Goal: Task Accomplishment & Management: Manage account settings

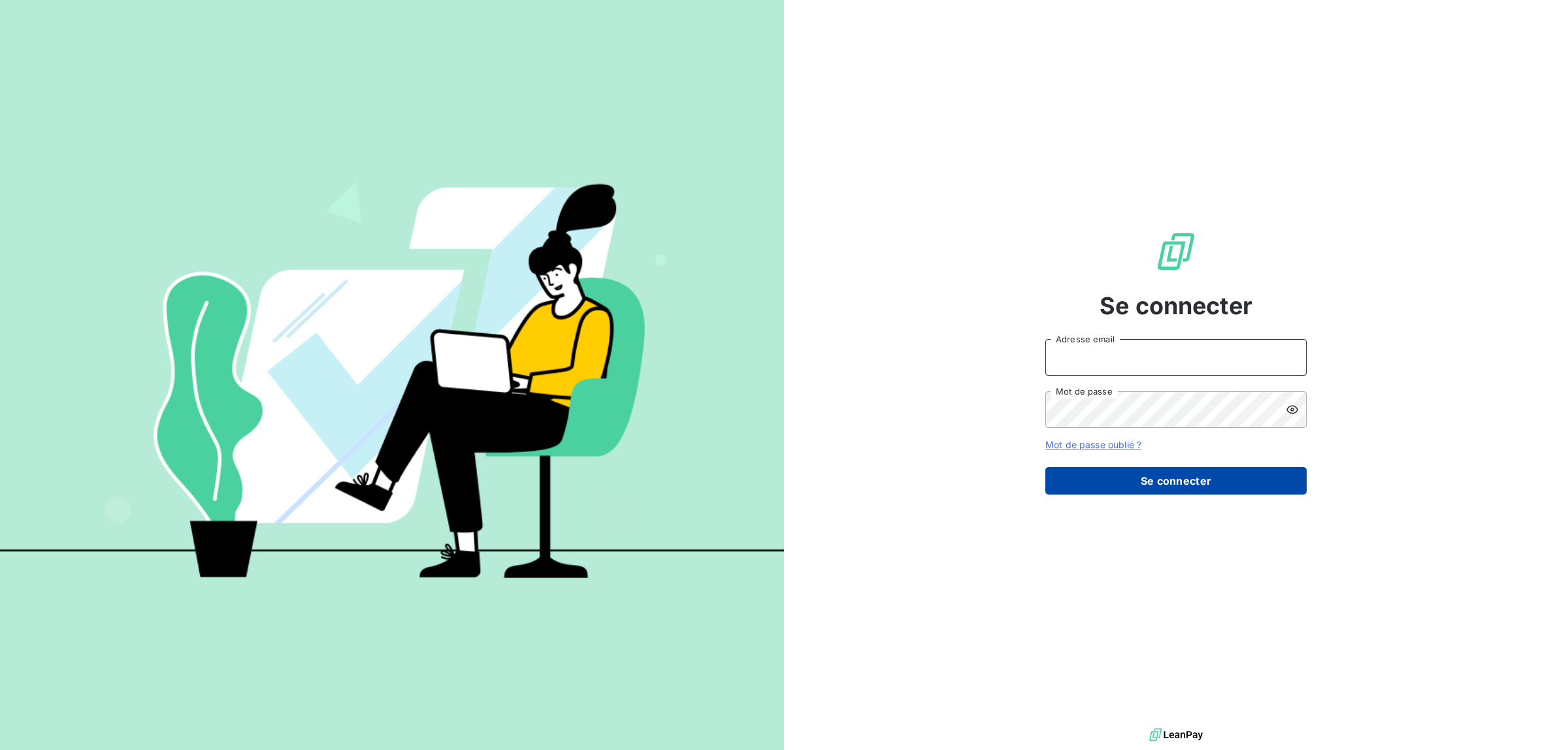
type input "[PERSON_NAME][EMAIL_ADDRESS][DOMAIN_NAME]"
click at [1151, 488] on button "Se connecter" at bounding box center [1176, 480] width 261 height 27
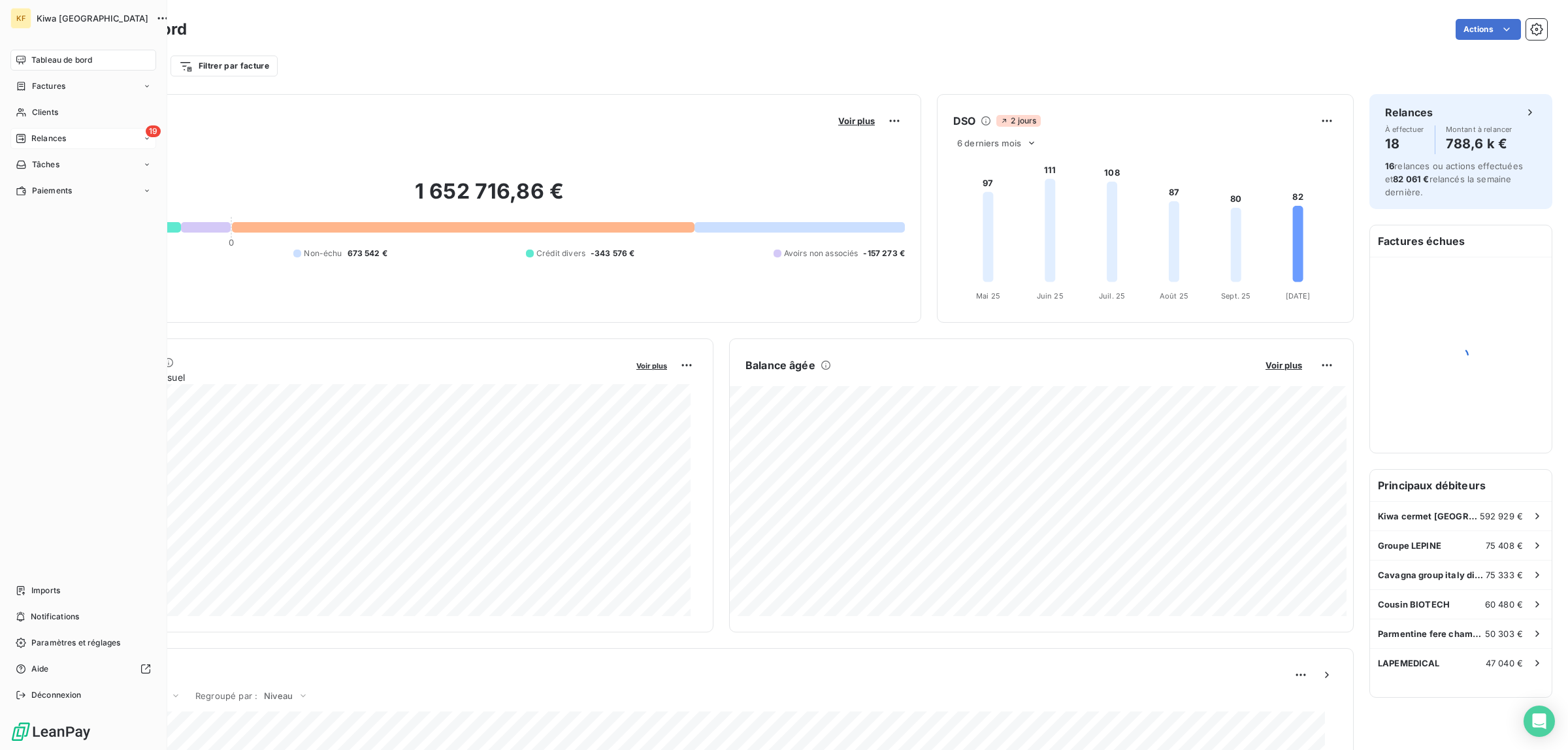
click at [35, 132] on div "19 Relances" at bounding box center [82, 138] width 146 height 21
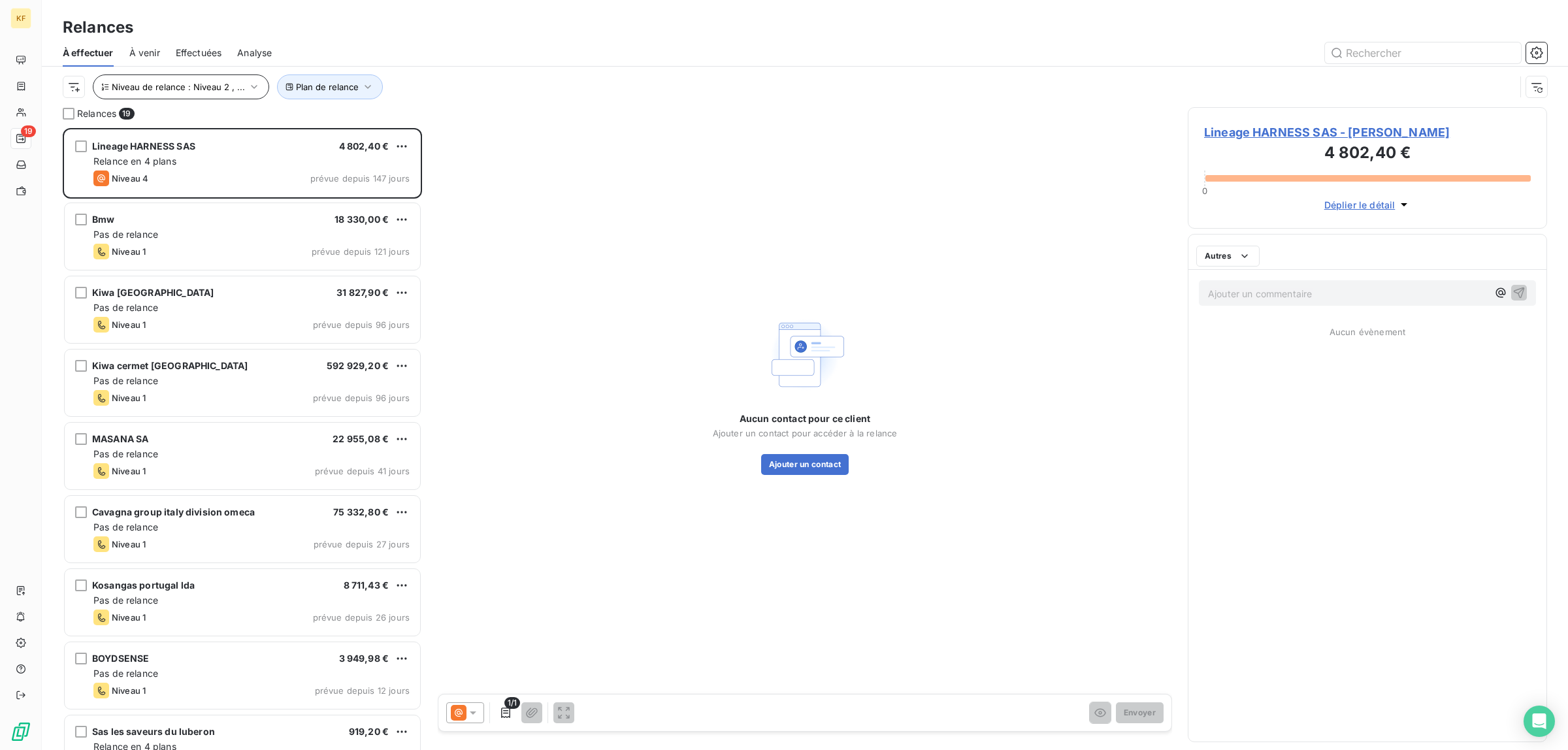
scroll to position [609, 347]
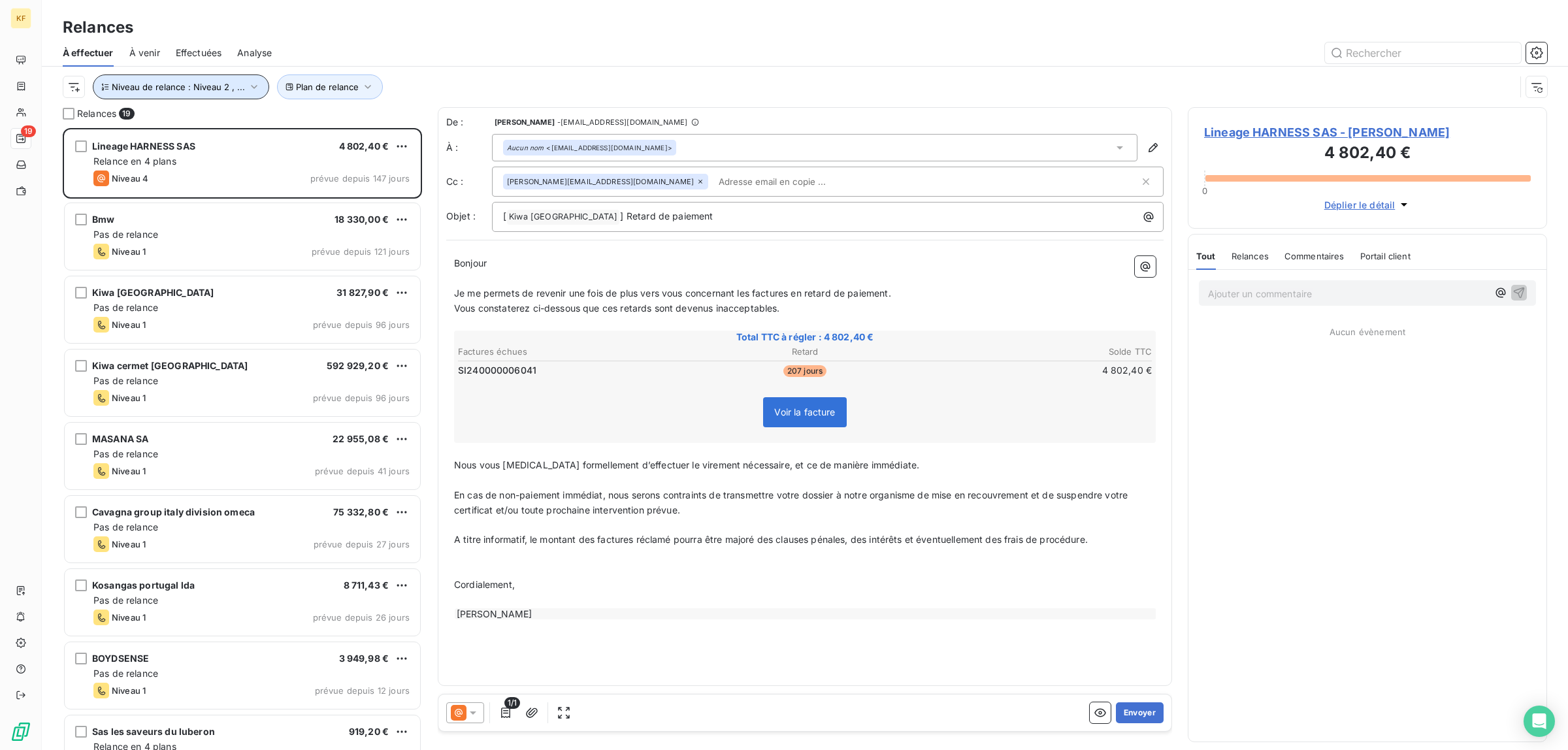
click at [224, 86] on span "Niveau de relance : Niveau 2 , ..." at bounding box center [178, 86] width 133 height 10
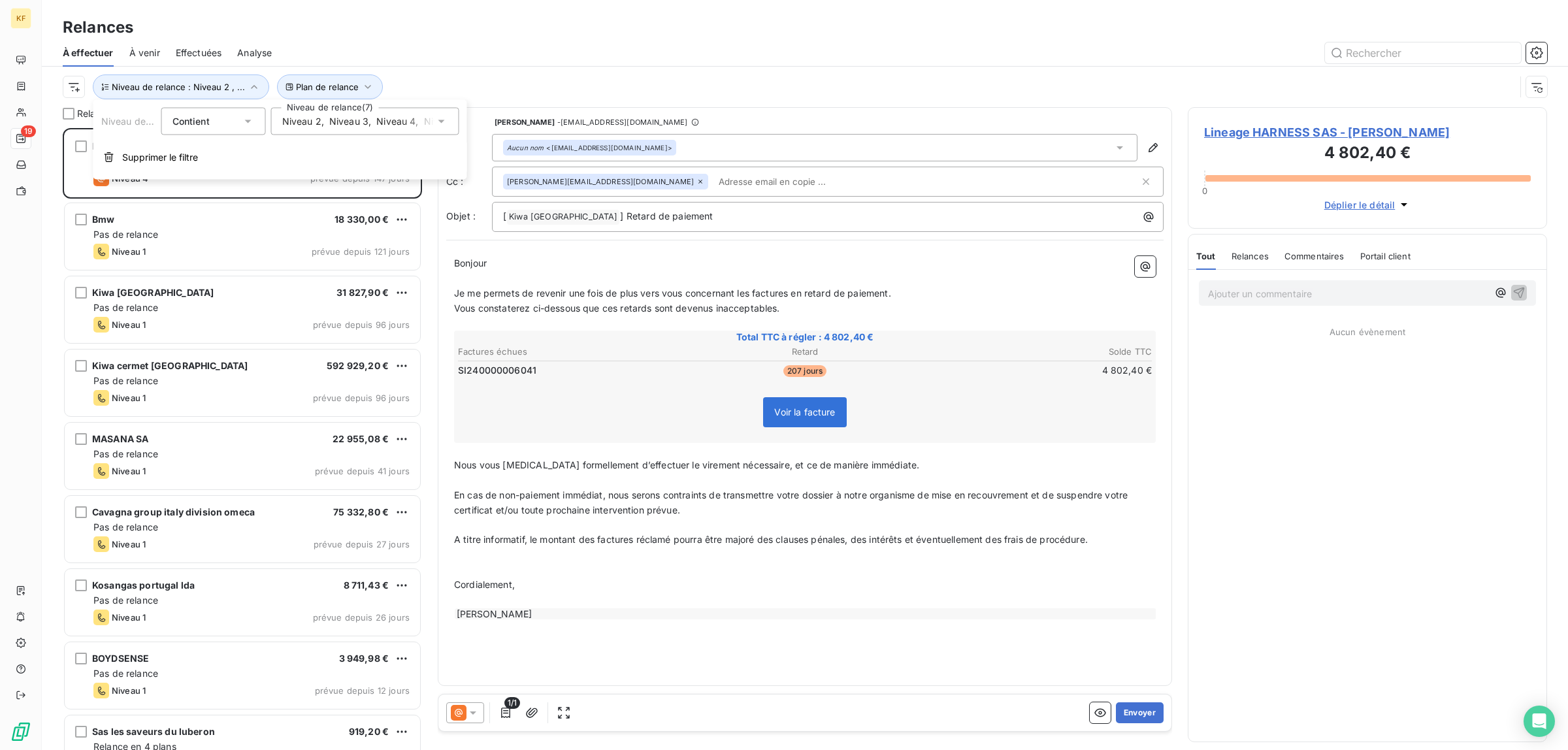
click at [369, 117] on span "," at bounding box center [370, 121] width 2 height 13
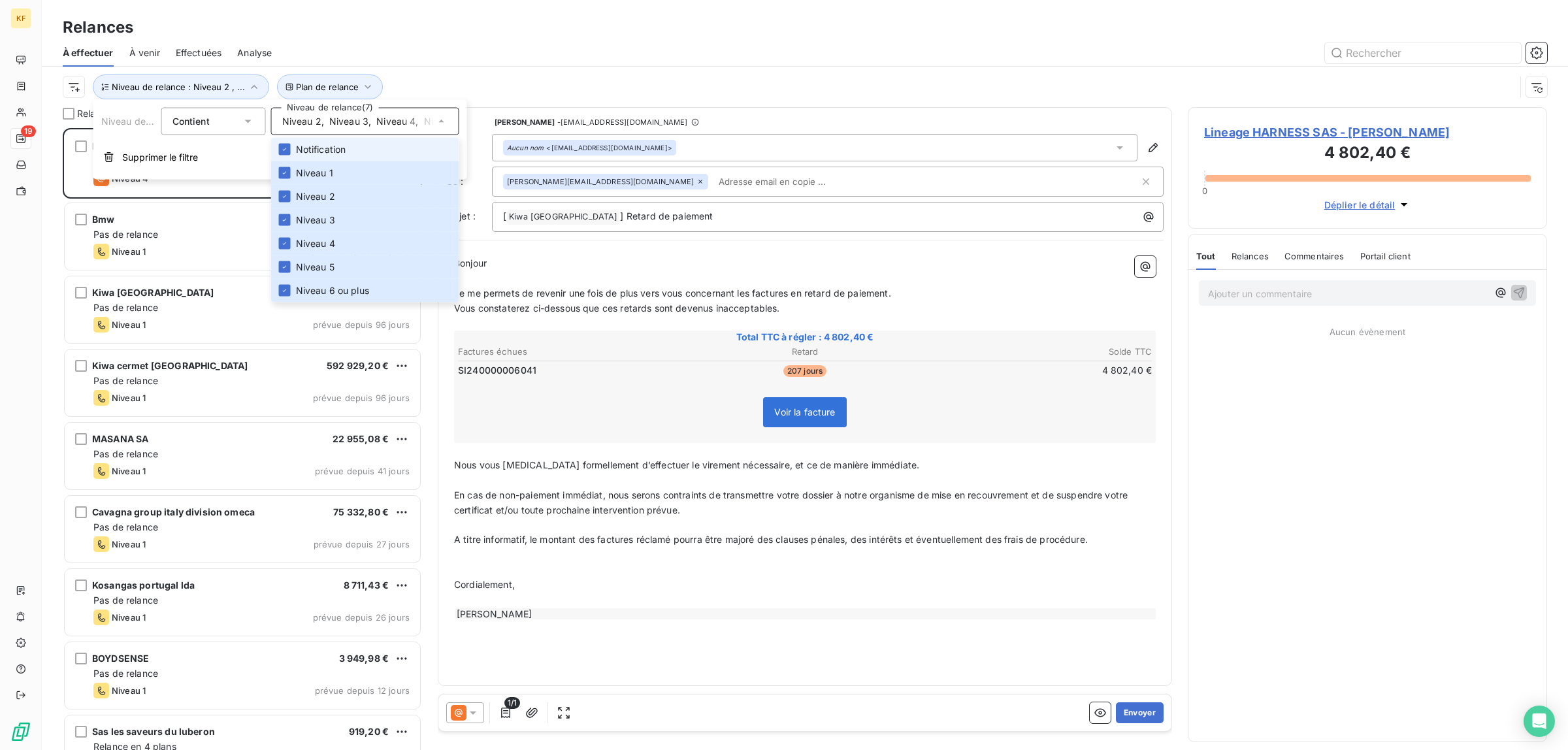
click at [310, 145] on span "Notification" at bounding box center [321, 149] width 51 height 13
click at [296, 177] on span "Niveau 1" at bounding box center [314, 173] width 37 height 13
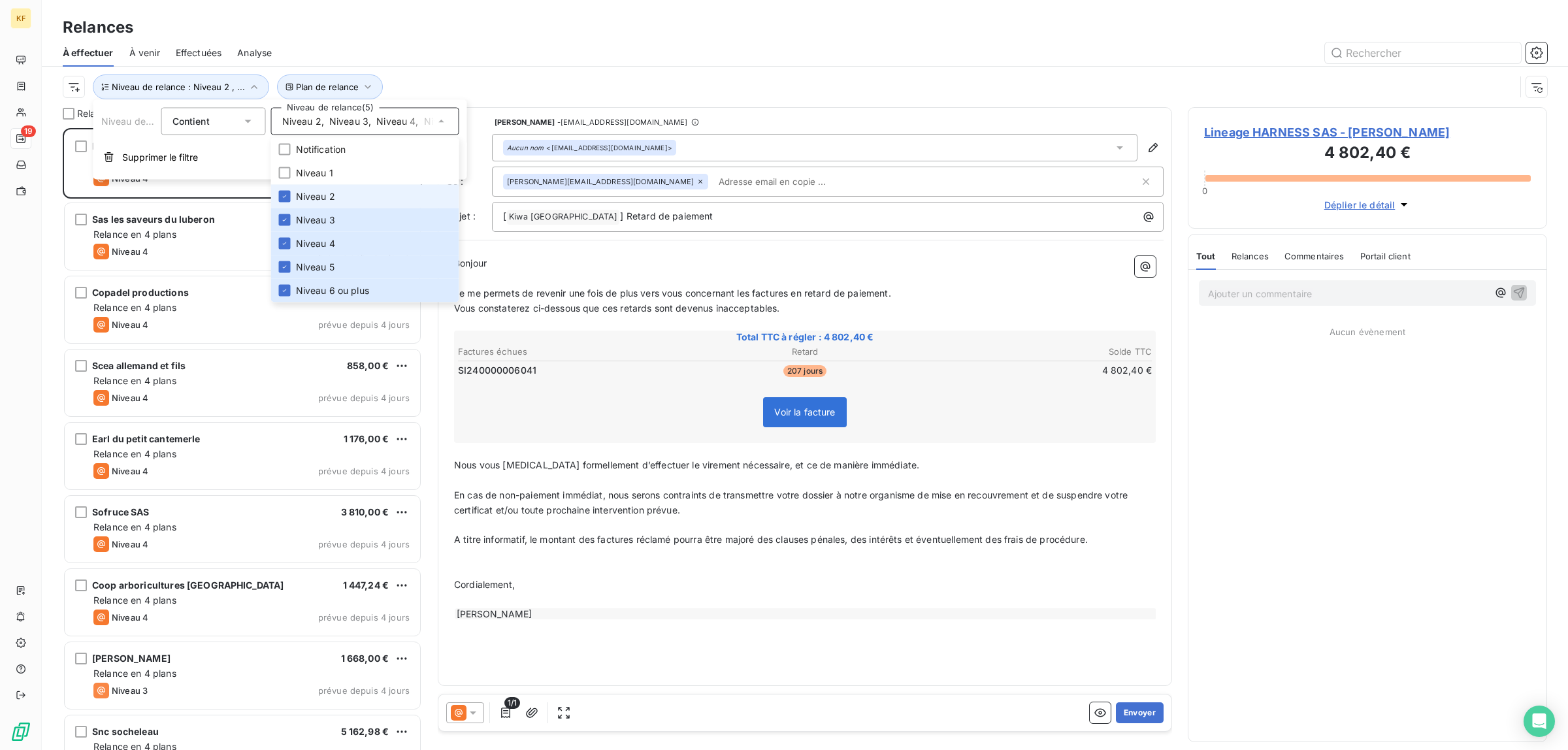
click at [294, 198] on li "Niveau 2" at bounding box center [365, 197] width 188 height 23
click at [296, 220] on span "Niveau 3" at bounding box center [315, 220] width 39 height 13
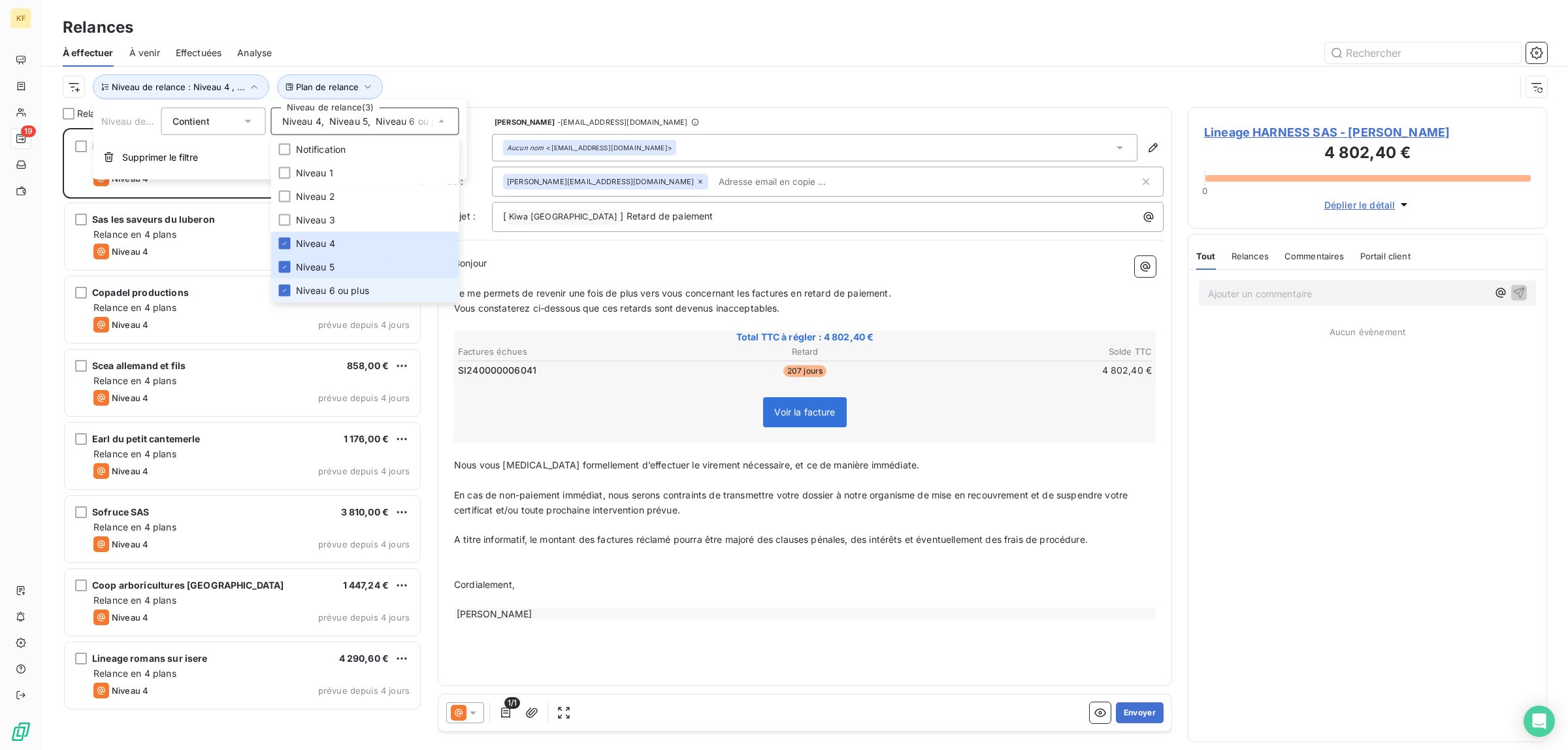
click at [297, 293] on span "Niveau 6 ou plus" at bounding box center [332, 290] width 73 height 13
click at [300, 272] on span "Niveau 5" at bounding box center [315, 267] width 39 height 13
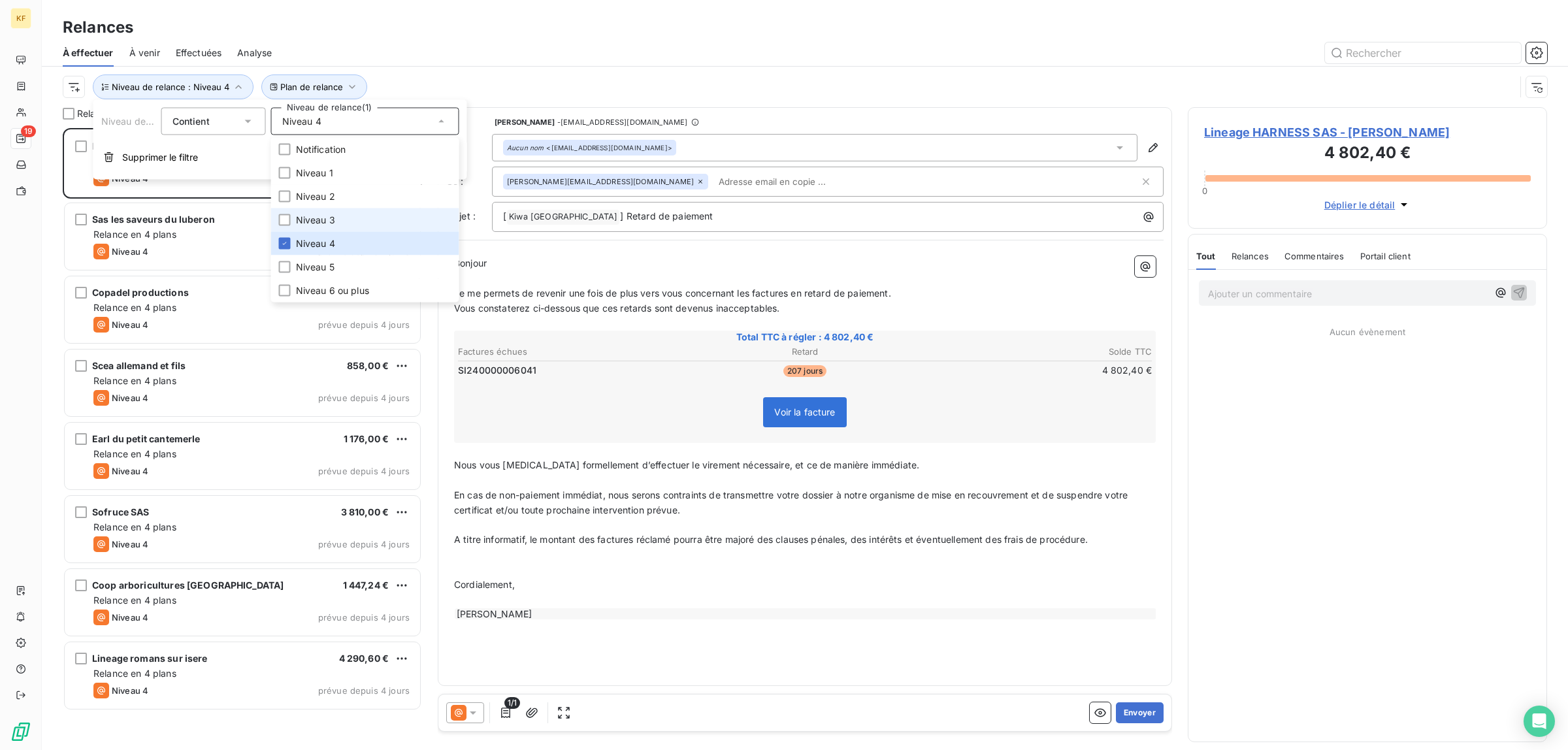
click at [312, 218] on span "Niveau 3" at bounding box center [315, 220] width 39 height 13
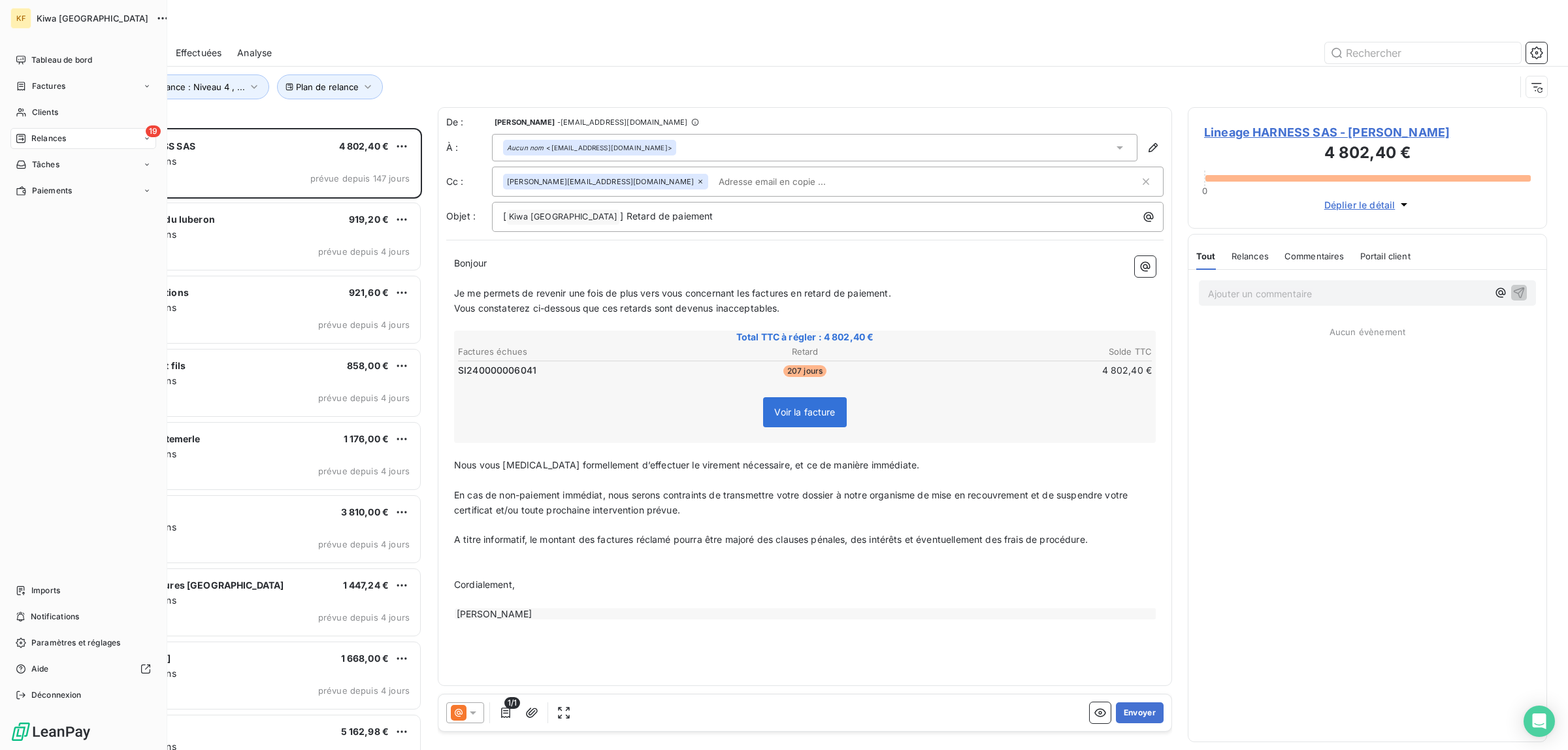
click at [24, 289] on div "Tableau de bord Factures Clients 19 Relances Tâches Paiements Imports Notificat…" at bounding box center [82, 377] width 146 height 656
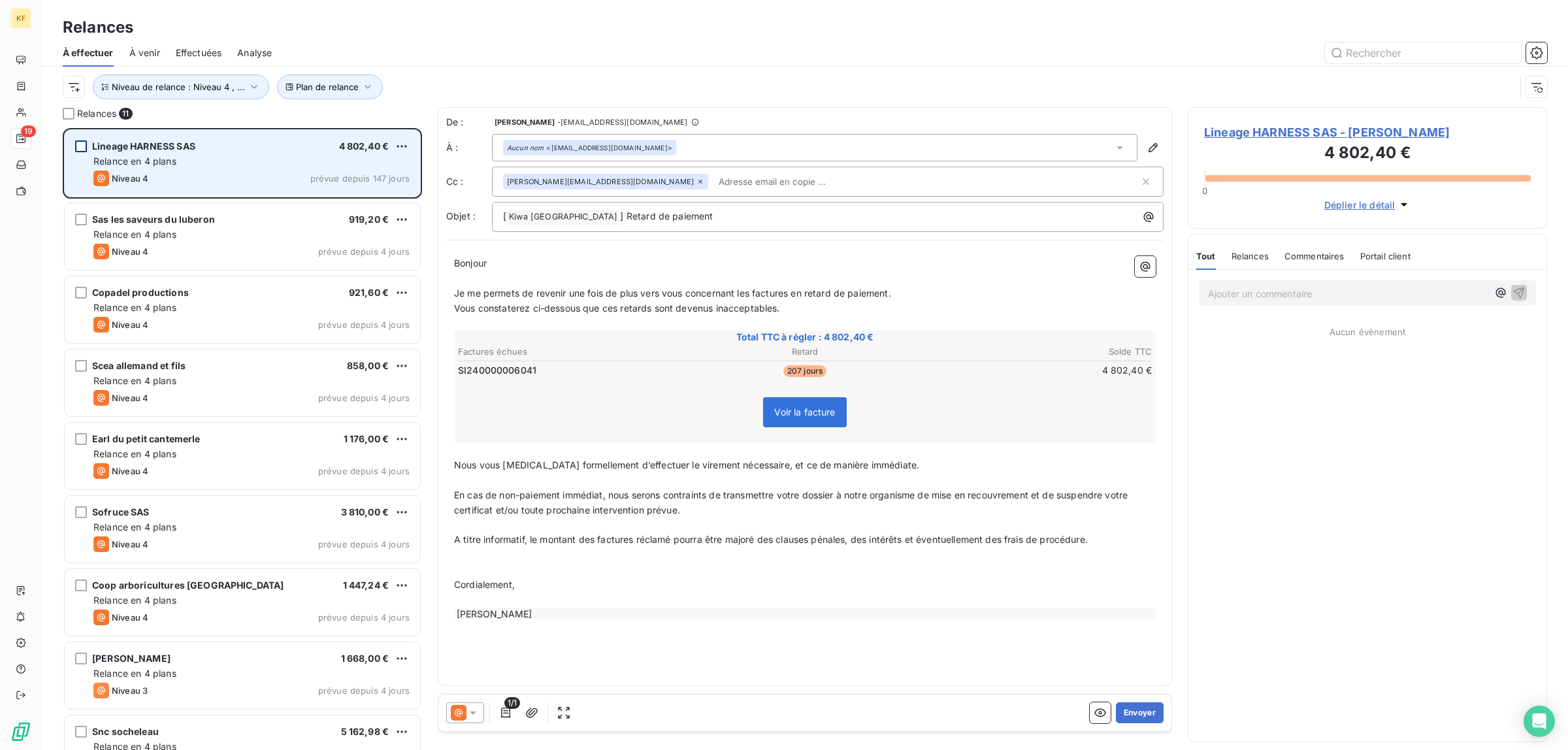
click at [79, 148] on div "grid" at bounding box center [81, 146] width 12 height 12
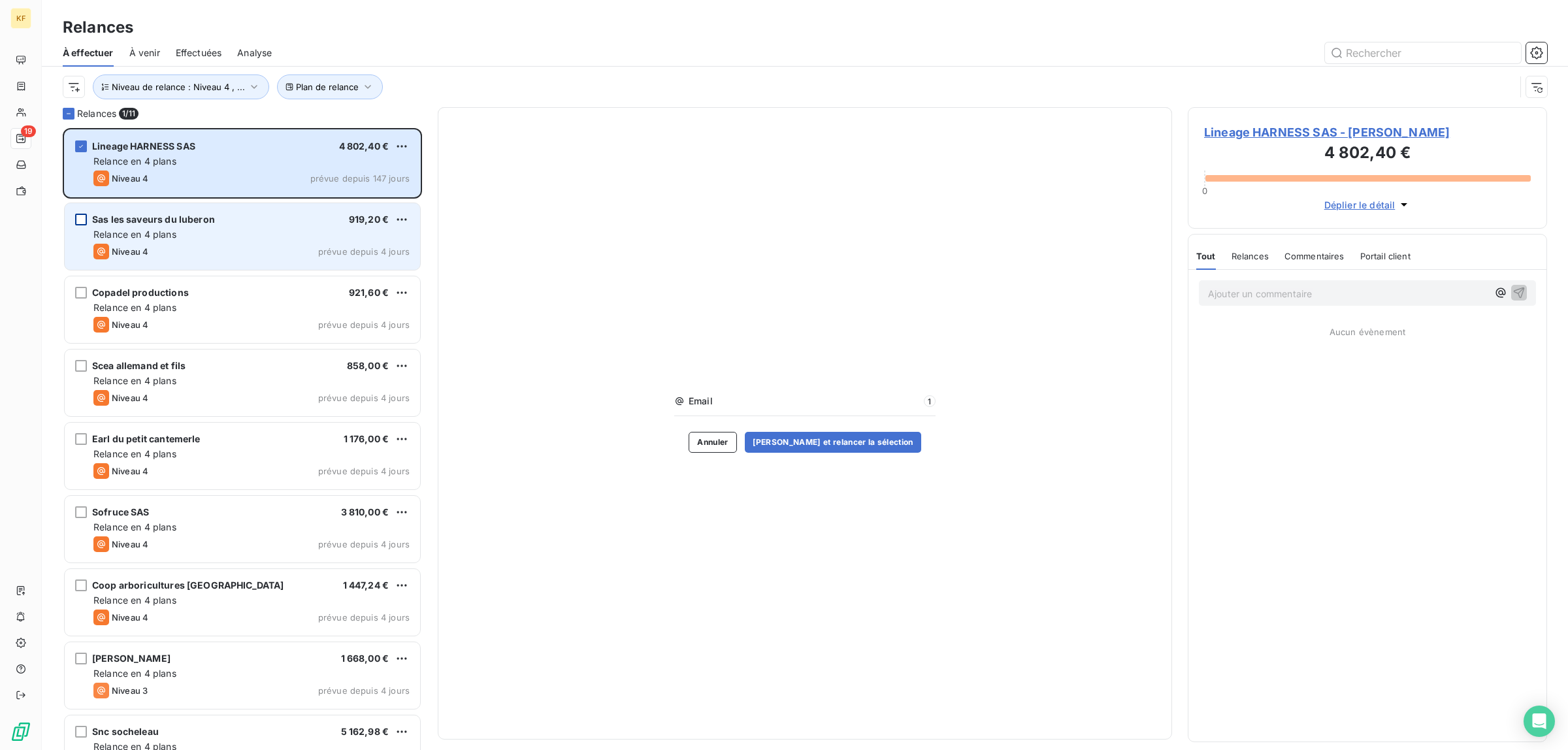
click at [82, 216] on div "grid" at bounding box center [81, 219] width 12 height 12
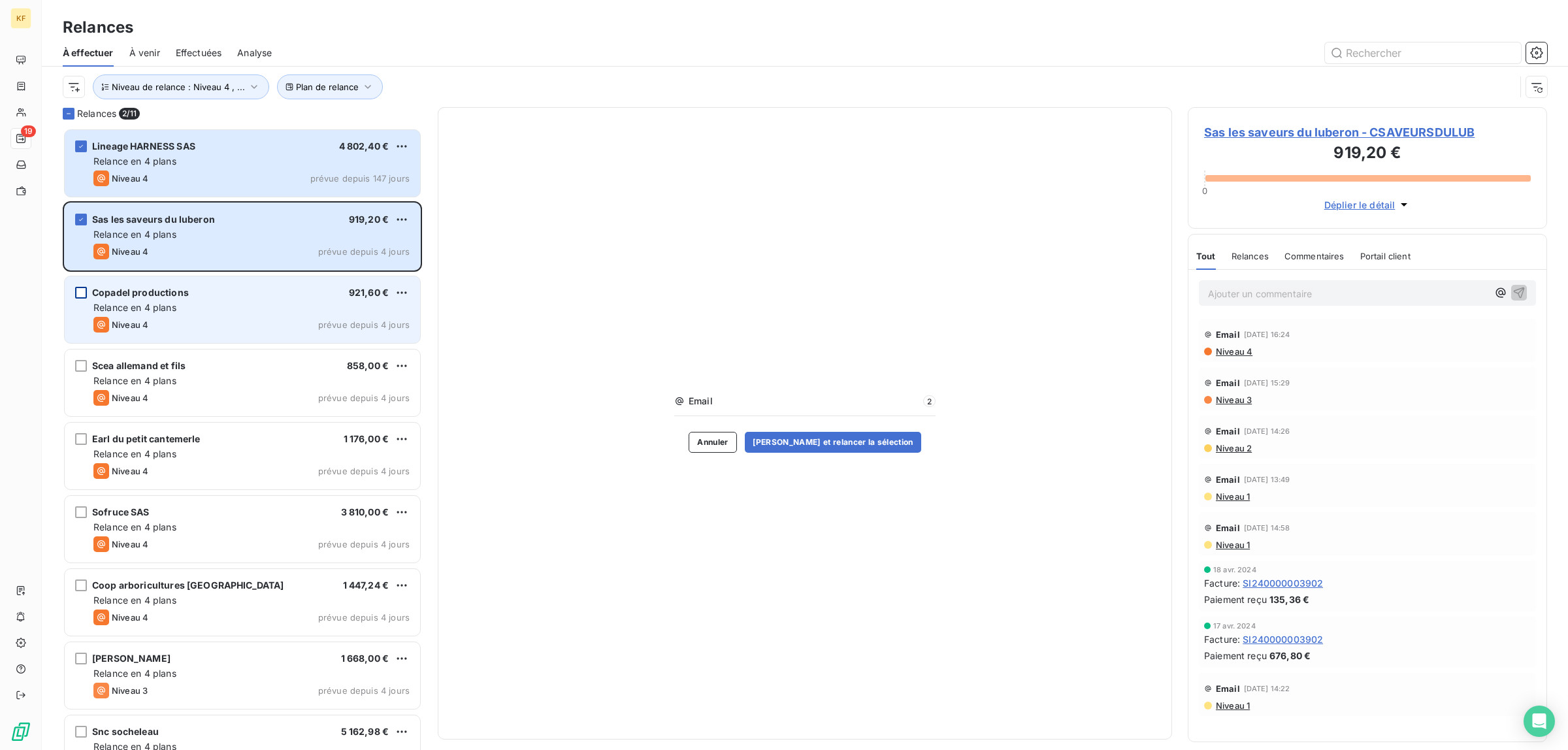
click at [77, 291] on div "grid" at bounding box center [81, 293] width 12 height 12
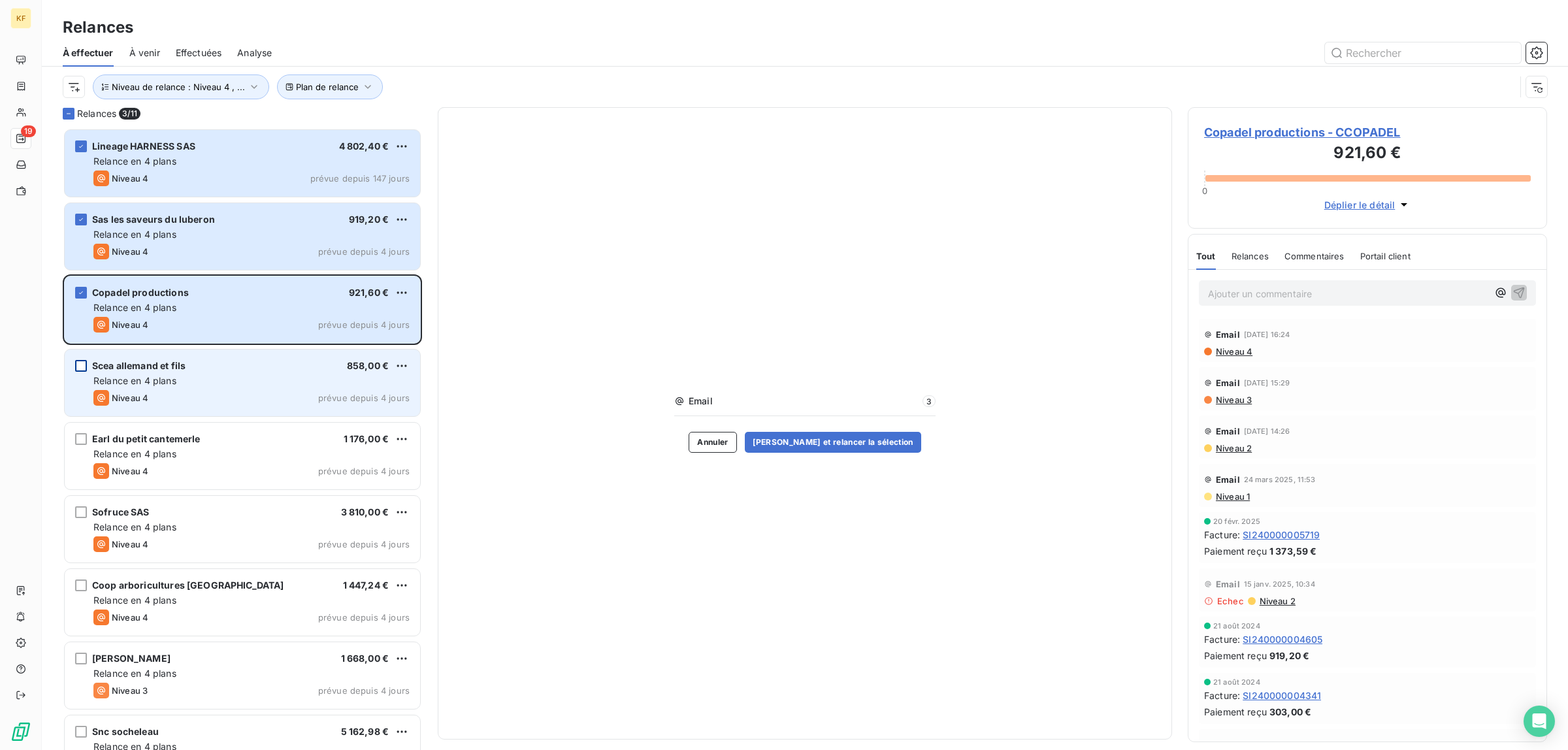
click at [82, 366] on div "grid" at bounding box center [81, 366] width 12 height 12
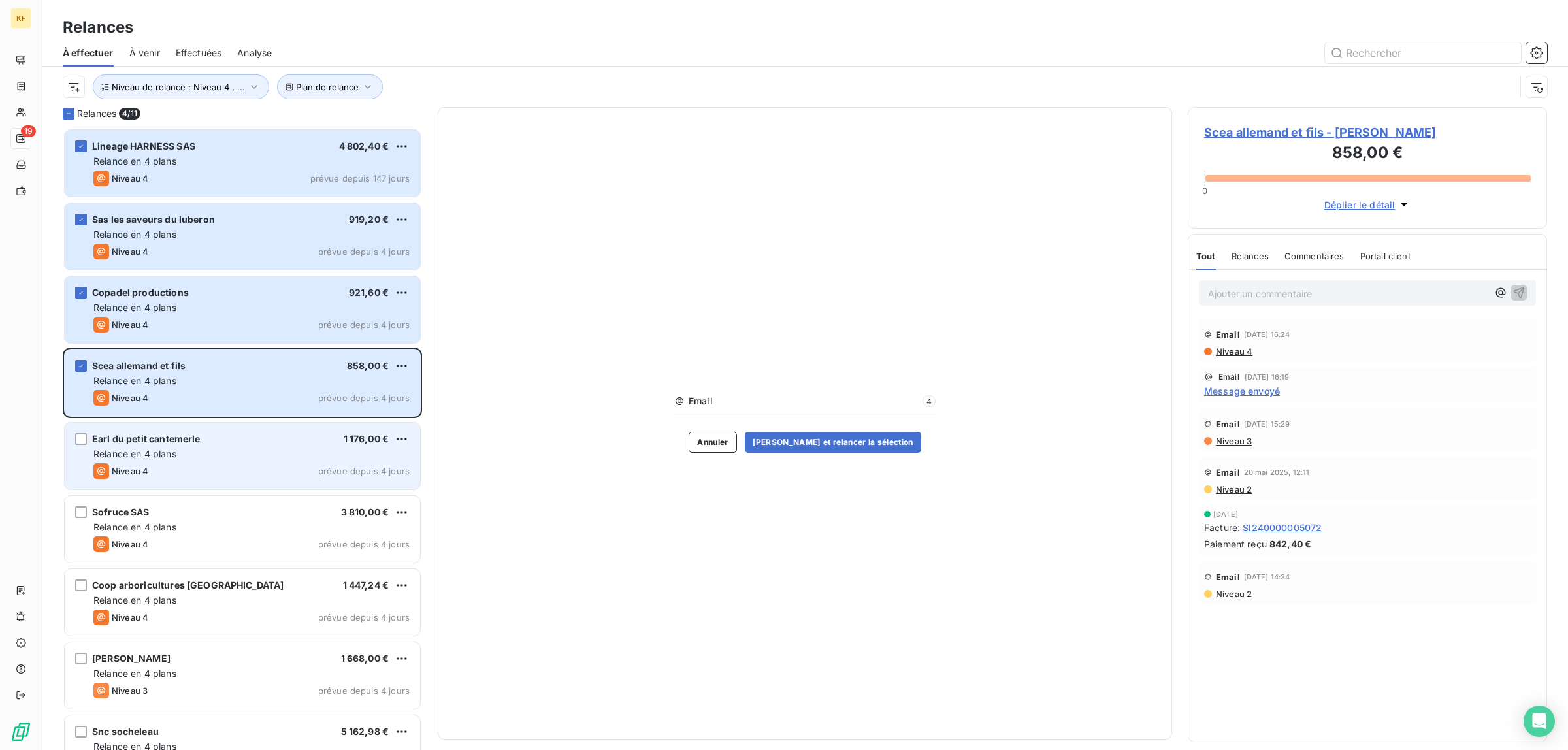
click at [80, 447] on div "Earl du petit cantemerle 1 176,00 € Relance en 4 plans Niveau 4 prévue depuis 4…" at bounding box center [242, 456] width 356 height 67
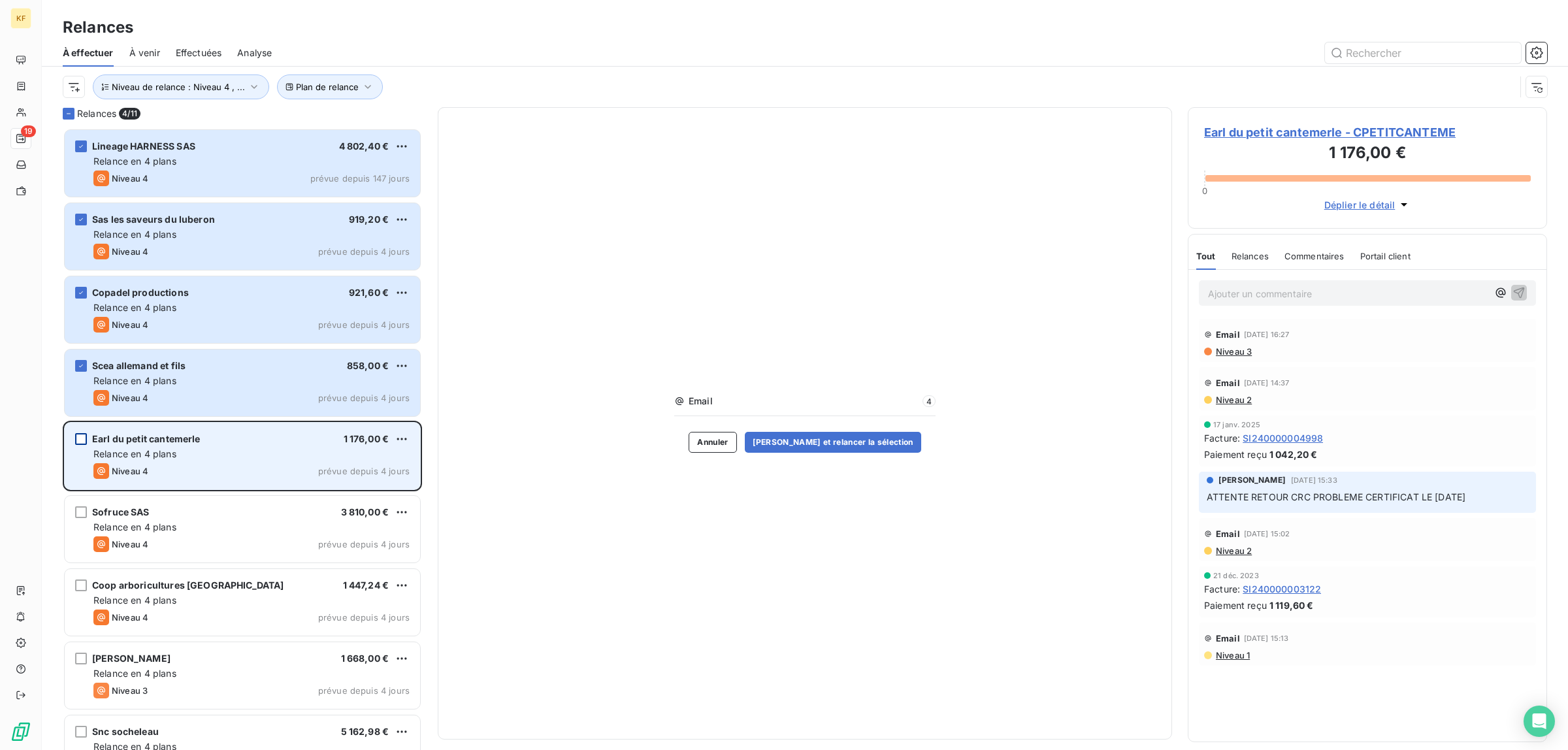
click at [79, 438] on div "grid" at bounding box center [81, 439] width 12 height 12
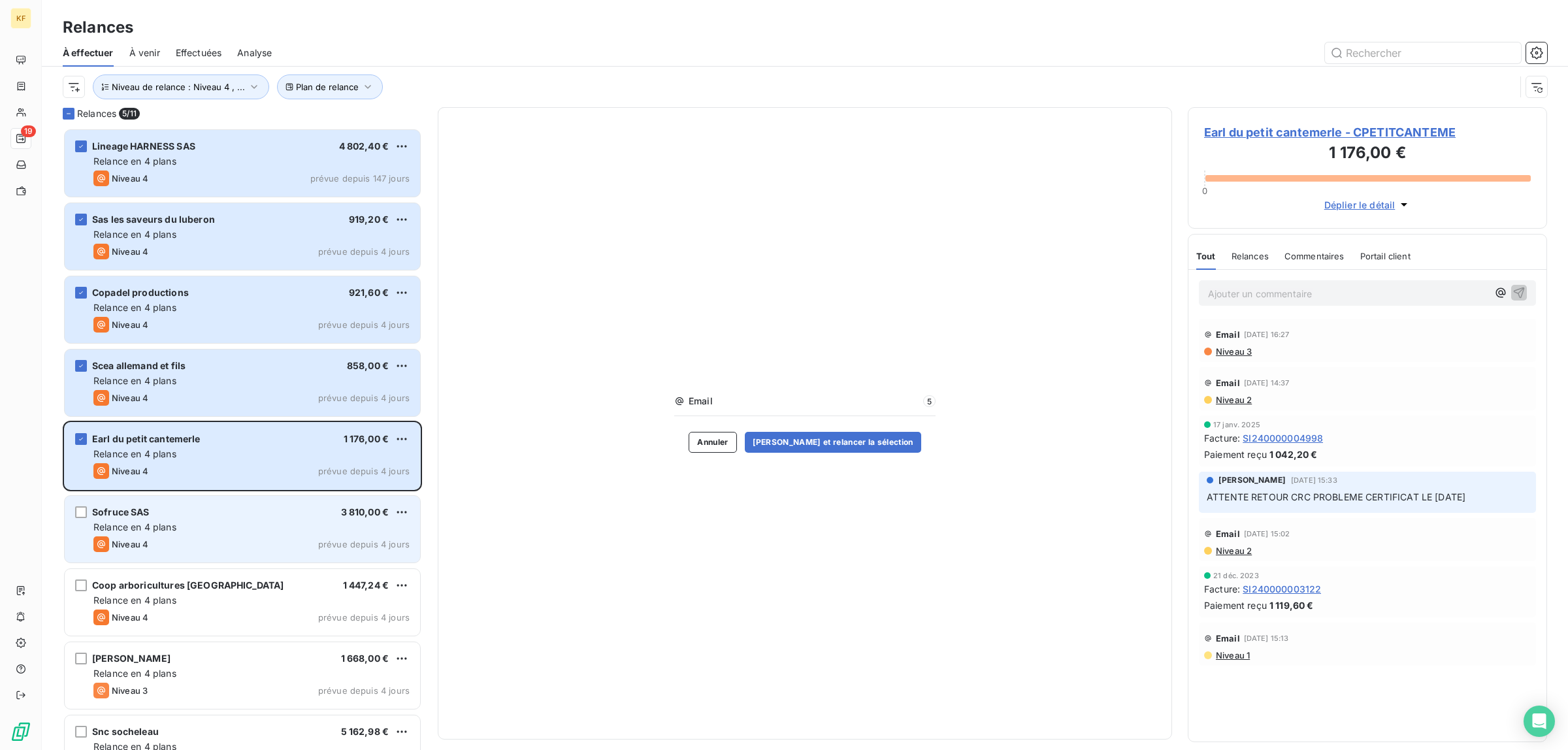
click at [74, 516] on div "Sofruce SAS 3 810,00 € Relance en 4 plans Niveau 4 prévue depuis 4 jours" at bounding box center [242, 529] width 356 height 67
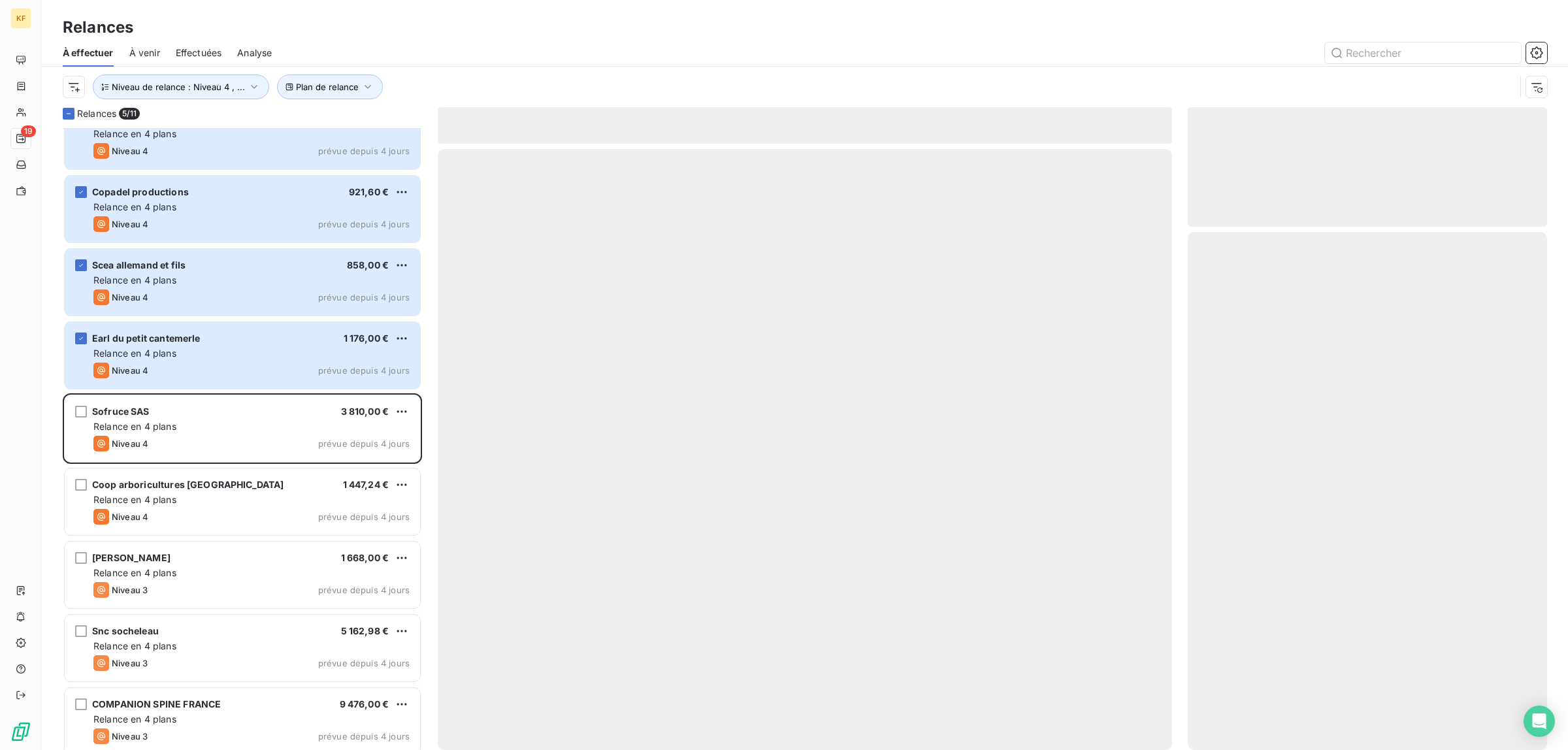
scroll to position [164, 0]
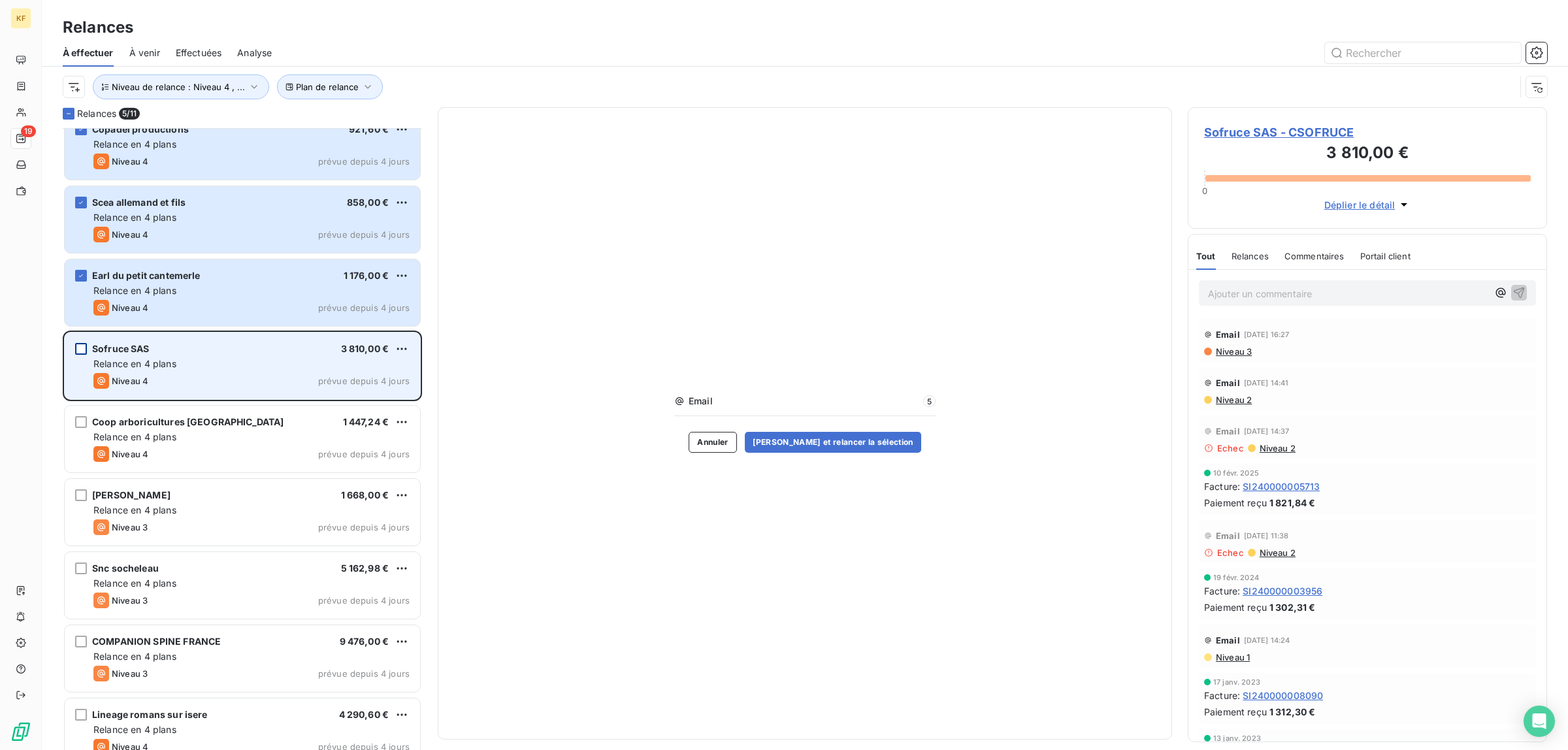
click at [85, 352] on div "grid" at bounding box center [81, 349] width 12 height 12
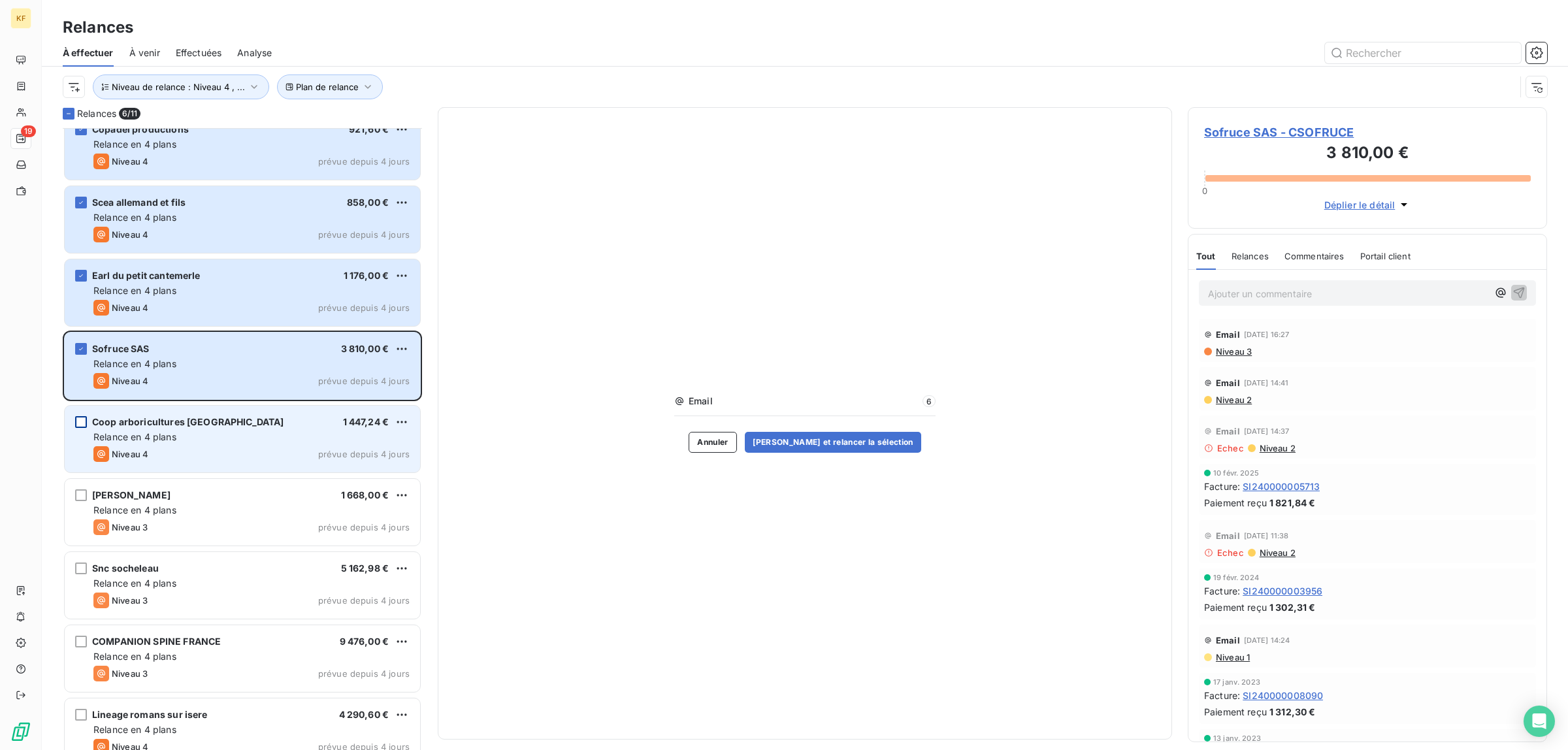
click at [77, 423] on div "grid" at bounding box center [81, 422] width 12 height 12
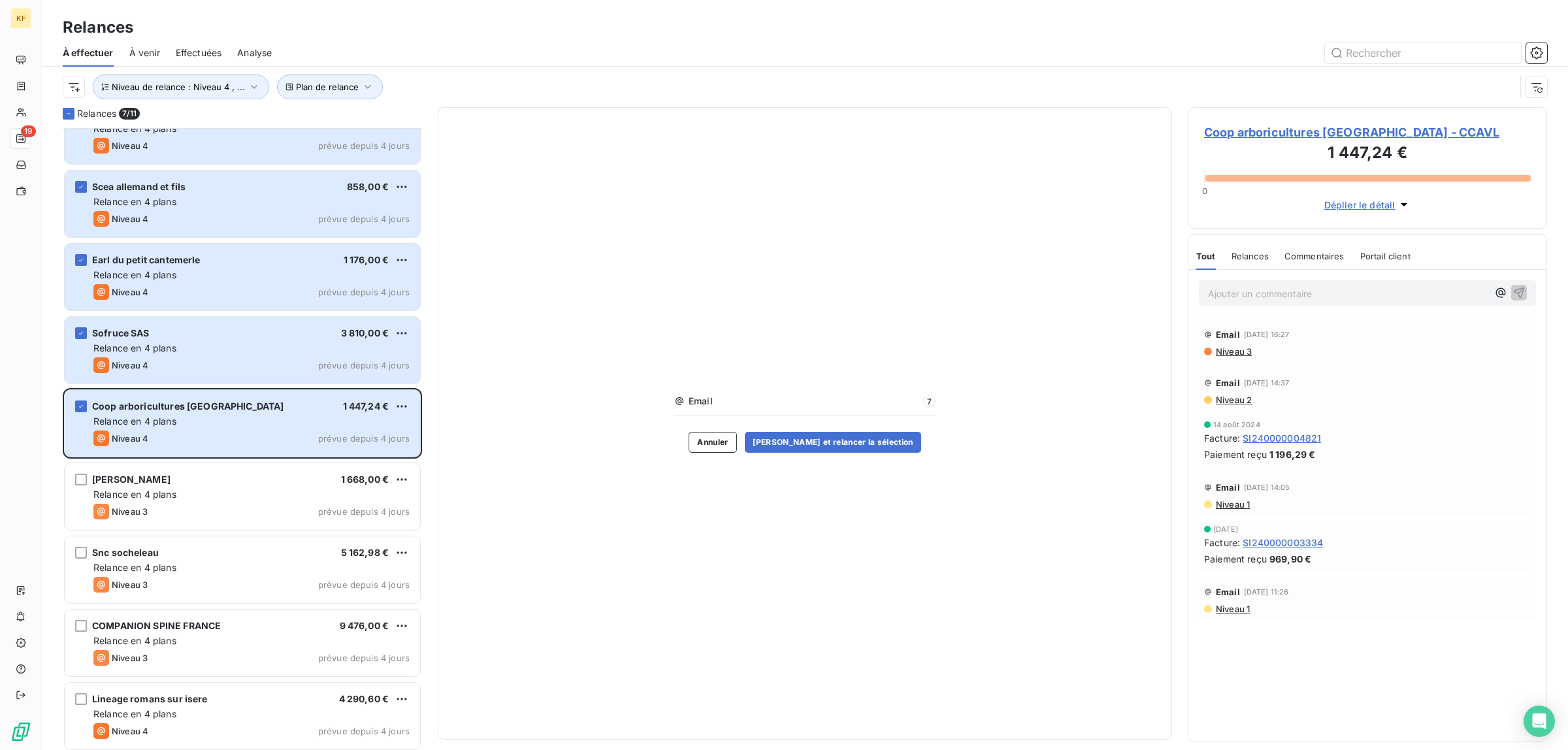
scroll to position [184, 0]
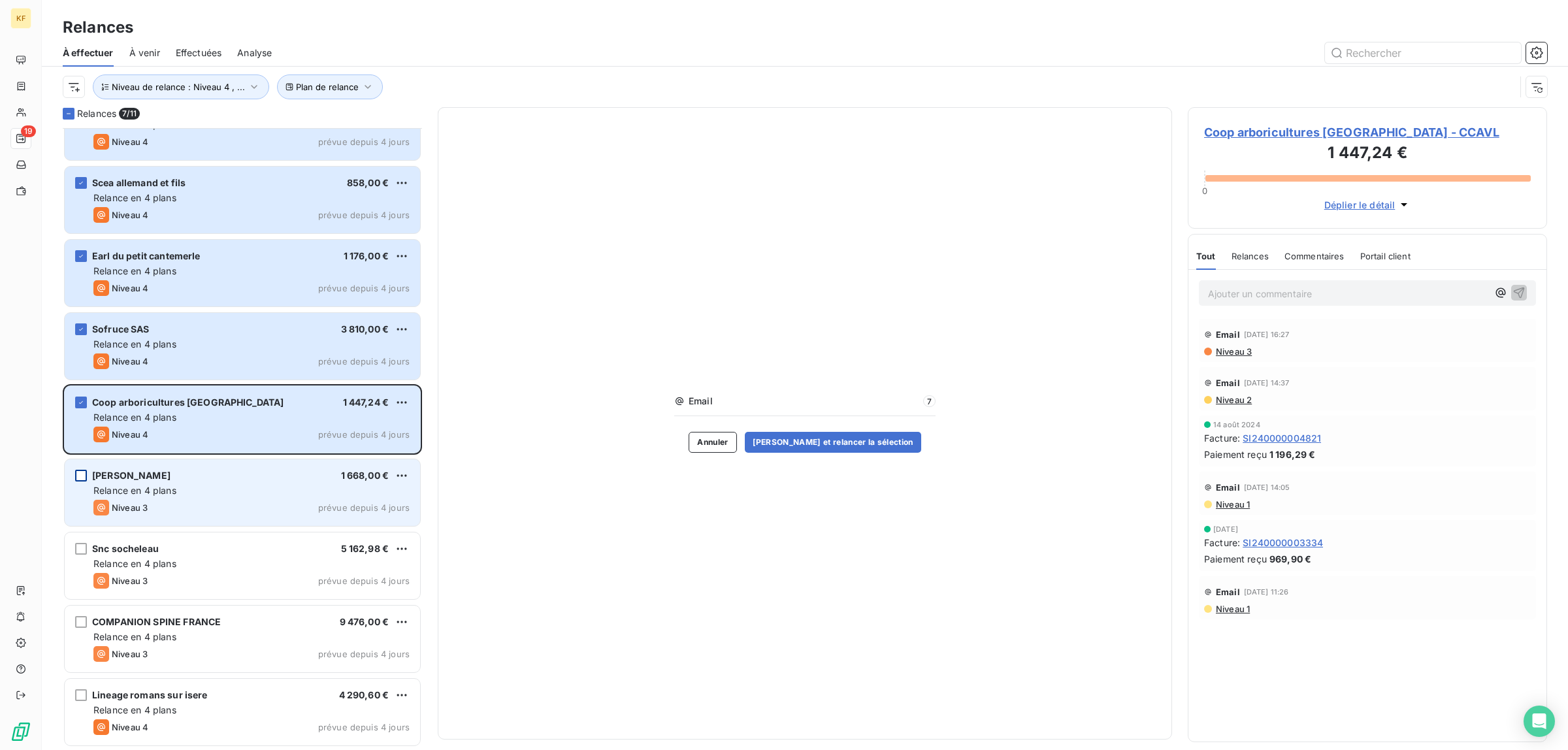
click at [80, 475] on div "grid" at bounding box center [81, 475] width 12 height 12
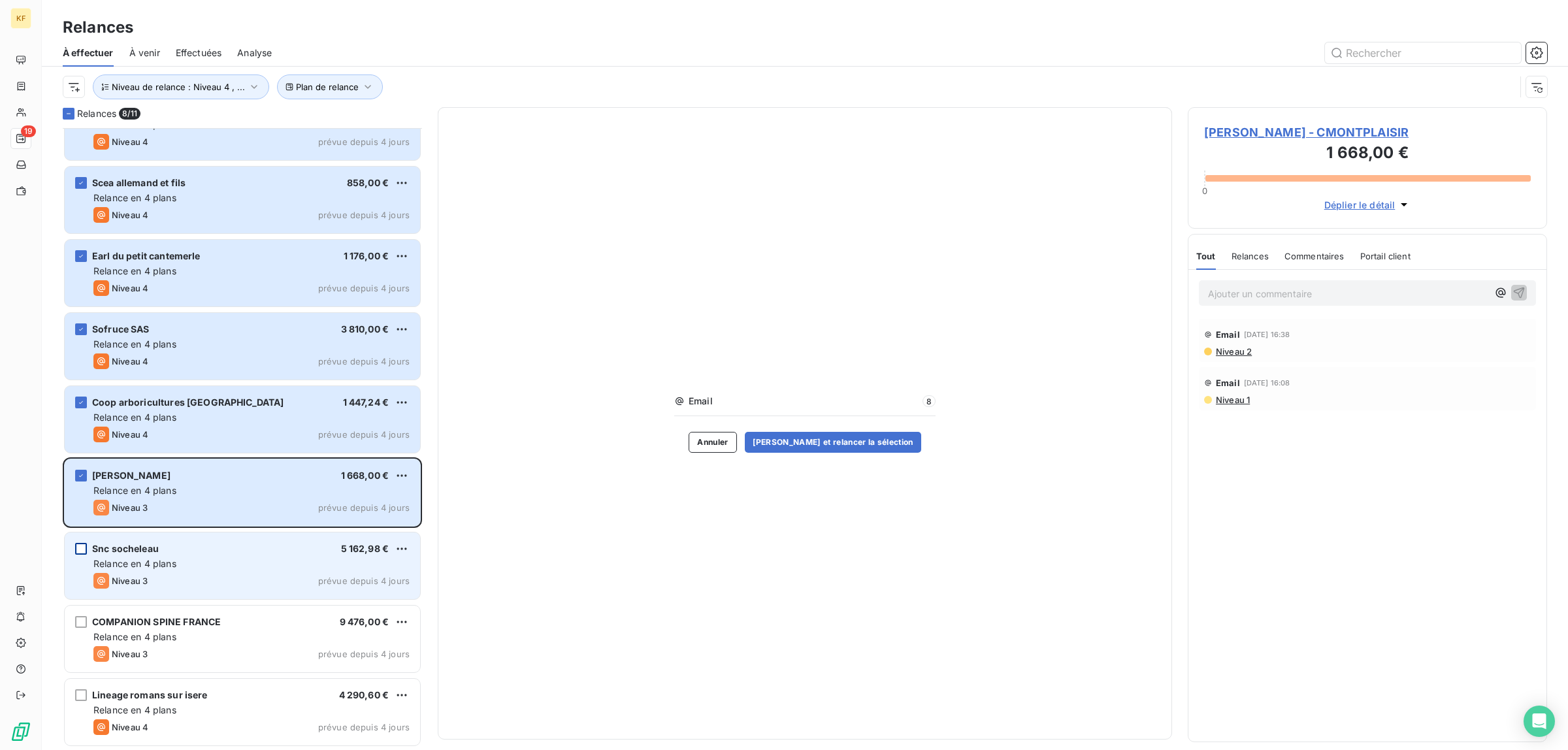
click at [82, 552] on div "grid" at bounding box center [81, 548] width 12 height 12
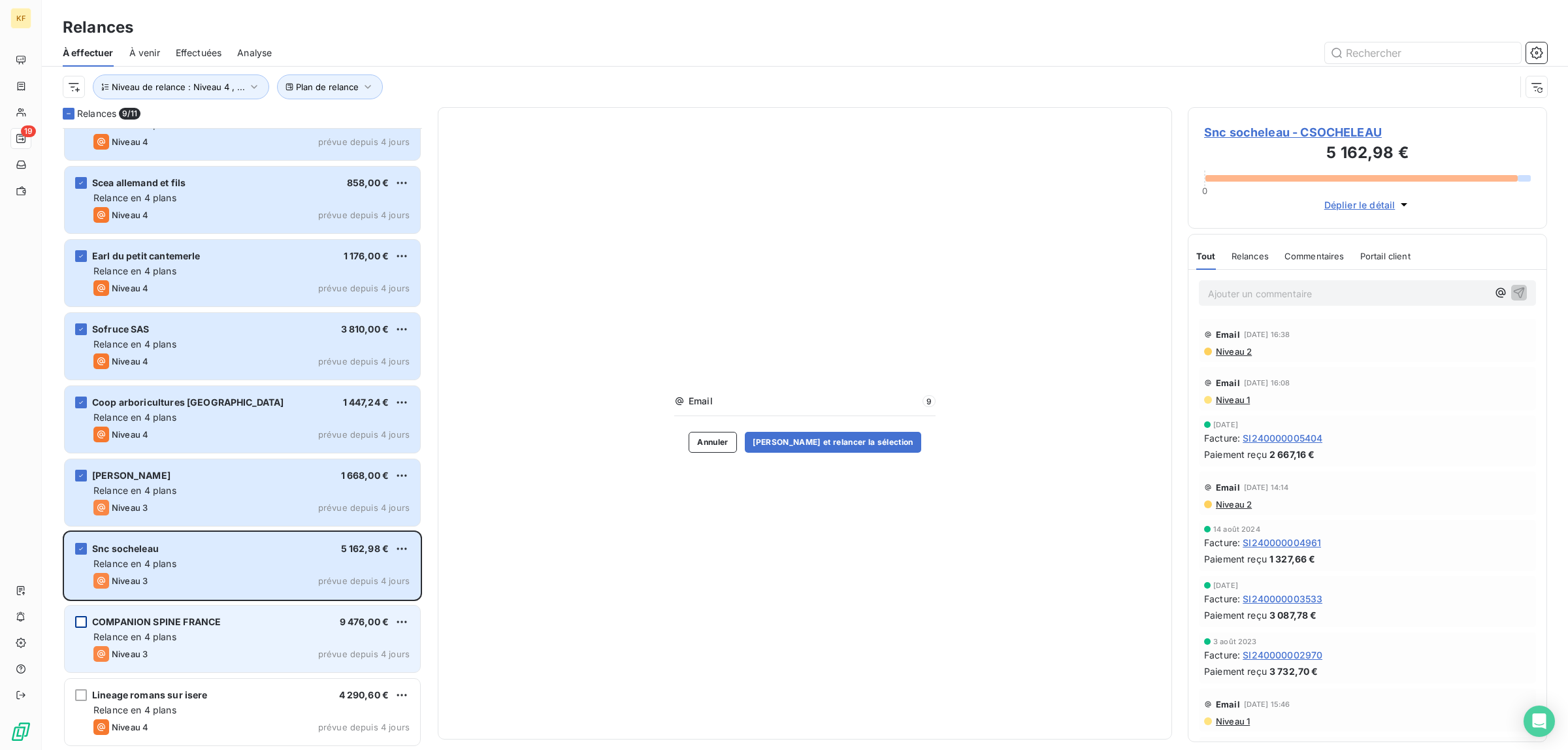
click at [86, 621] on div "grid" at bounding box center [81, 622] width 12 height 12
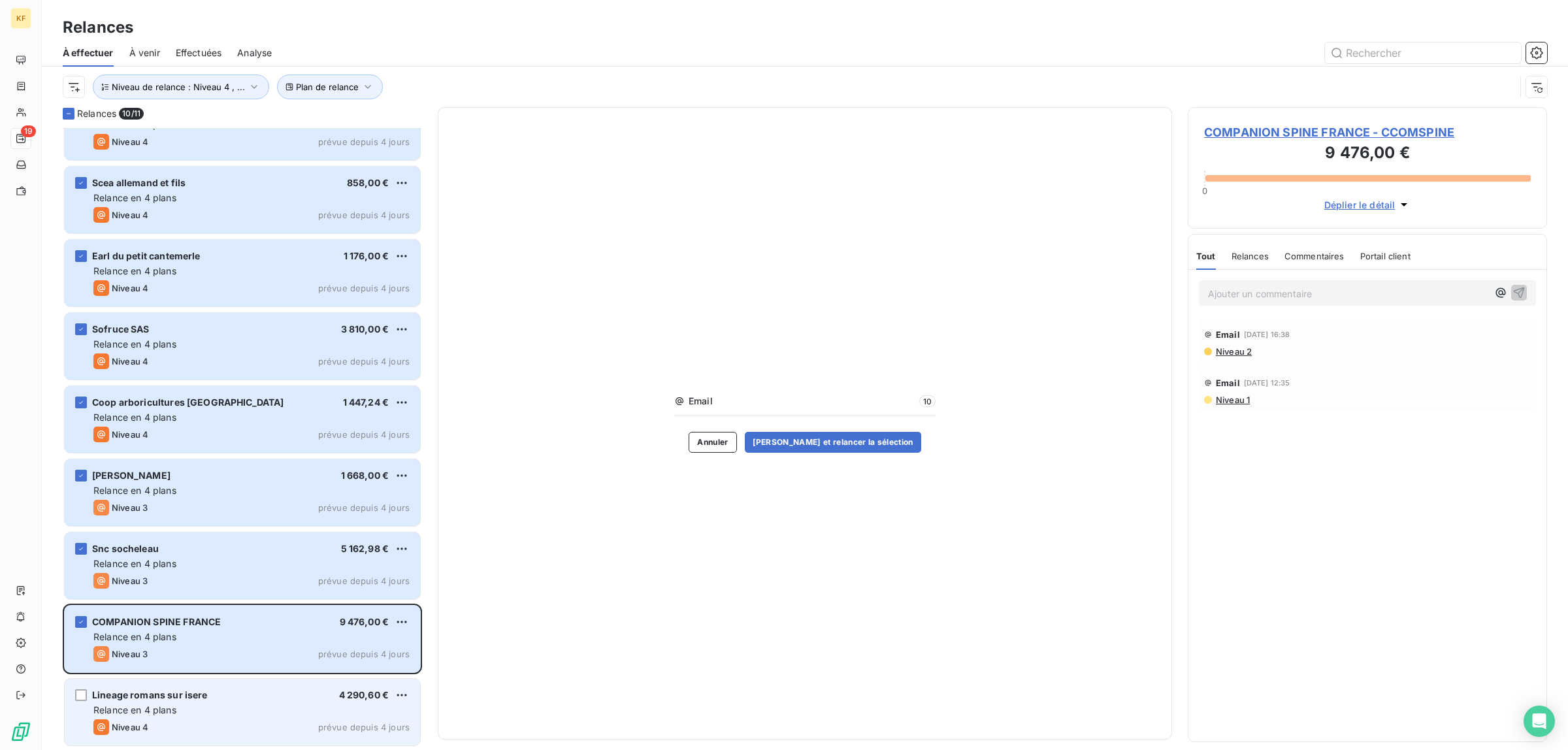
click at [76, 701] on div "Lineage romans sur isere 4 290,60 € Relance en 4 plans Niveau 4 prévue depuis 4…" at bounding box center [242, 712] width 356 height 67
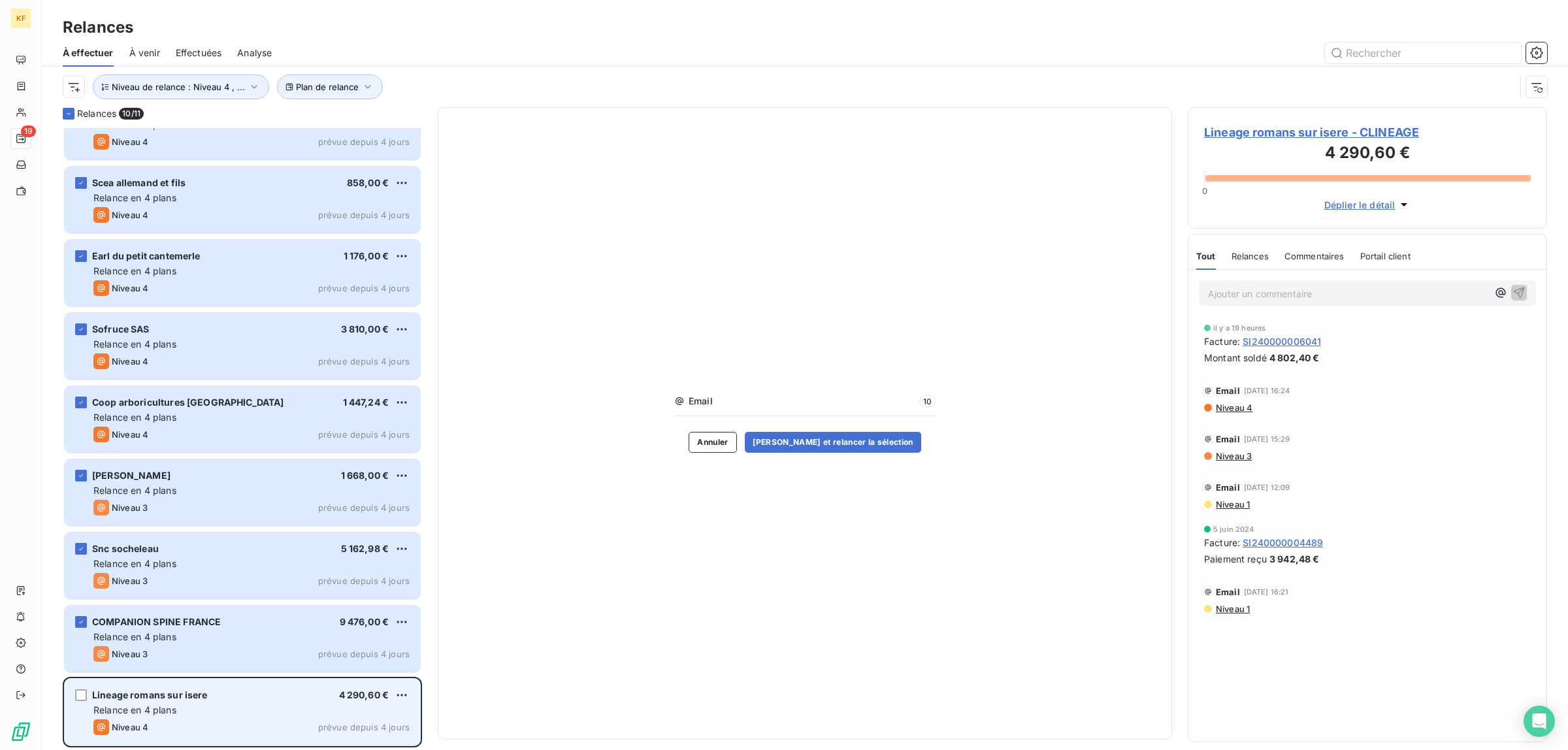
click at [74, 696] on div "Lineage romans sur isere 4 290,60 € Relance en 4 plans Niveau 4 prévue depuis 4…" at bounding box center [242, 712] width 356 height 67
click at [86, 693] on div "grid" at bounding box center [81, 695] width 12 height 12
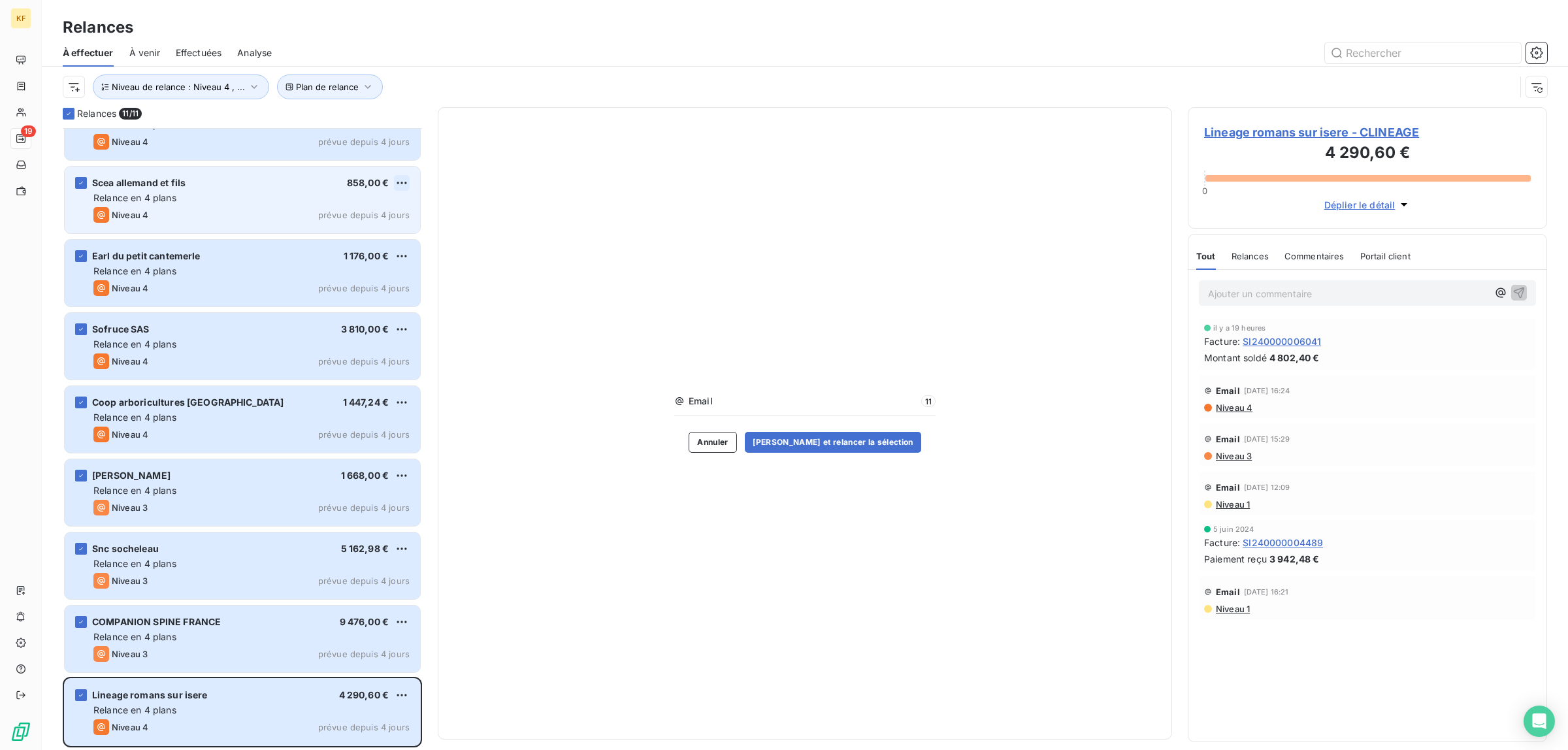
click at [403, 175] on html "KF 19 Relances À effectuer À venir Effectuées Analyse Plan de relance Niveau de…" at bounding box center [784, 375] width 1568 height 750
click at [377, 210] on div "Replanifier cette action" at bounding box center [346, 209] width 117 height 21
select select "9"
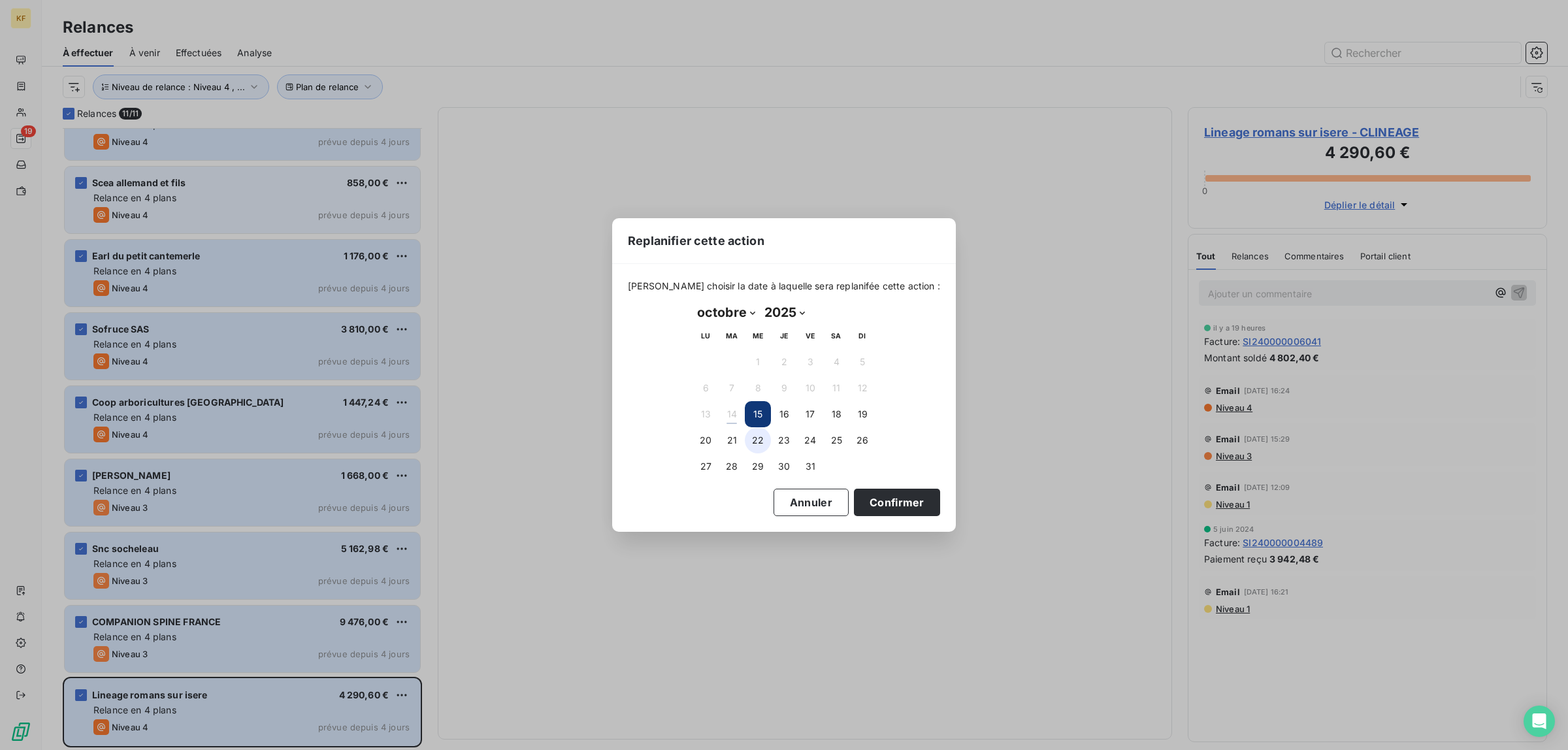
click at [755, 434] on button "22" at bounding box center [758, 440] width 26 height 26
click at [892, 498] on button "Confirmer" at bounding box center [896, 502] width 86 height 27
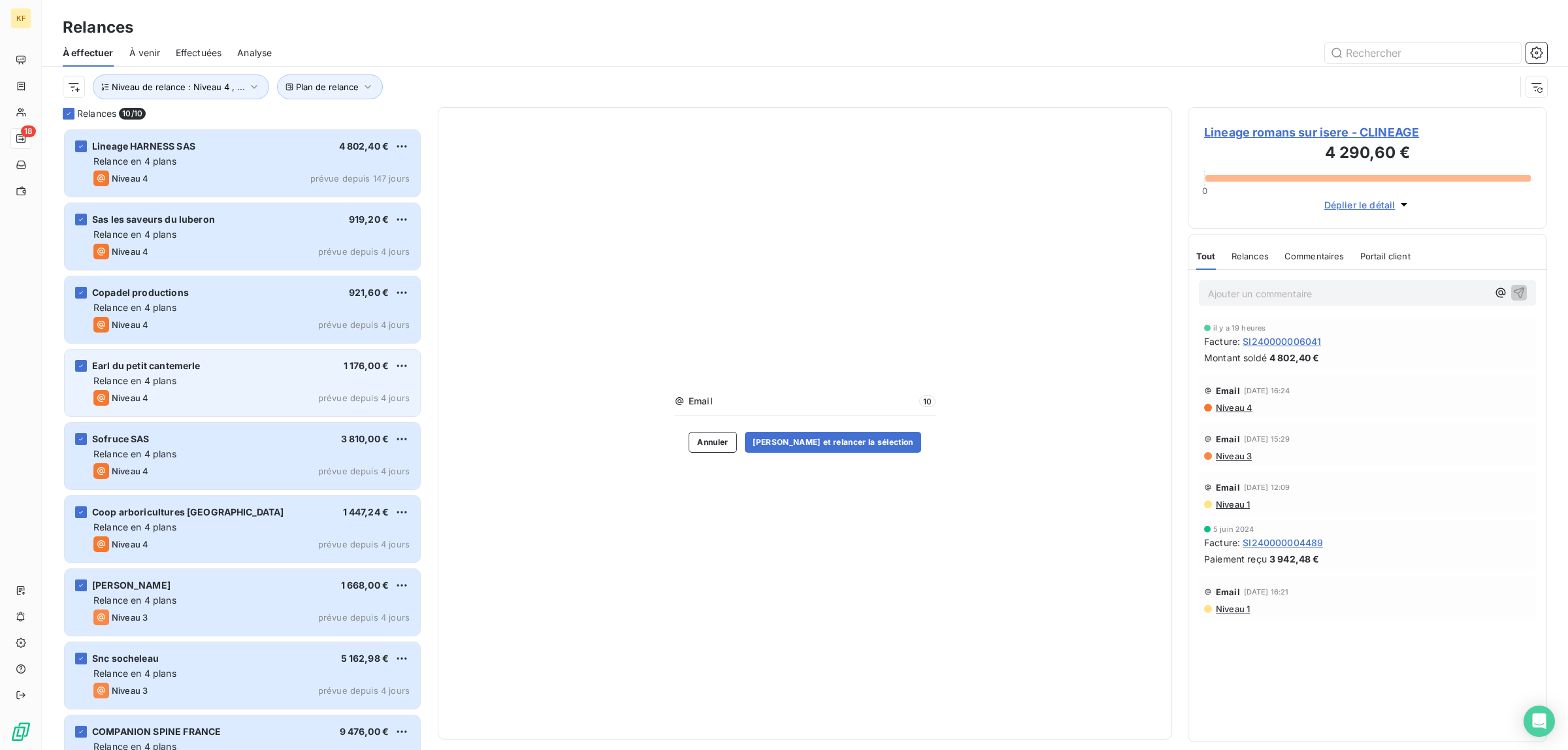
click at [631, 257] on div "Email 10 Annuler [PERSON_NAME] et relancer la sélection" at bounding box center [805, 423] width 735 height 633
click at [70, 112] on icon at bounding box center [68, 114] width 8 height 8
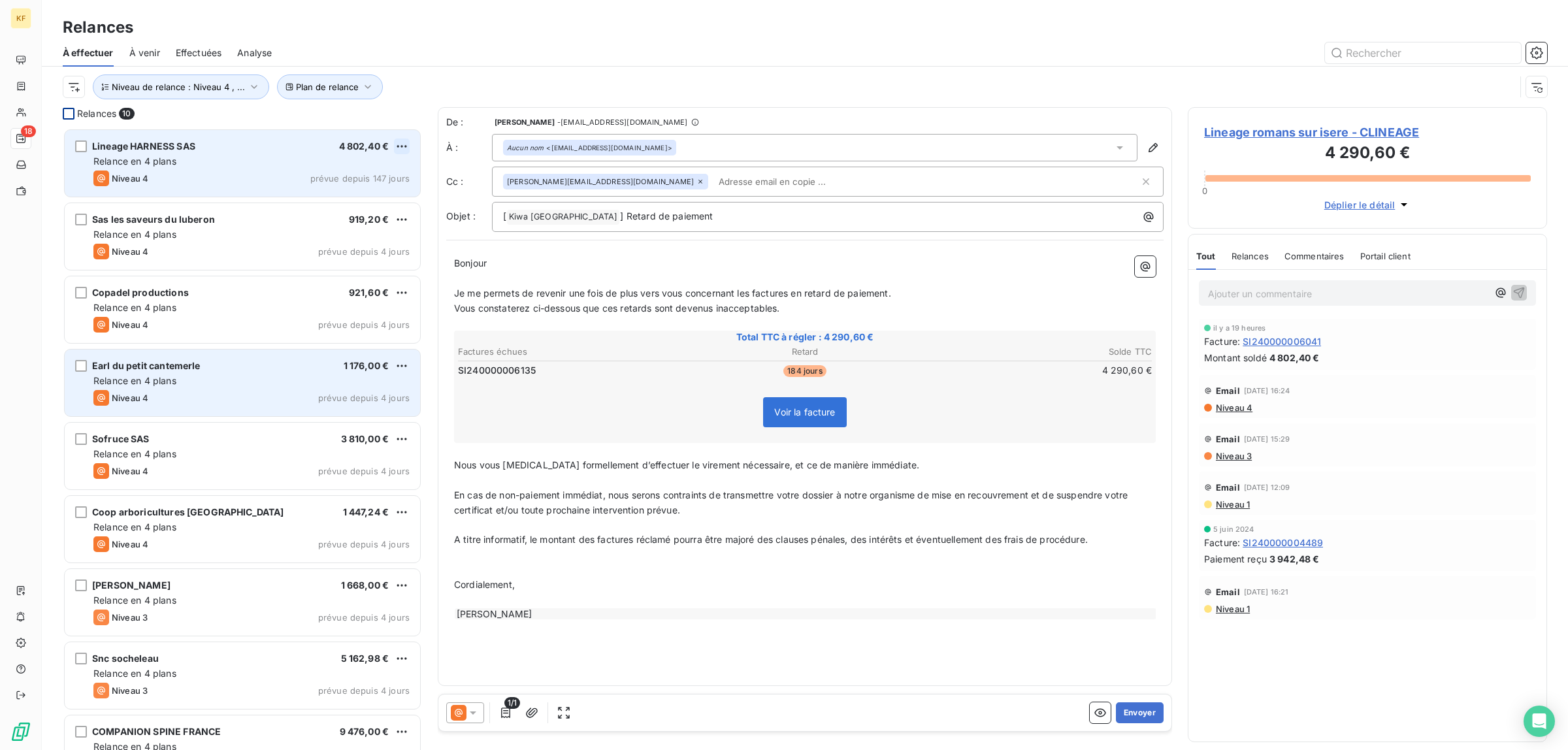
click at [403, 145] on html "KF 18 Relances À effectuer À venir Effectuées Analyse Plan de relance Niveau de…" at bounding box center [784, 375] width 1568 height 750
click at [360, 168] on div "Replanifier cette action" at bounding box center [346, 172] width 117 height 21
select select "9"
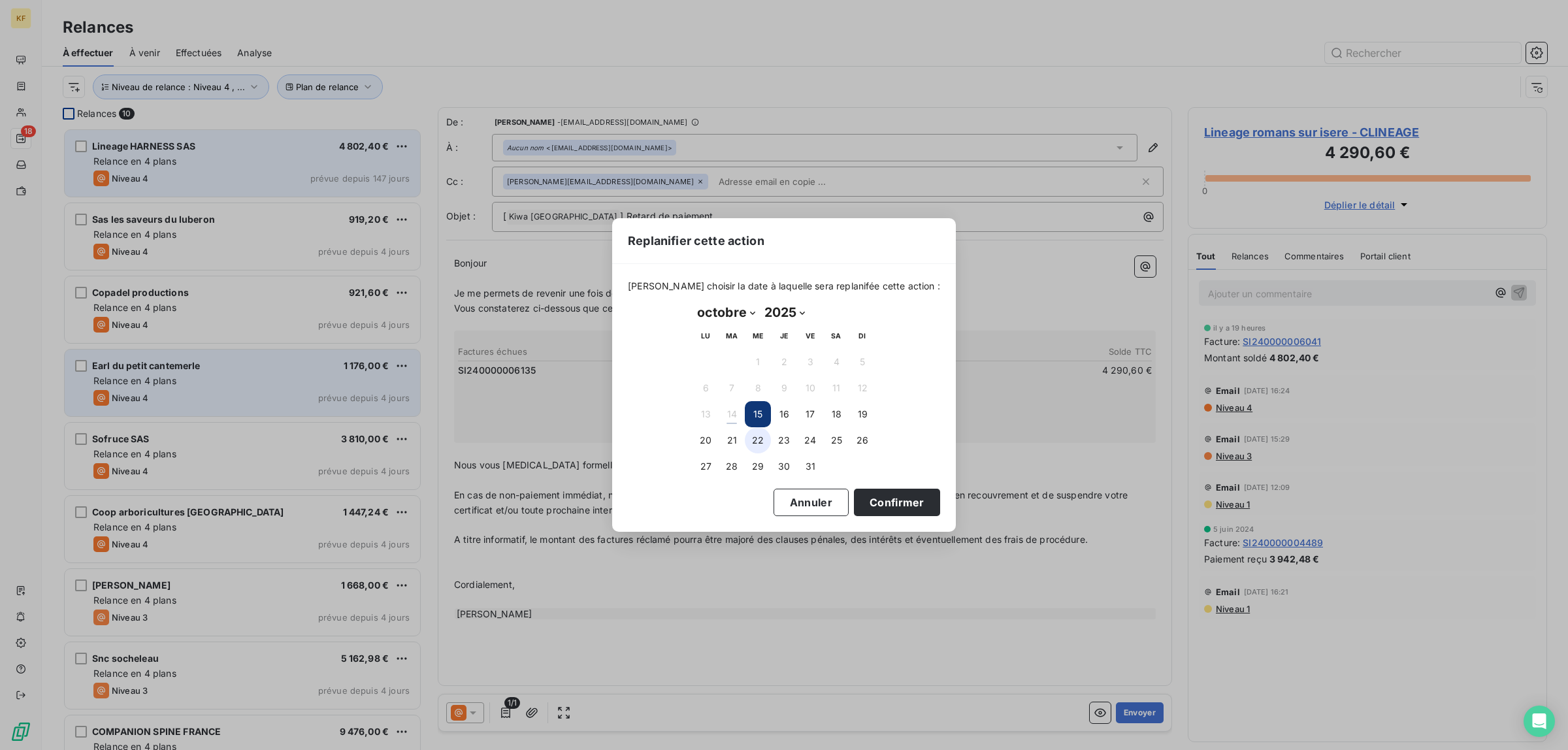
click at [760, 436] on button "22" at bounding box center [758, 440] width 26 height 26
click at [886, 503] on button "Confirmer" at bounding box center [896, 502] width 86 height 27
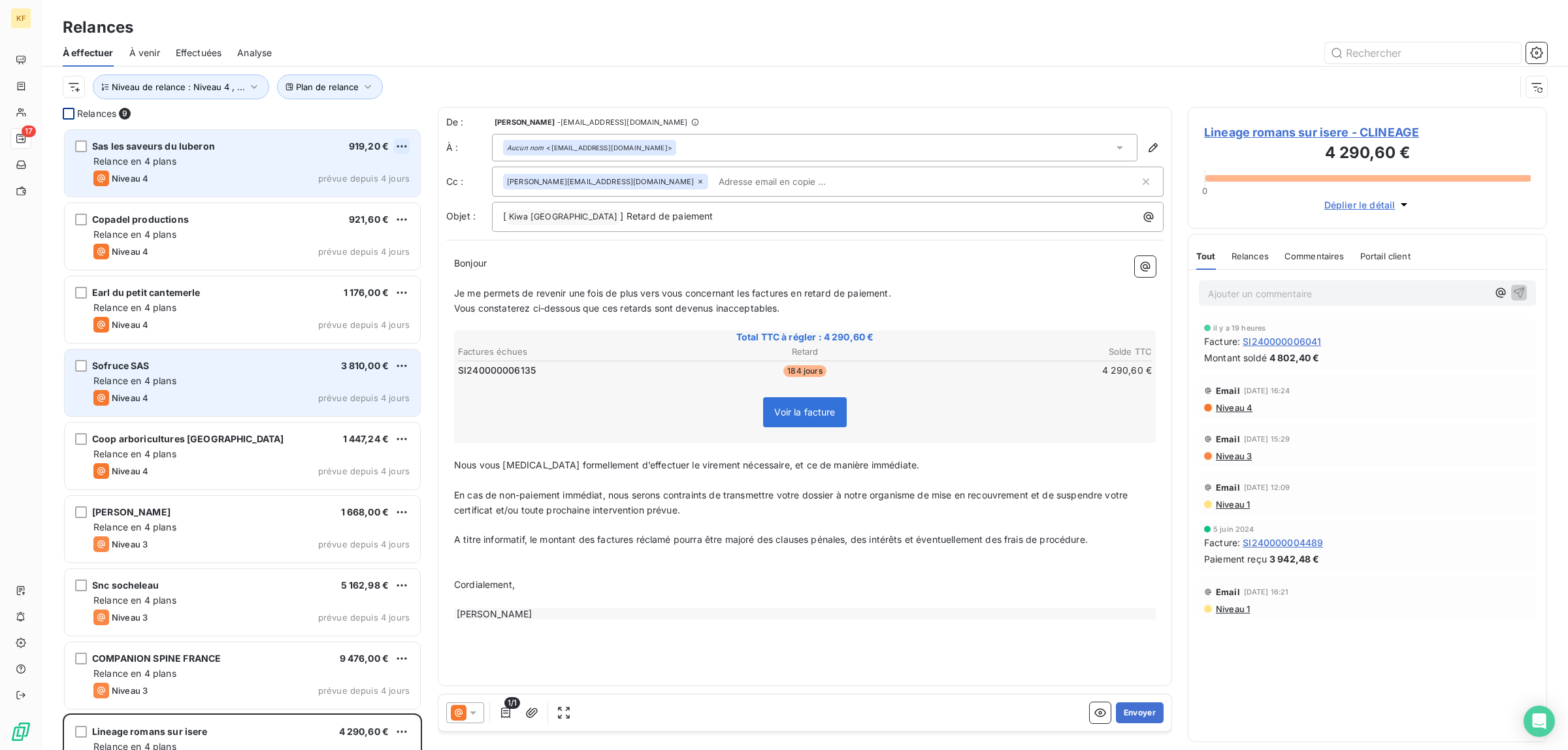
click at [403, 144] on html "KF 17 Relances À effectuer À venir Effectuées Analyse Plan de relance Niveau de…" at bounding box center [784, 375] width 1568 height 750
click at [373, 165] on div "Replanifier cette action" at bounding box center [346, 172] width 117 height 21
select select "9"
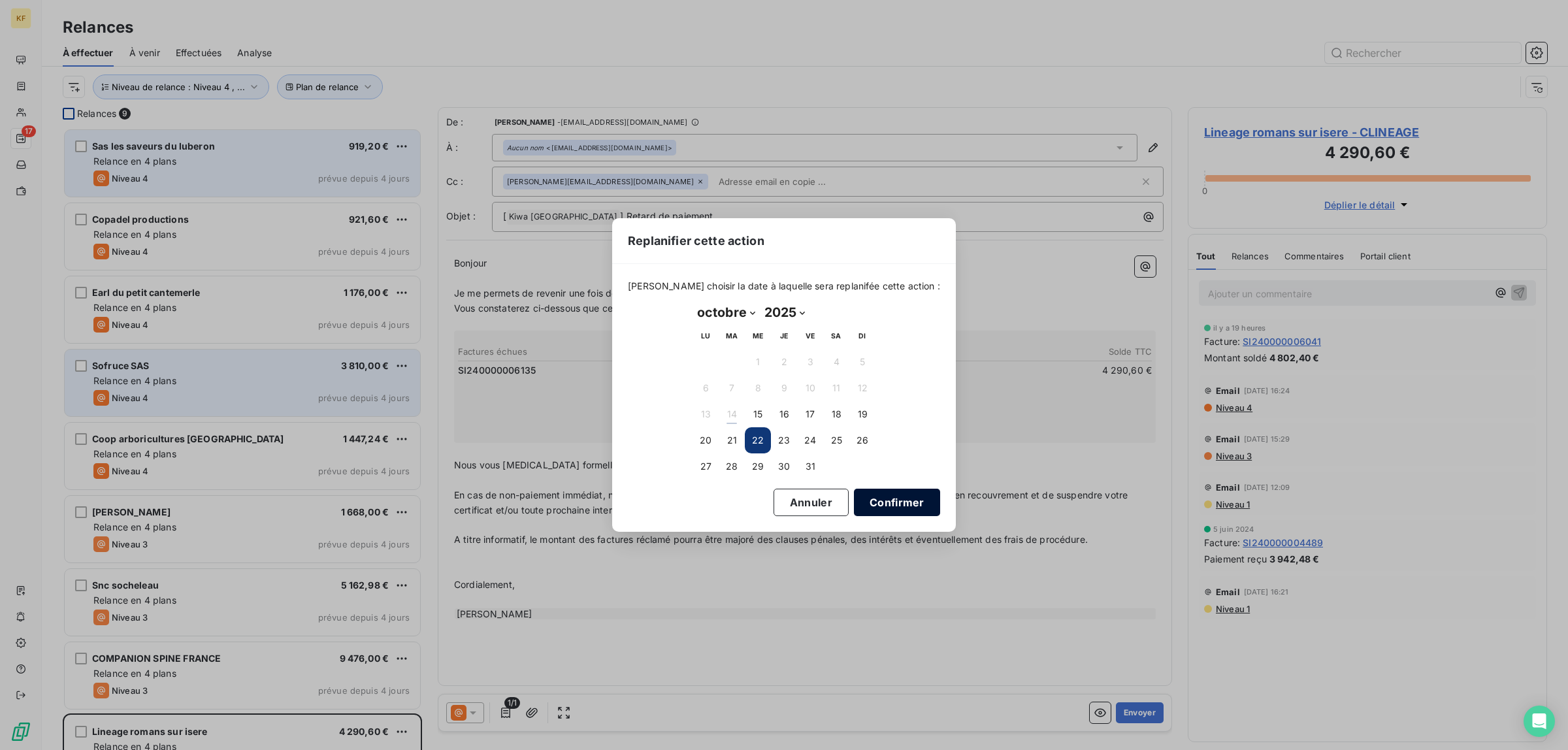
drag, startPoint x: 886, startPoint y: 496, endPoint x: 879, endPoint y: 491, distance: 8.6
click at [886, 497] on button "Confirmer" at bounding box center [896, 502] width 86 height 27
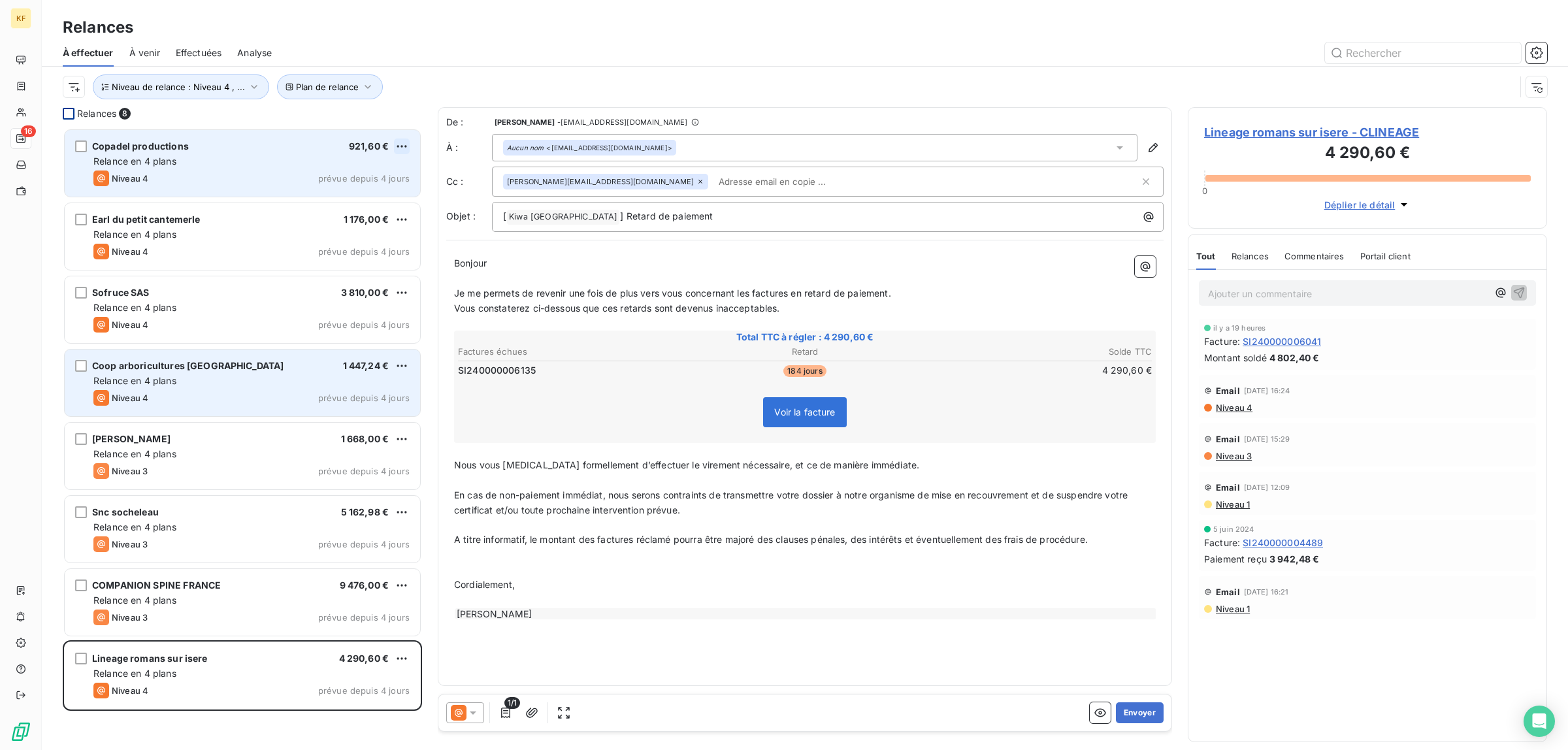
click at [409, 142] on html "KF 16 Relances À effectuer À venir Effectuées Analyse Plan de relance Niveau de…" at bounding box center [784, 375] width 1568 height 750
click at [364, 173] on div "Replanifier cette action" at bounding box center [346, 172] width 117 height 21
select select "9"
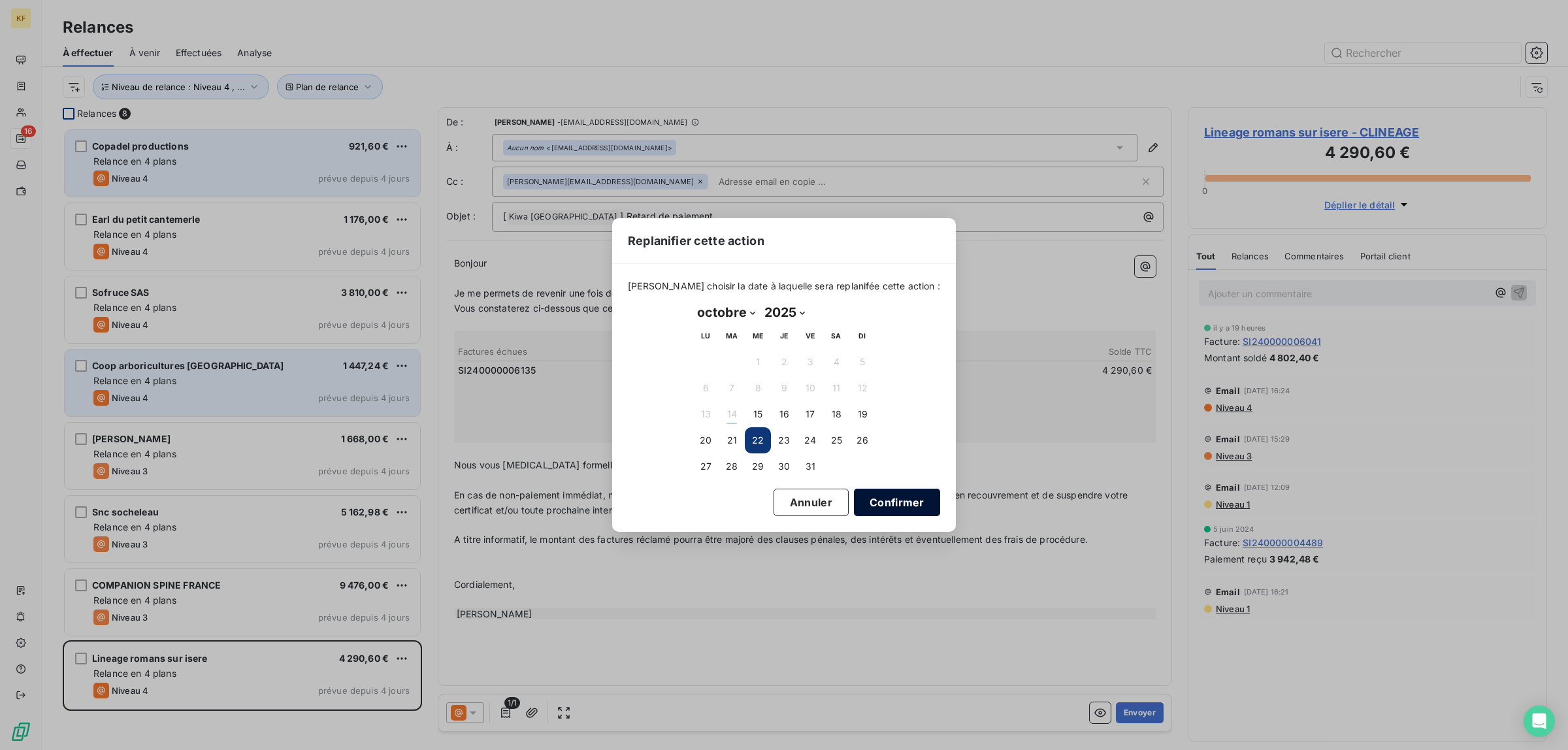
click at [879, 499] on button "Confirmer" at bounding box center [896, 502] width 86 height 27
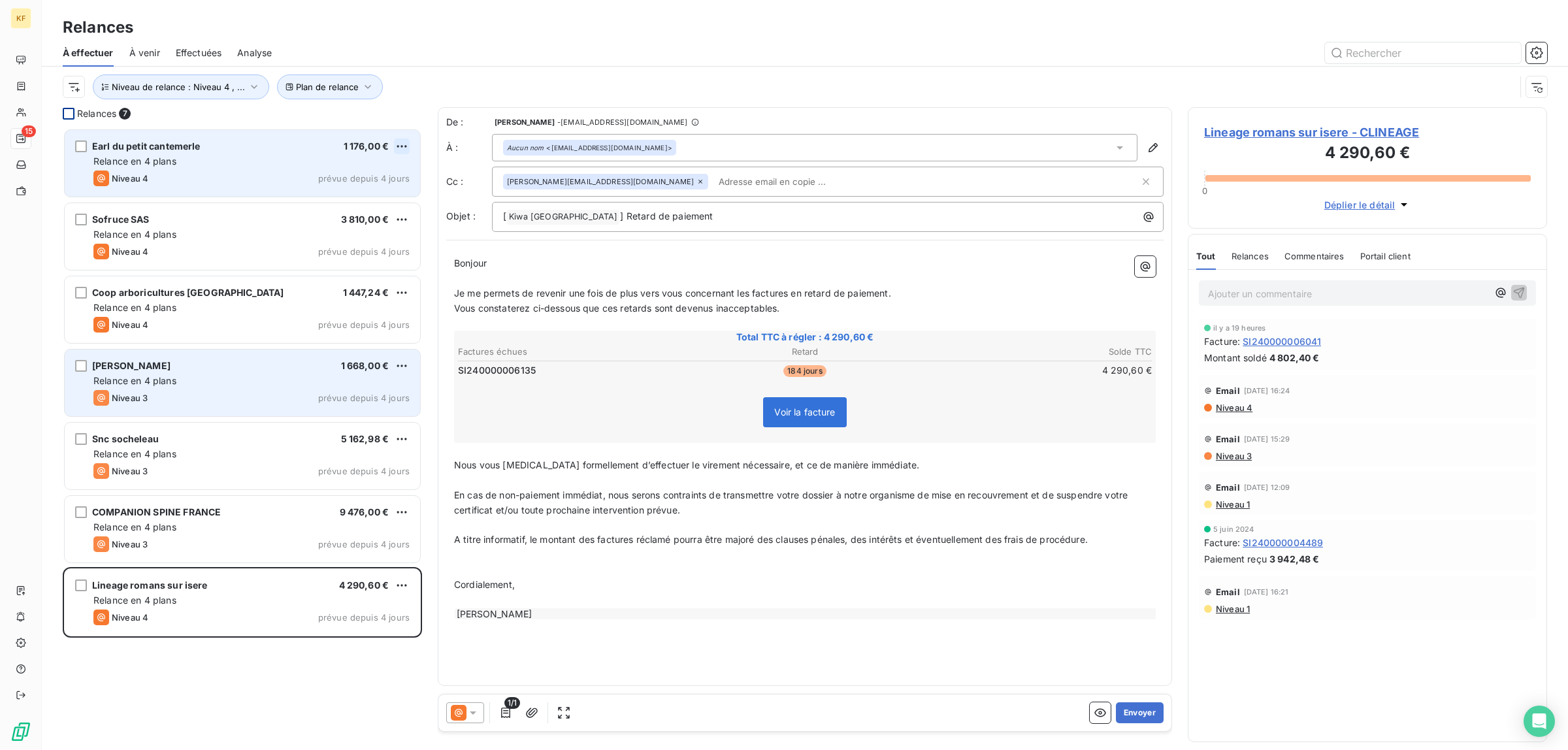
click at [404, 148] on html "KF 15 Relances À effectuer À venir Effectuées Analyse Plan de relance Niveau de…" at bounding box center [784, 375] width 1568 height 750
click at [350, 171] on div "Replanifier cette action" at bounding box center [346, 172] width 117 height 21
select select "9"
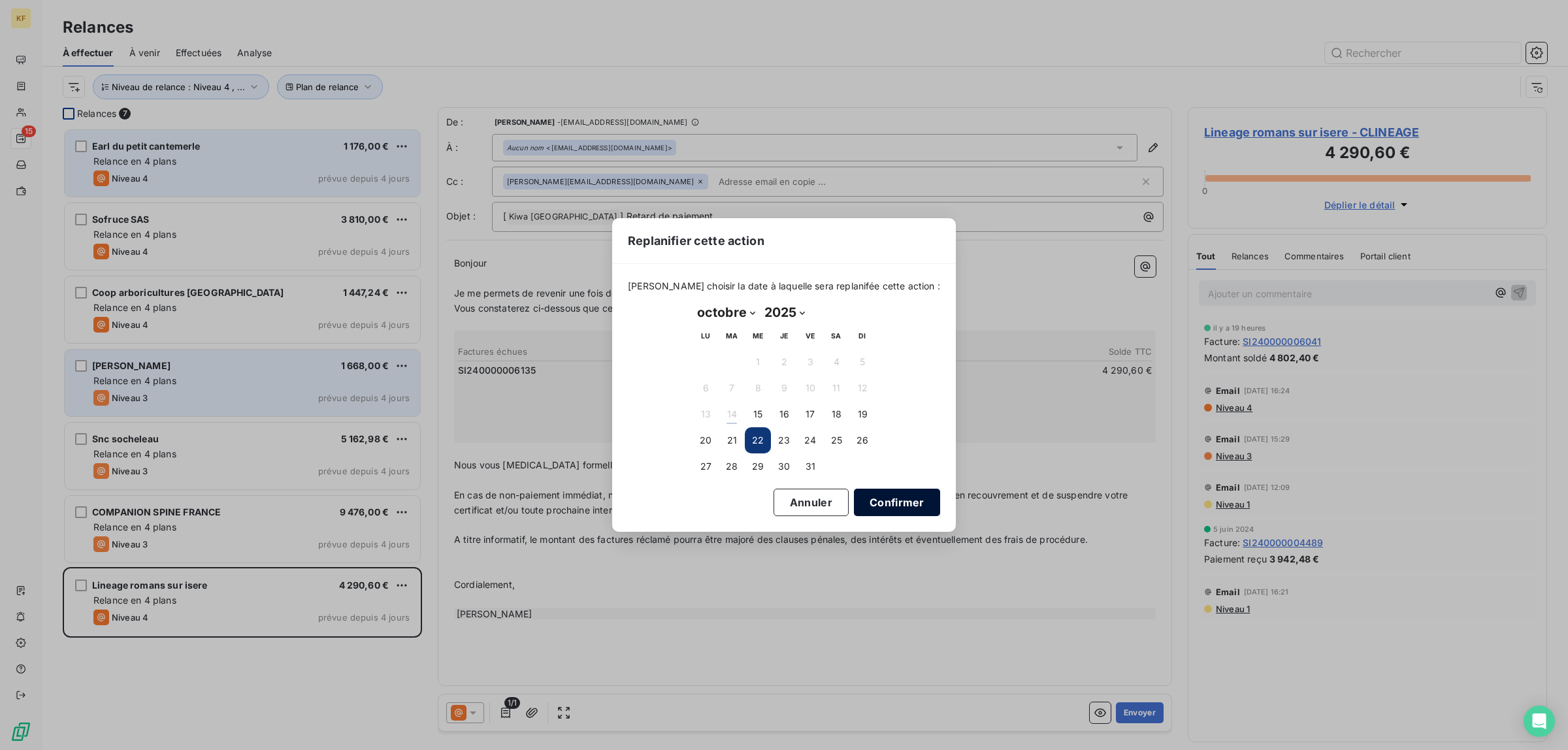
click at [868, 503] on button "Confirmer" at bounding box center [896, 502] width 86 height 27
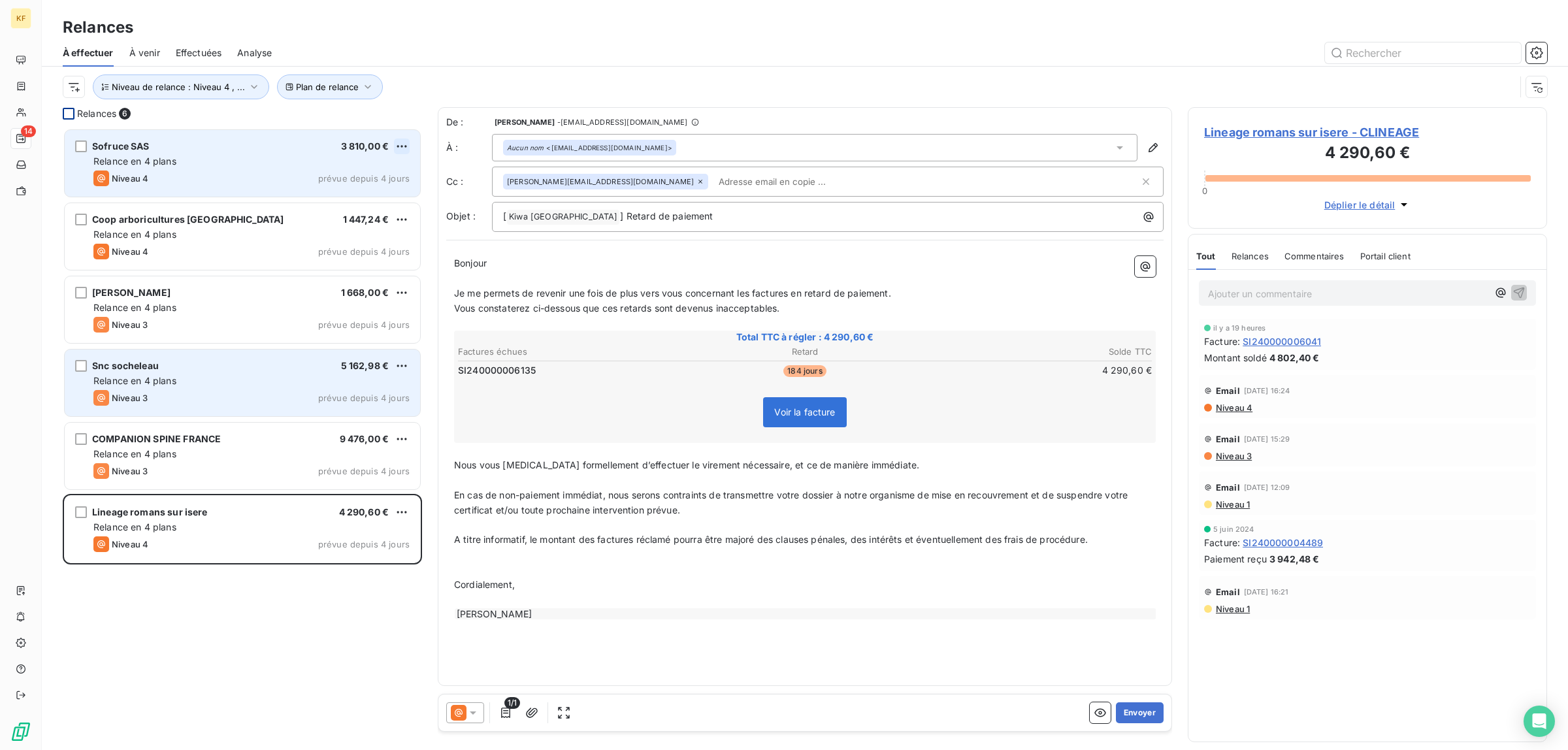
click at [403, 144] on html "KF 14 Relances À effectuer À venir Effectuées Analyse Plan de relance Niveau de…" at bounding box center [784, 375] width 1568 height 750
click at [360, 173] on div "Replanifier cette action" at bounding box center [346, 172] width 117 height 21
select select "9"
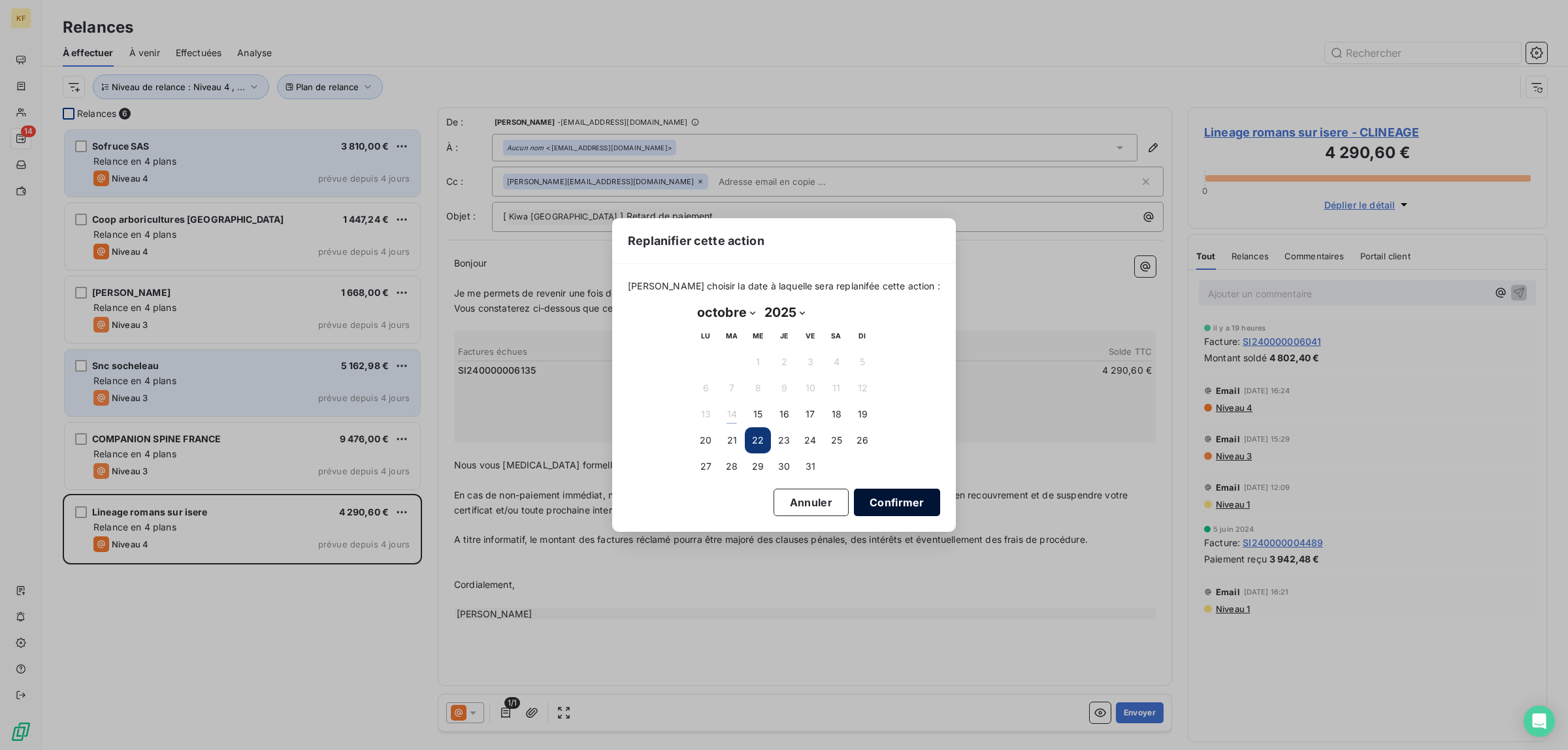
click at [880, 501] on button "Confirmer" at bounding box center [896, 502] width 86 height 27
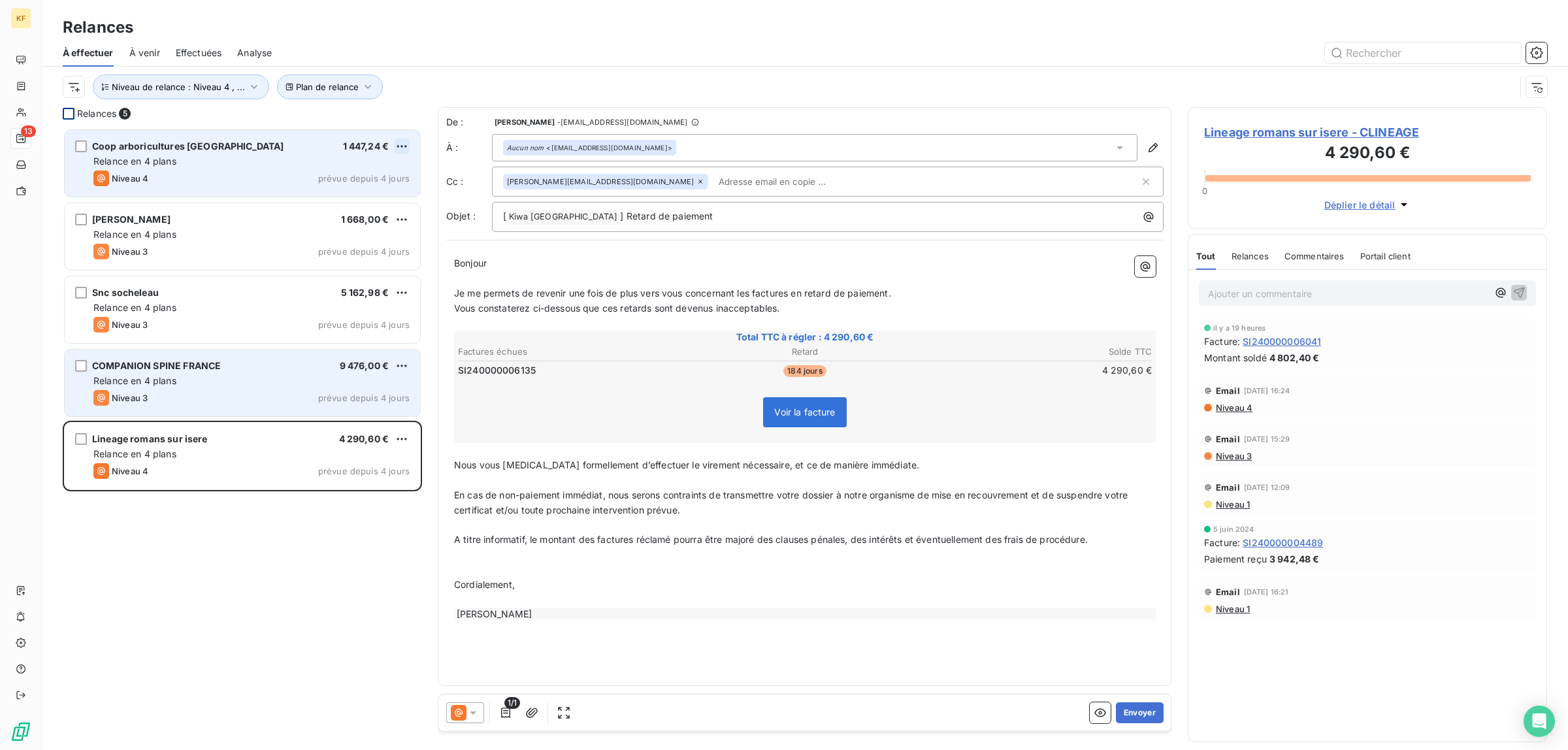
click at [403, 152] on html "KF 13 Relances À effectuer À venir Effectuées Analyse Plan de relance Niveau de…" at bounding box center [784, 375] width 1568 height 750
click at [388, 173] on div "Replanifier cette action" at bounding box center [346, 172] width 117 height 21
select select "9"
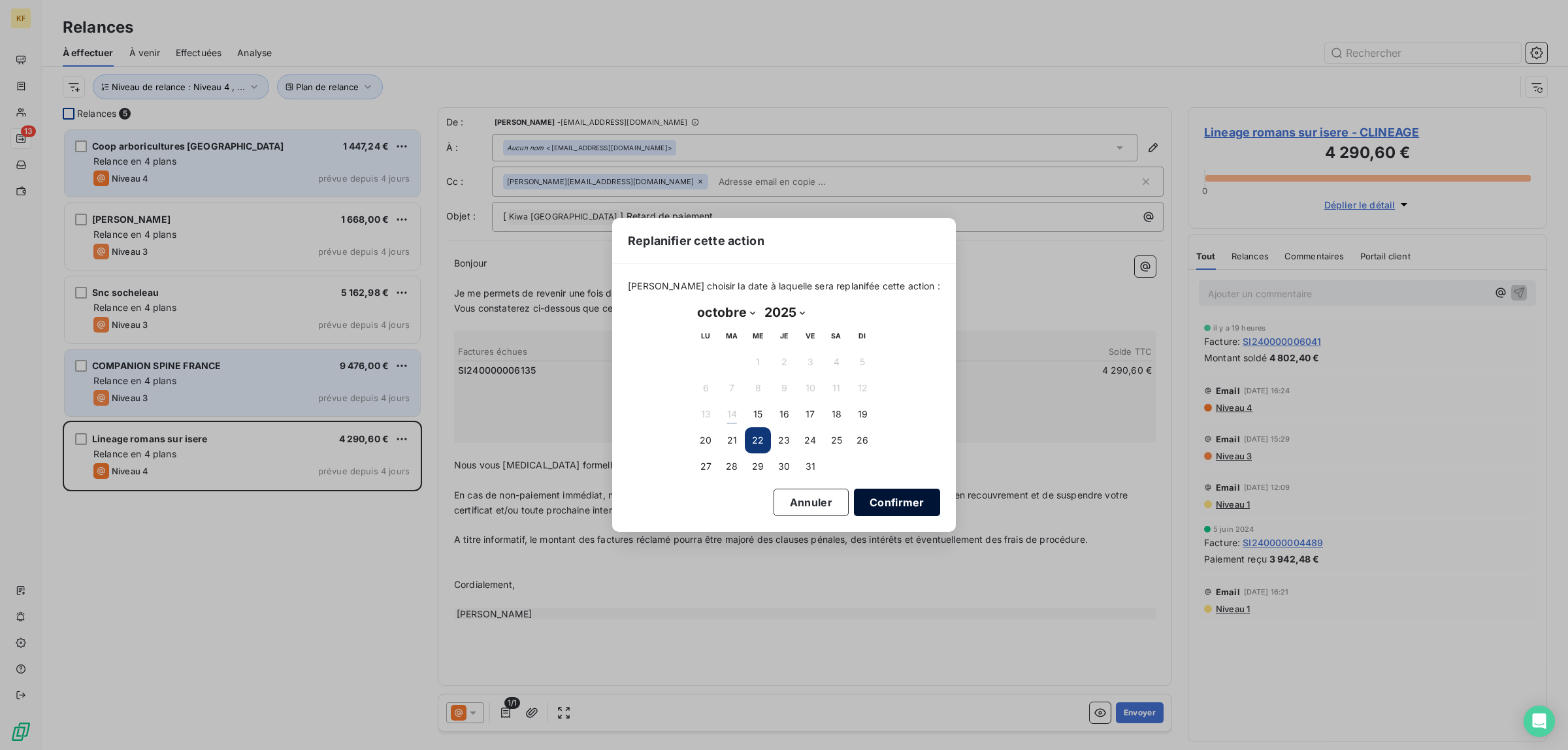
click at [889, 501] on button "Confirmer" at bounding box center [896, 502] width 86 height 27
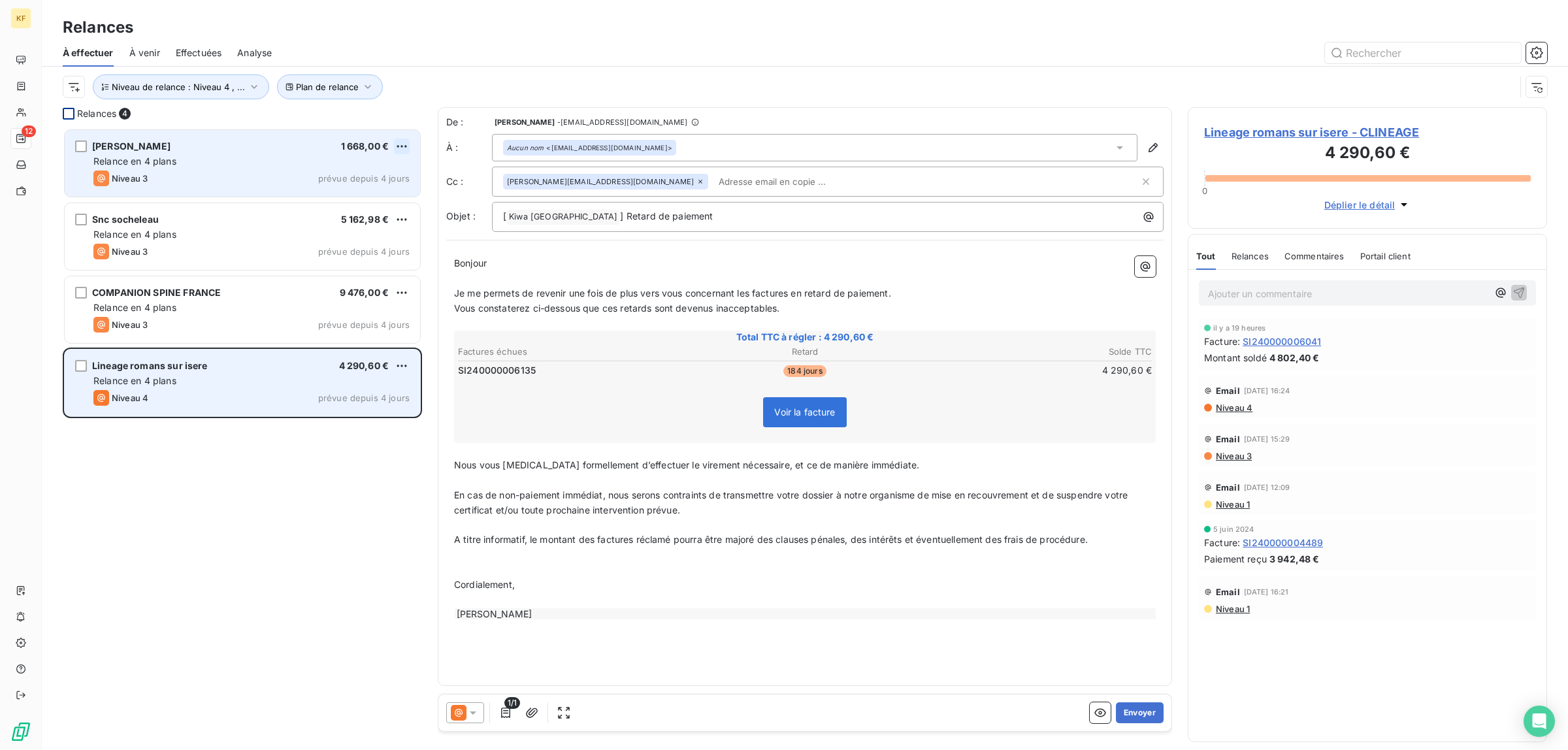
click at [405, 149] on html "KF 12 Relances À effectuer À venir Effectuées Analyse Plan de relance Niveau de…" at bounding box center [784, 375] width 1568 height 750
click at [360, 177] on div "Replanifier cette action" at bounding box center [346, 172] width 117 height 21
select select "9"
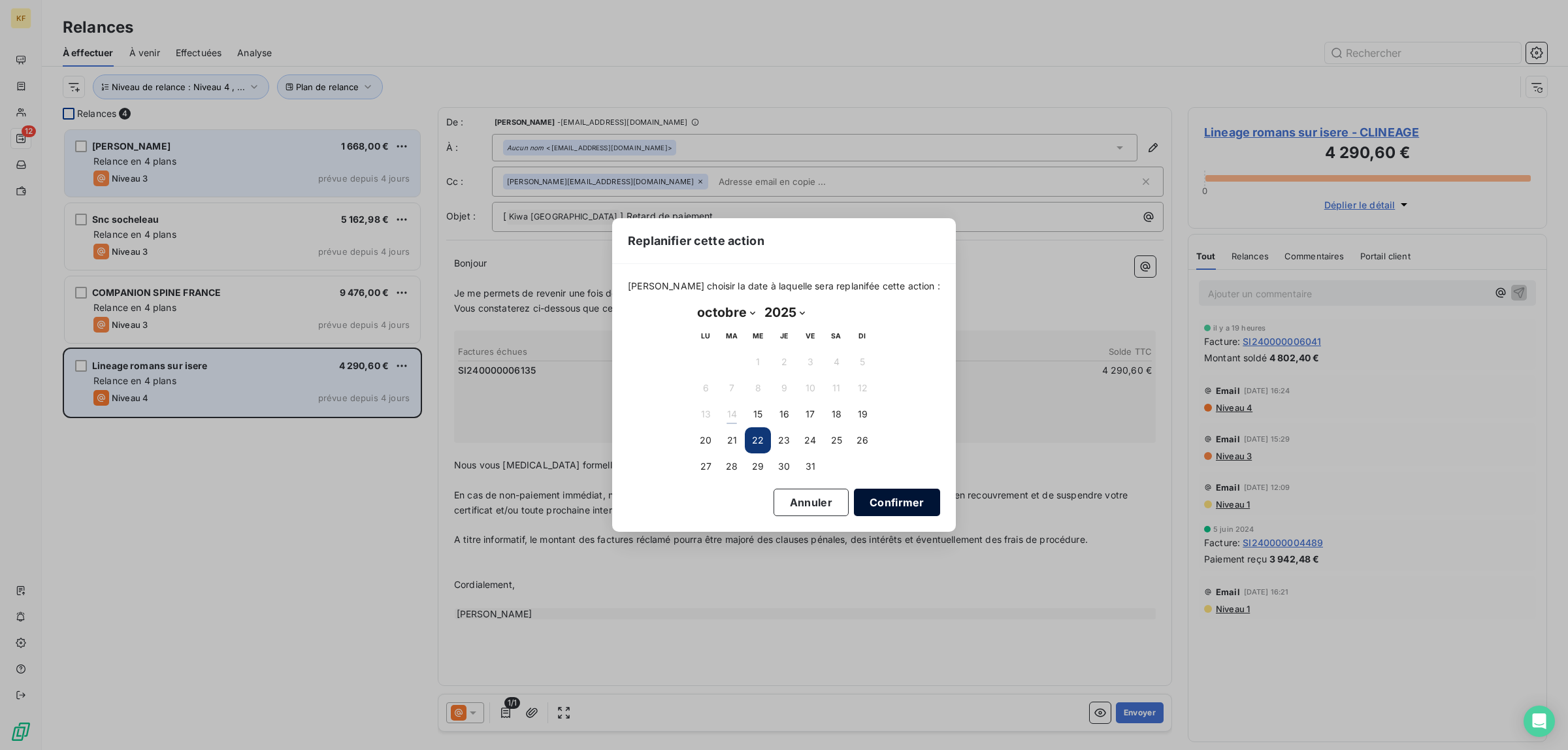
click at [911, 506] on button "Confirmer" at bounding box center [896, 502] width 86 height 27
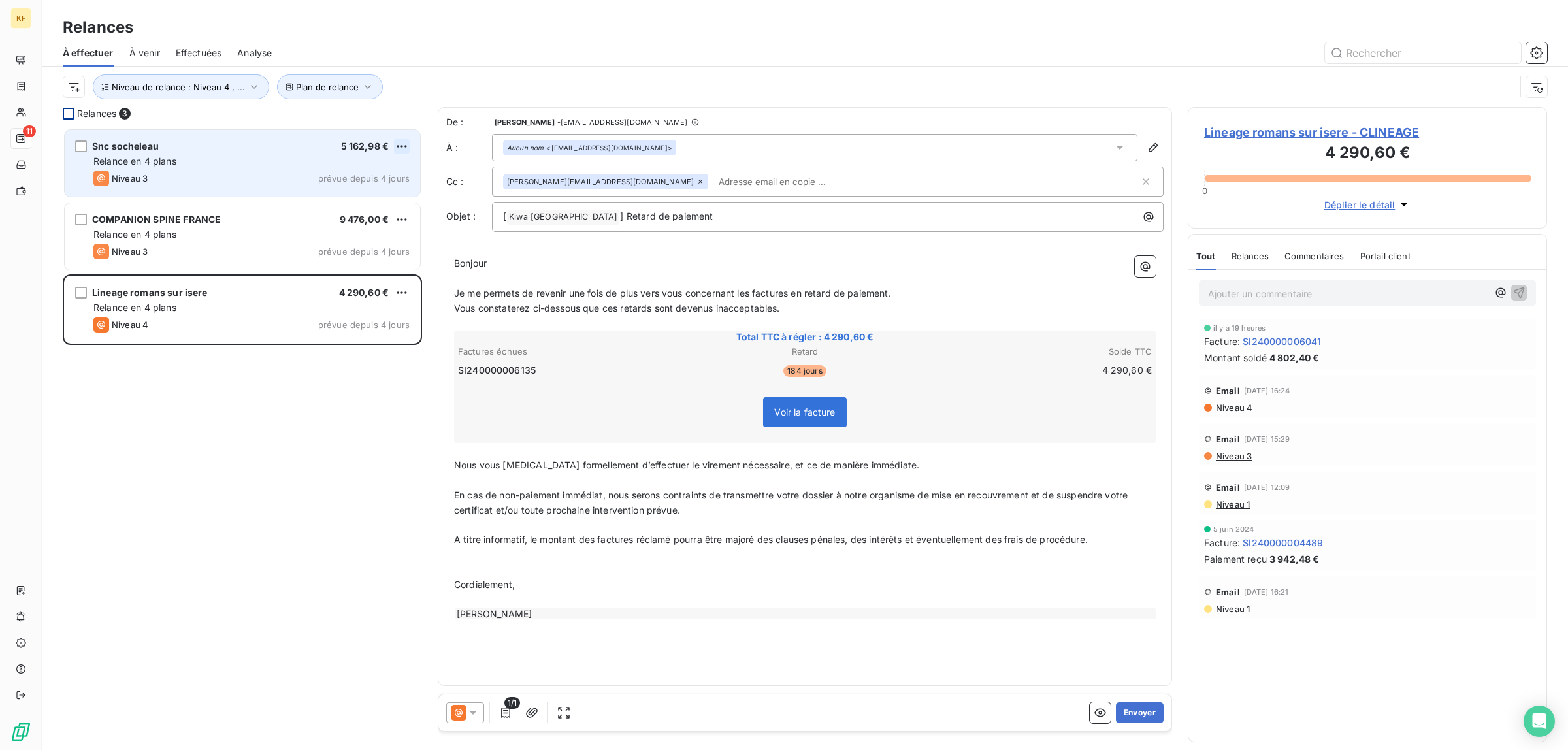
click at [405, 142] on html "KF 11 Relances À effectuer À venir Effectuées Analyse Plan de relance Niveau de…" at bounding box center [784, 375] width 1568 height 750
click at [382, 170] on div "Replanifier cette action" at bounding box center [346, 172] width 117 height 21
select select "9"
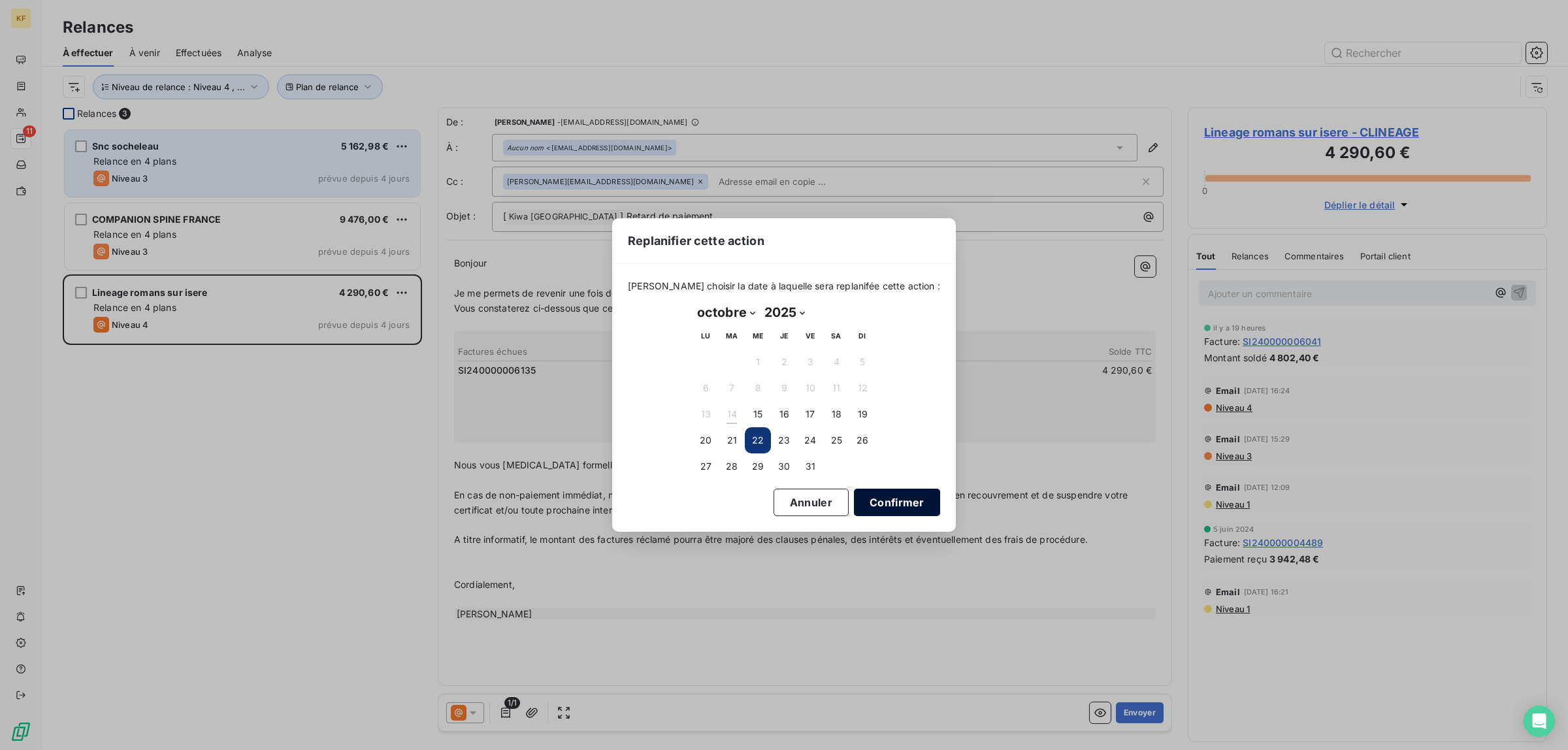
click at [889, 508] on button "Confirmer" at bounding box center [896, 502] width 86 height 27
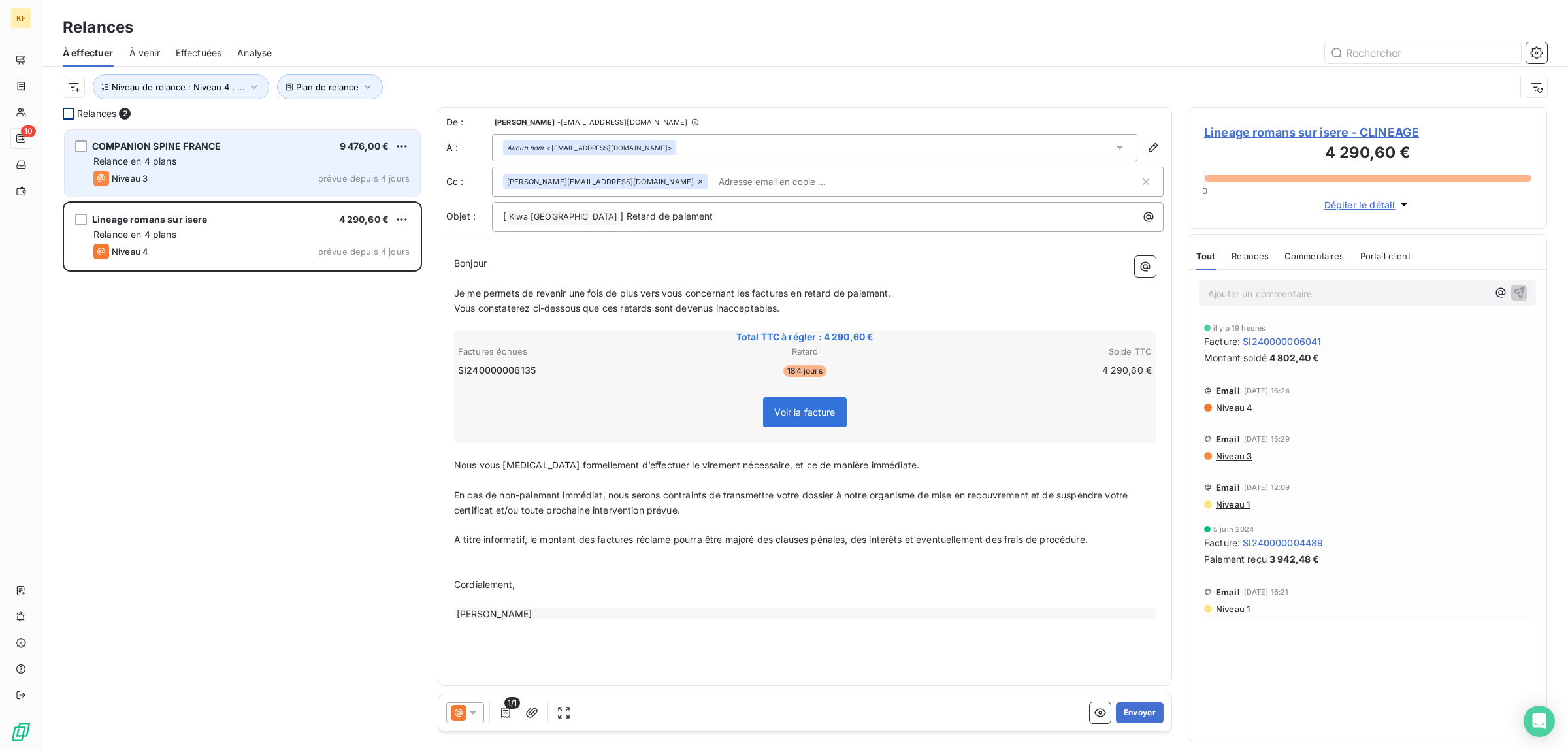
click at [400, 145] on html "KF 10 Relances À effectuer À venir Effectuées Analyse Plan de relance Niveau de…" at bounding box center [784, 375] width 1568 height 750
click at [374, 190] on div "Passer cette action" at bounding box center [346, 195] width 117 height 21
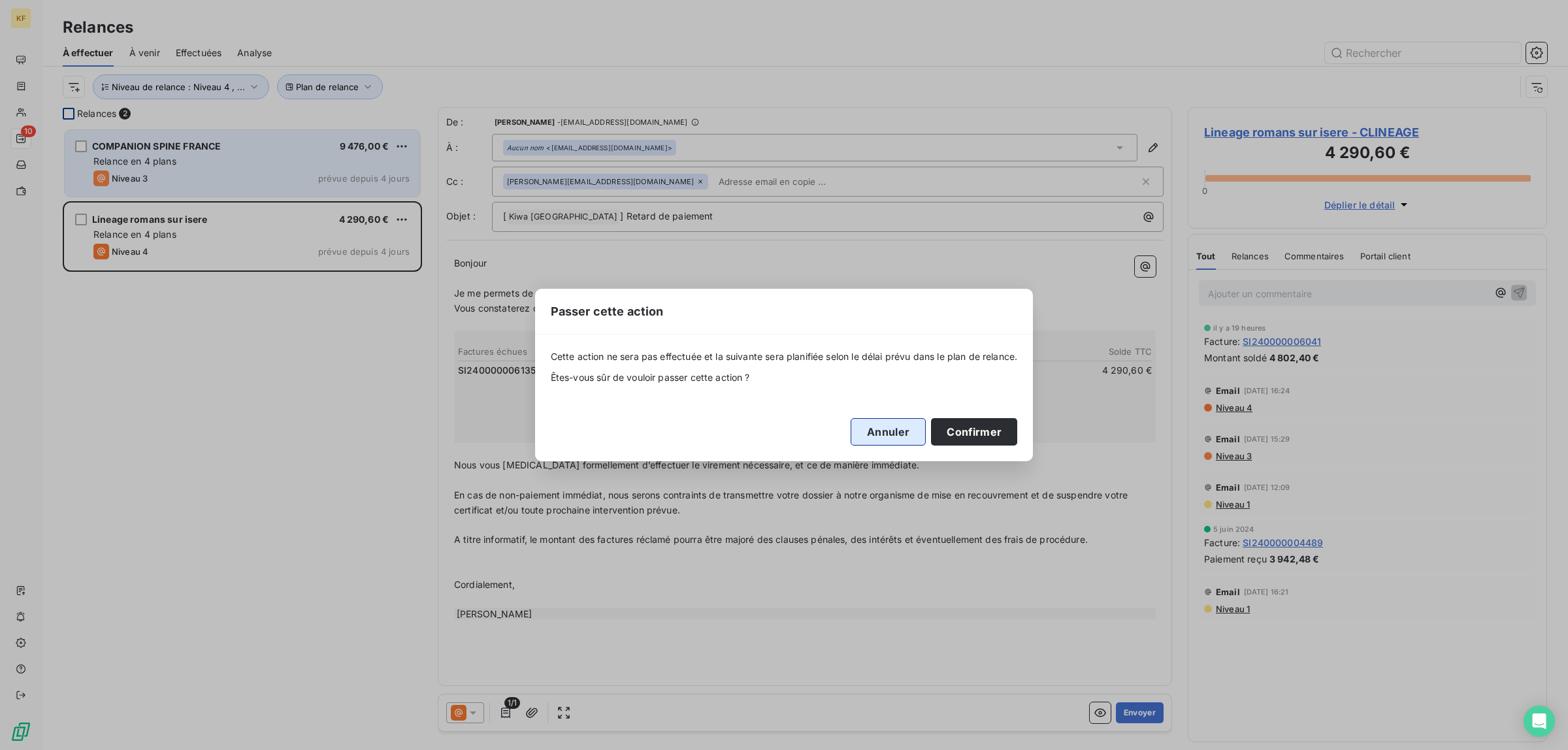
click at [890, 426] on button "Annuler" at bounding box center [888, 431] width 75 height 27
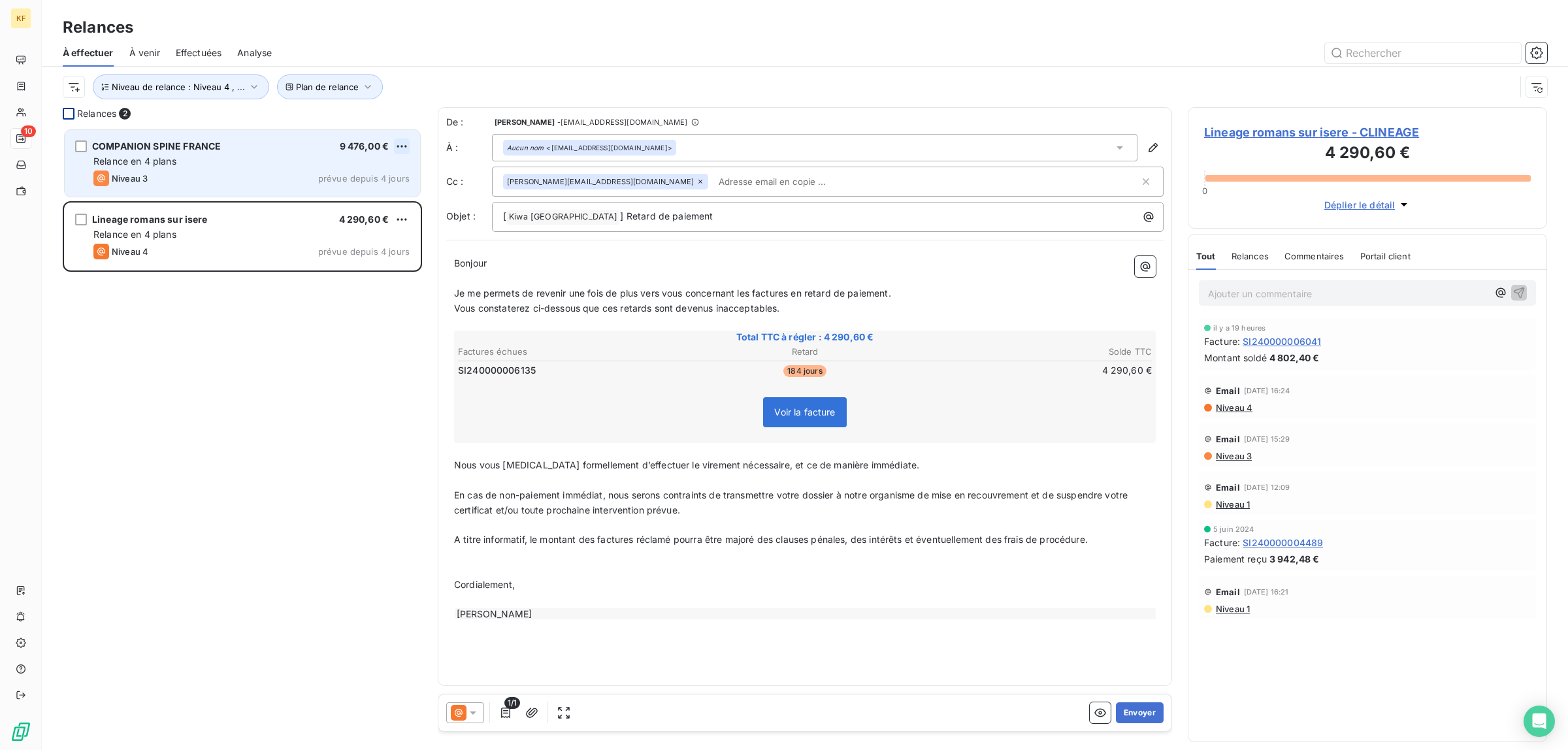
click at [405, 142] on html "KF 10 Relances À effectuer À venir Effectuées Analyse Plan de relance Niveau de…" at bounding box center [784, 375] width 1568 height 750
click at [363, 166] on div "Replanifier cette action" at bounding box center [346, 172] width 117 height 21
select select "9"
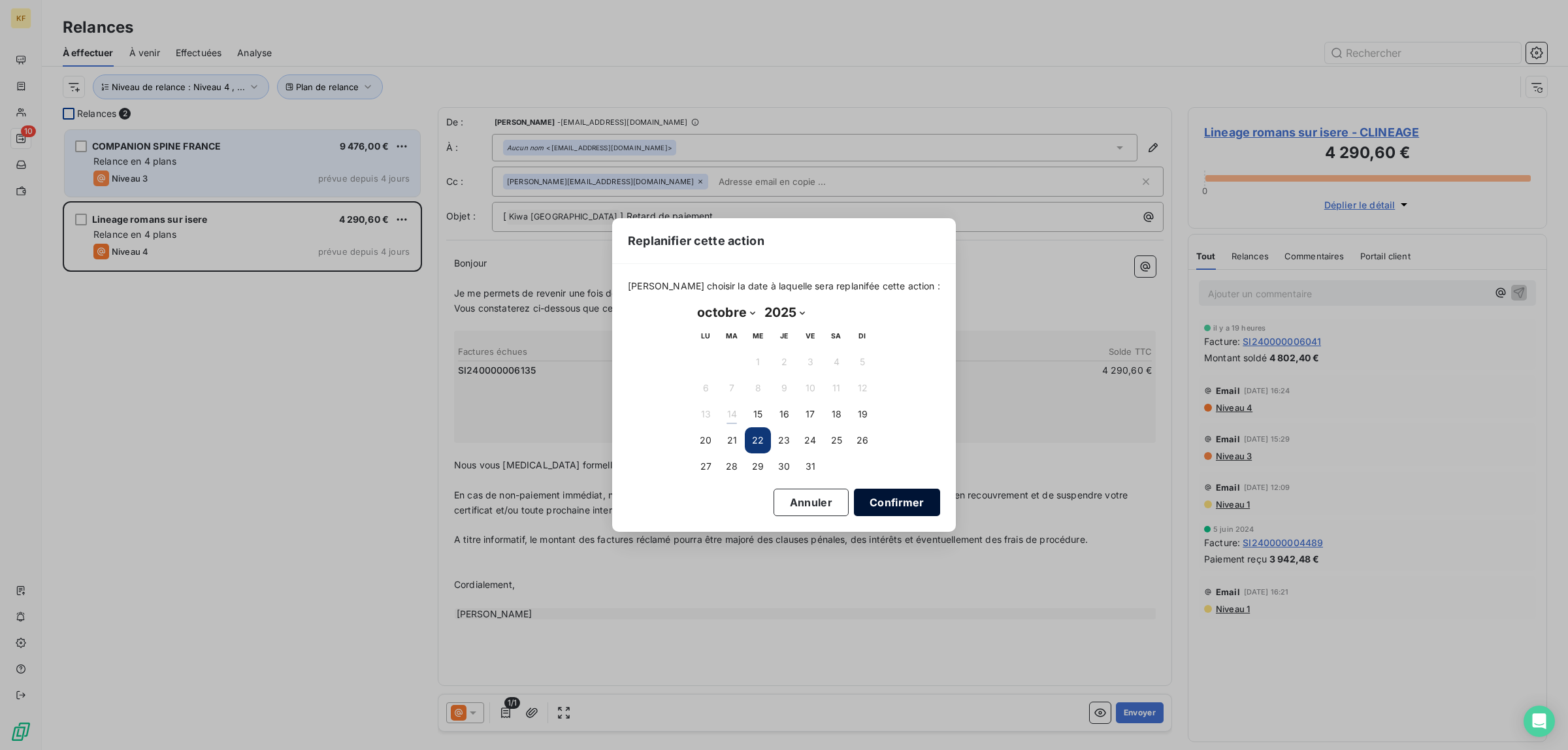
click at [883, 502] on button "Confirmer" at bounding box center [896, 502] width 86 height 27
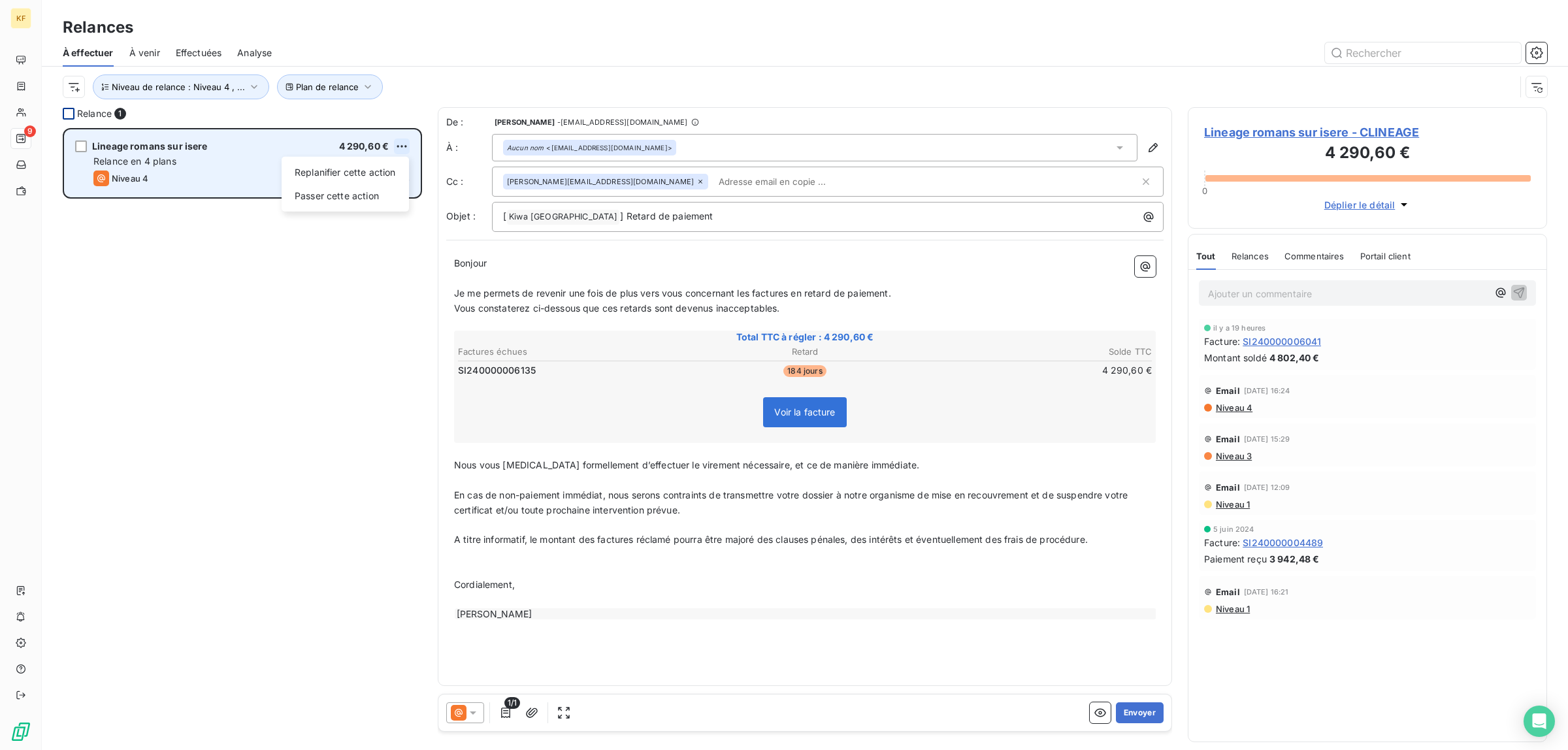
click at [403, 141] on html "KF 9 Relances À effectuer À venir Effectuées Analyse Plan de relance Niveau de …" at bounding box center [784, 375] width 1568 height 750
click at [360, 172] on div "Replanifier cette action" at bounding box center [346, 172] width 117 height 21
select select "9"
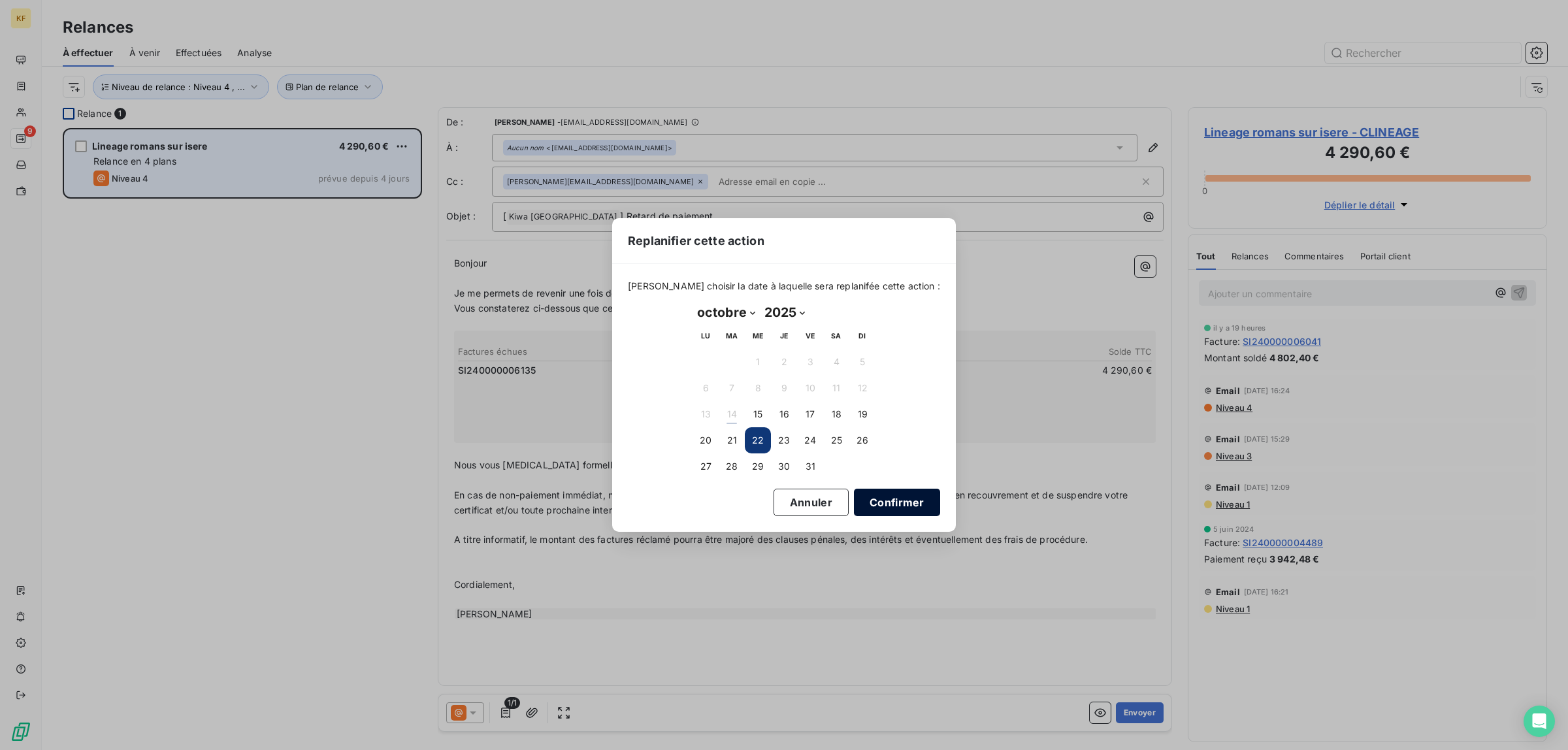
click at [879, 510] on button "Confirmer" at bounding box center [896, 502] width 86 height 27
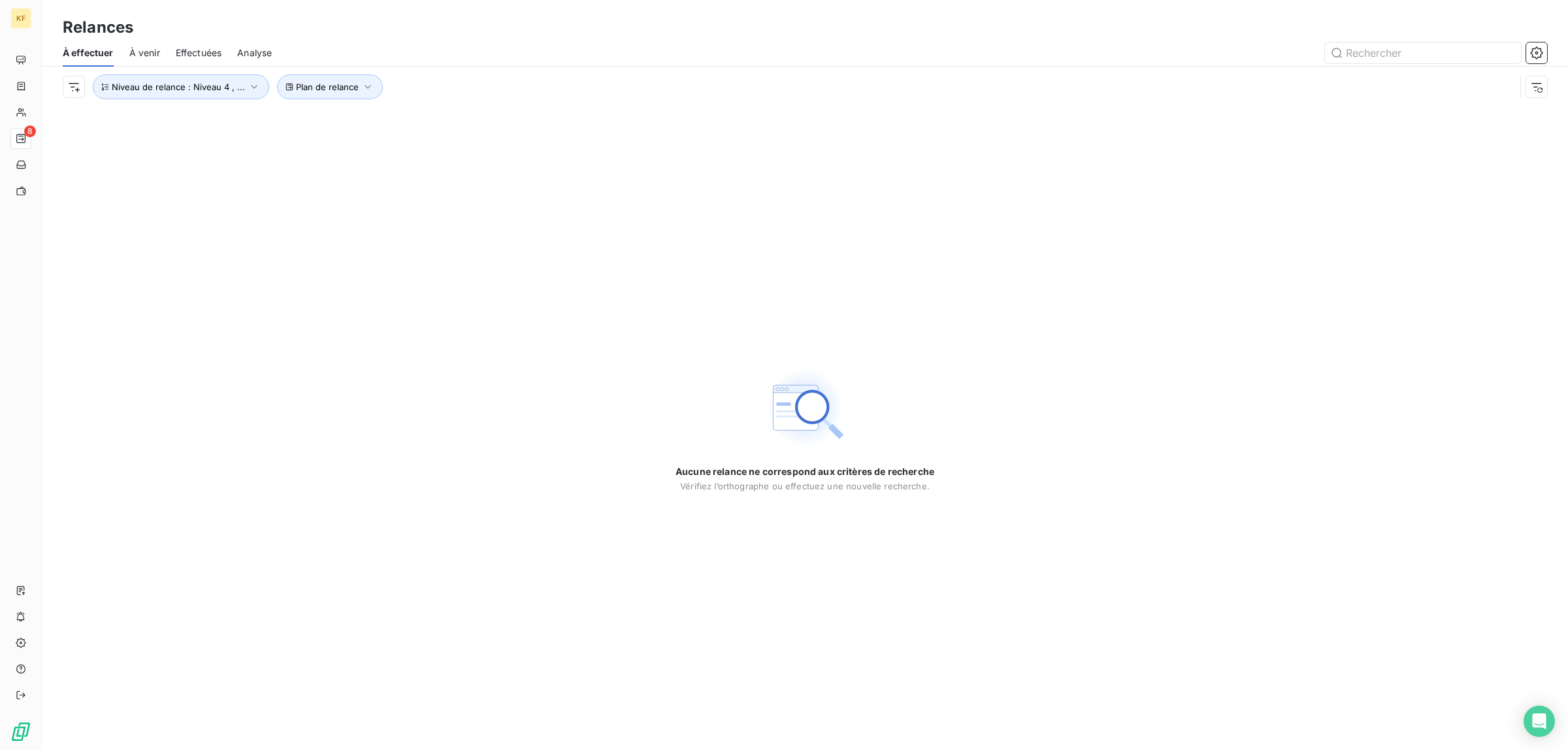
click at [253, 51] on span "Analyse" at bounding box center [254, 53] width 35 height 13
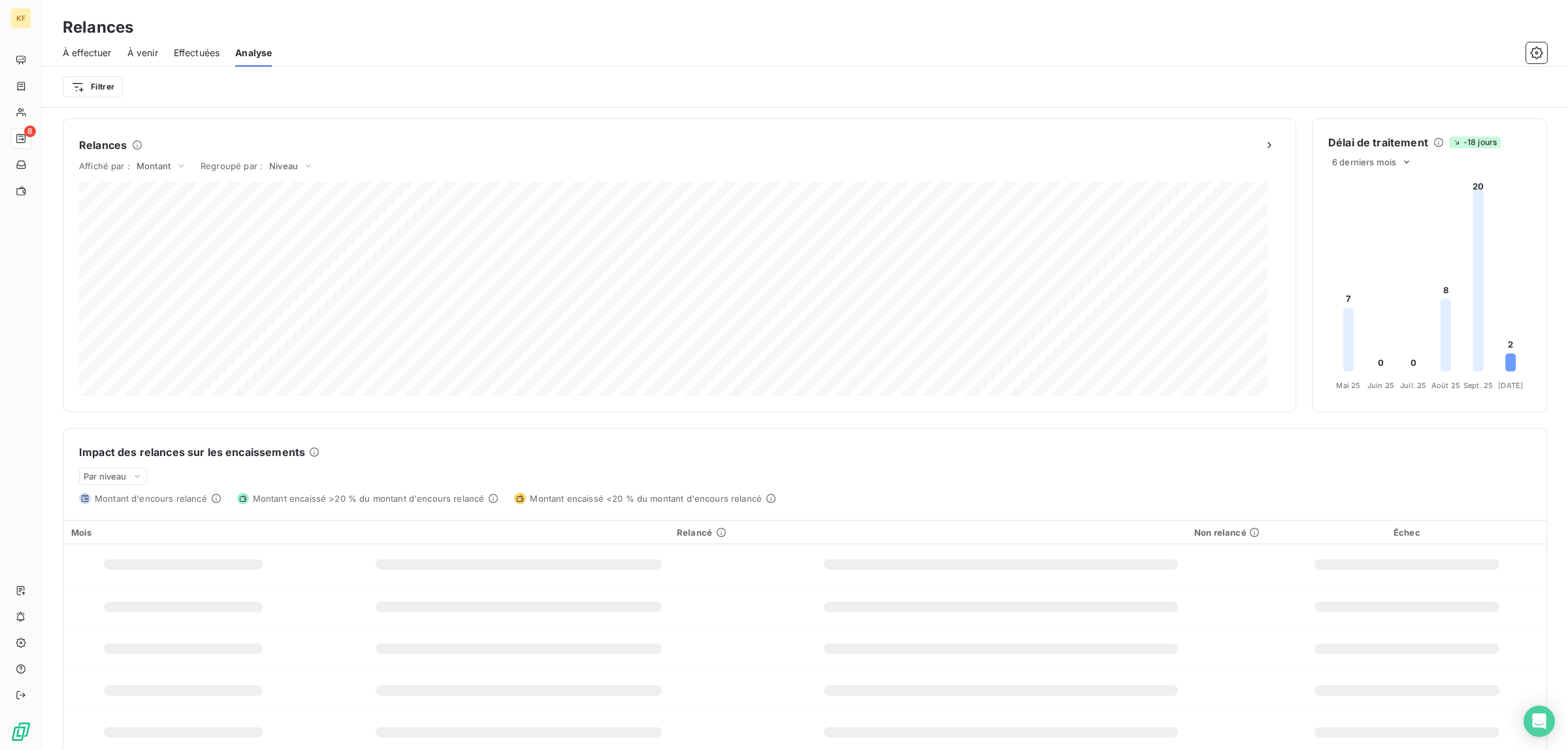
click at [232, 51] on div "À effectuer À venir Effectuées Analyse" at bounding box center [805, 52] width 1526 height 27
click at [198, 52] on span "Effectuées" at bounding box center [197, 53] width 47 height 13
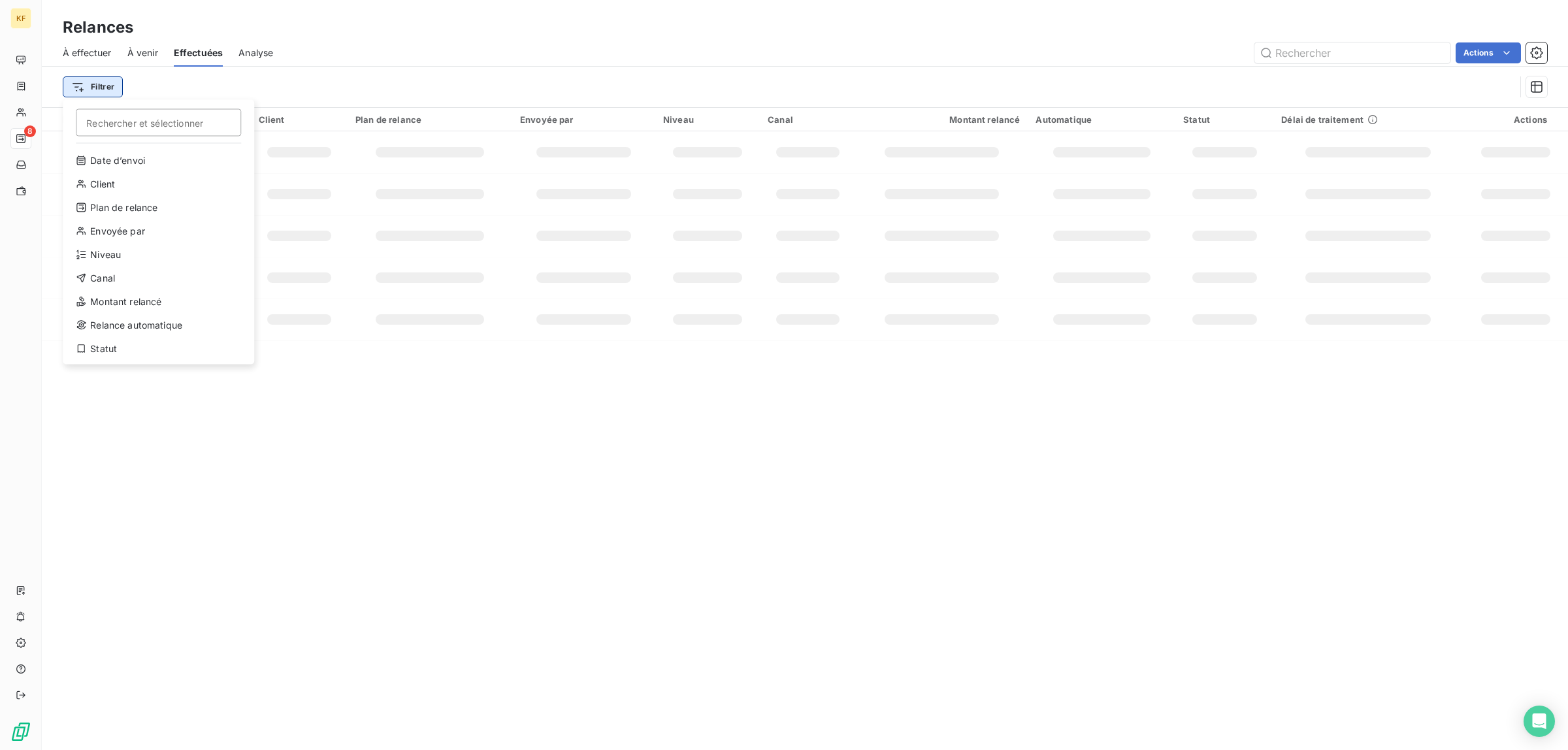
click at [96, 89] on html "KF 8 Relances À effectuer À venir Effectuées Analyse Actions Filtrer Rechercher…" at bounding box center [784, 375] width 1568 height 750
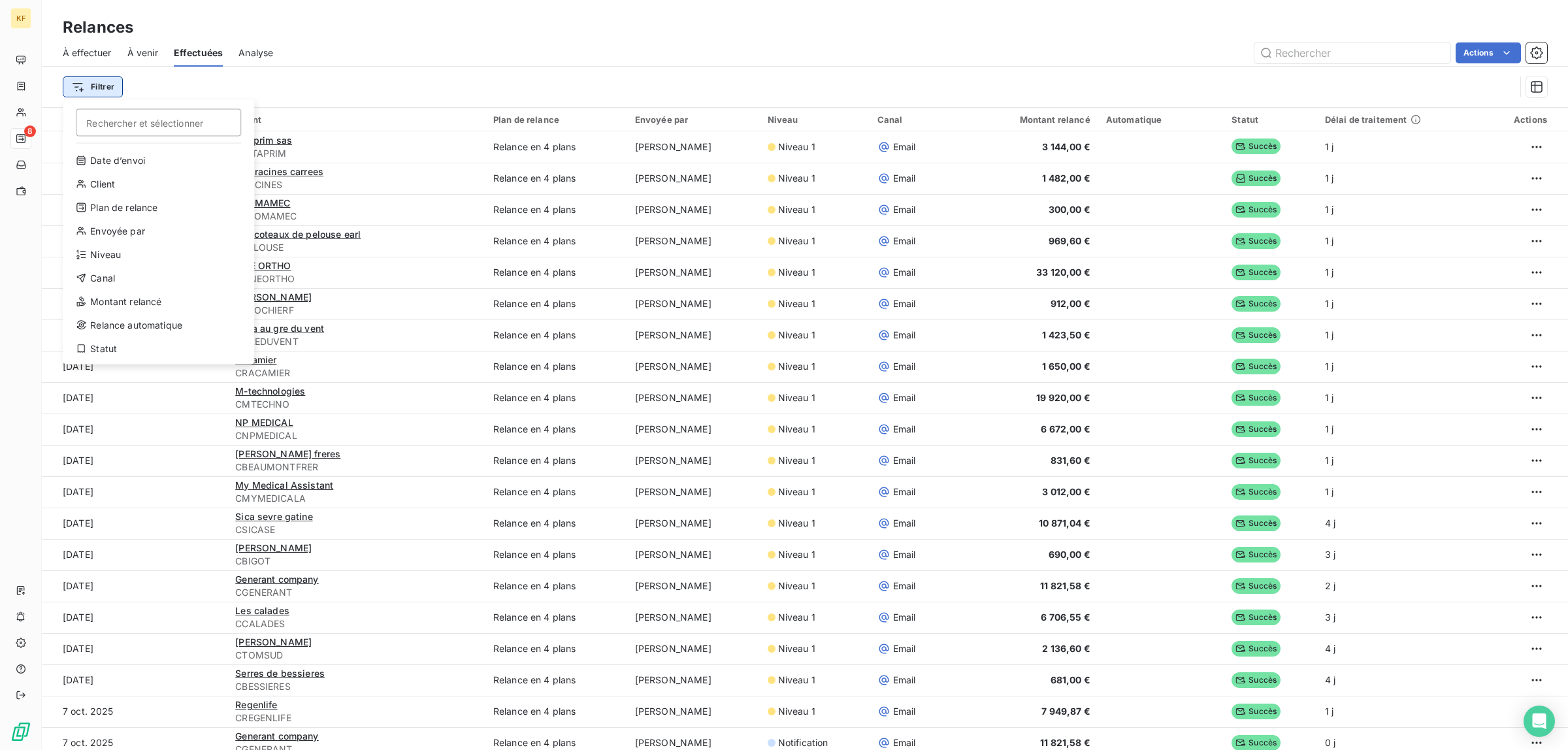
click at [96, 89] on html "KF 8 Relances À effectuer À venir Effectuées Analyse Actions Filtrer Rechercher…" at bounding box center [784, 375] width 1568 height 750
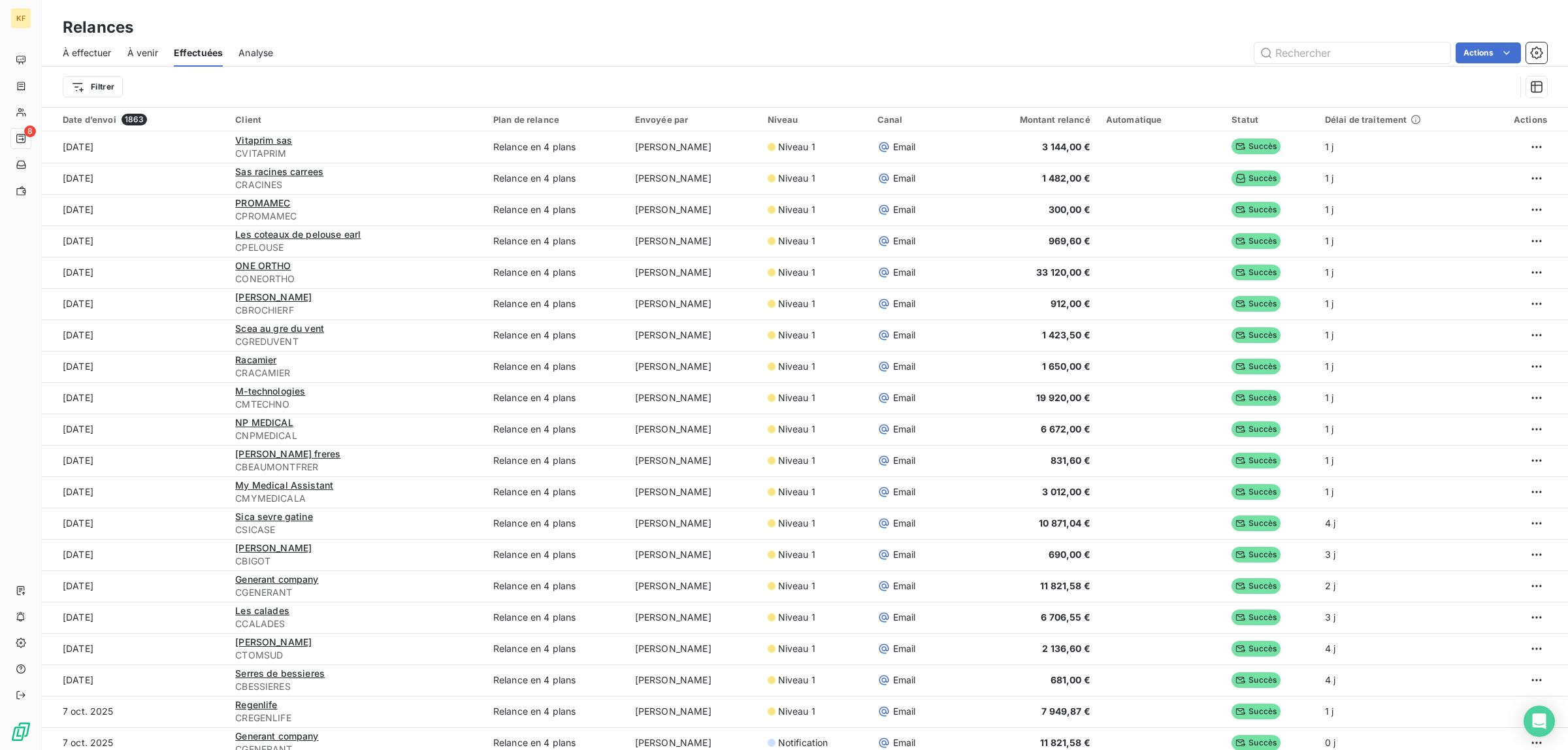
click at [151, 49] on span "À venir" at bounding box center [142, 53] width 30 height 13
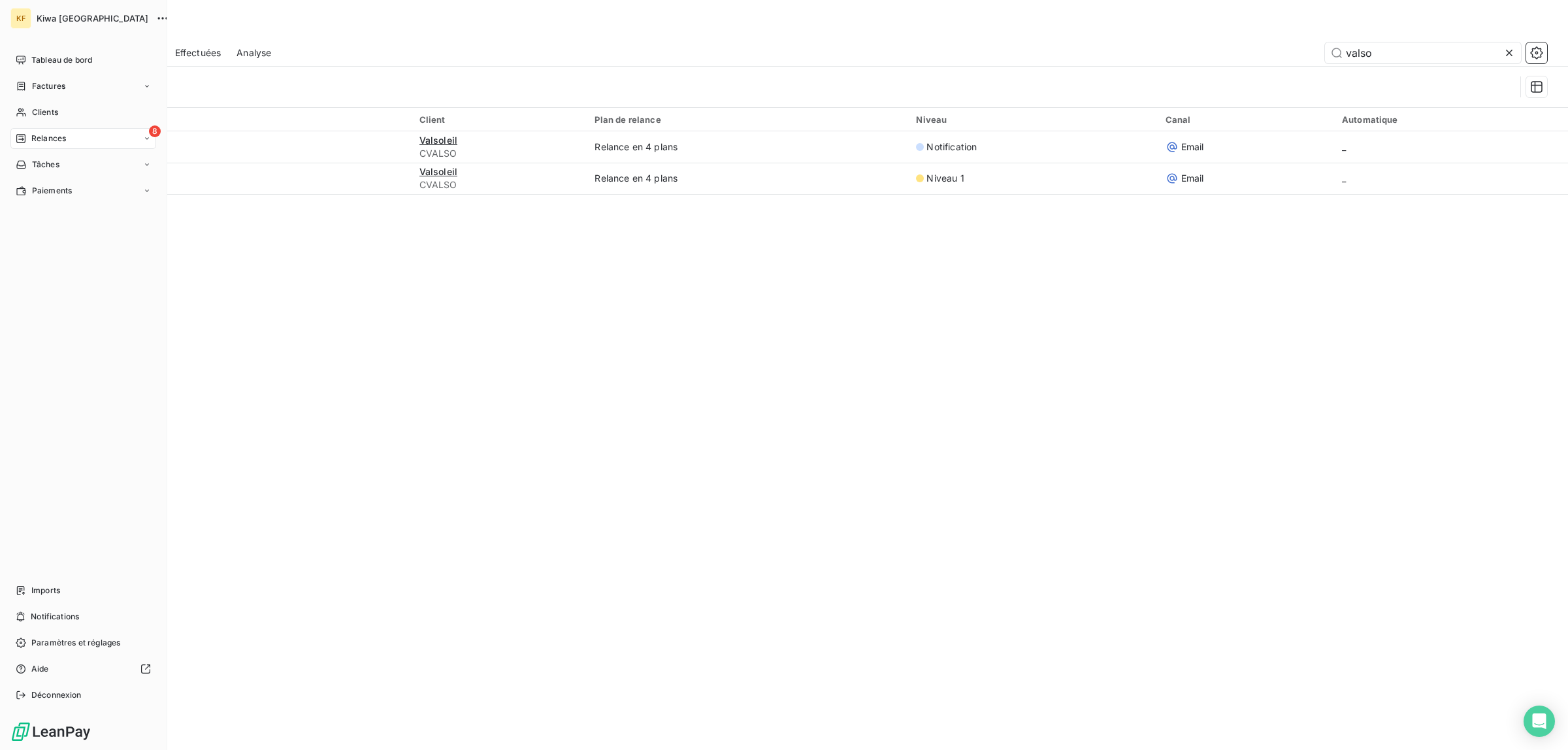
click at [44, 137] on span "Relances" at bounding box center [48, 138] width 35 height 12
click at [55, 157] on div "À effectuer" at bounding box center [91, 164] width 130 height 21
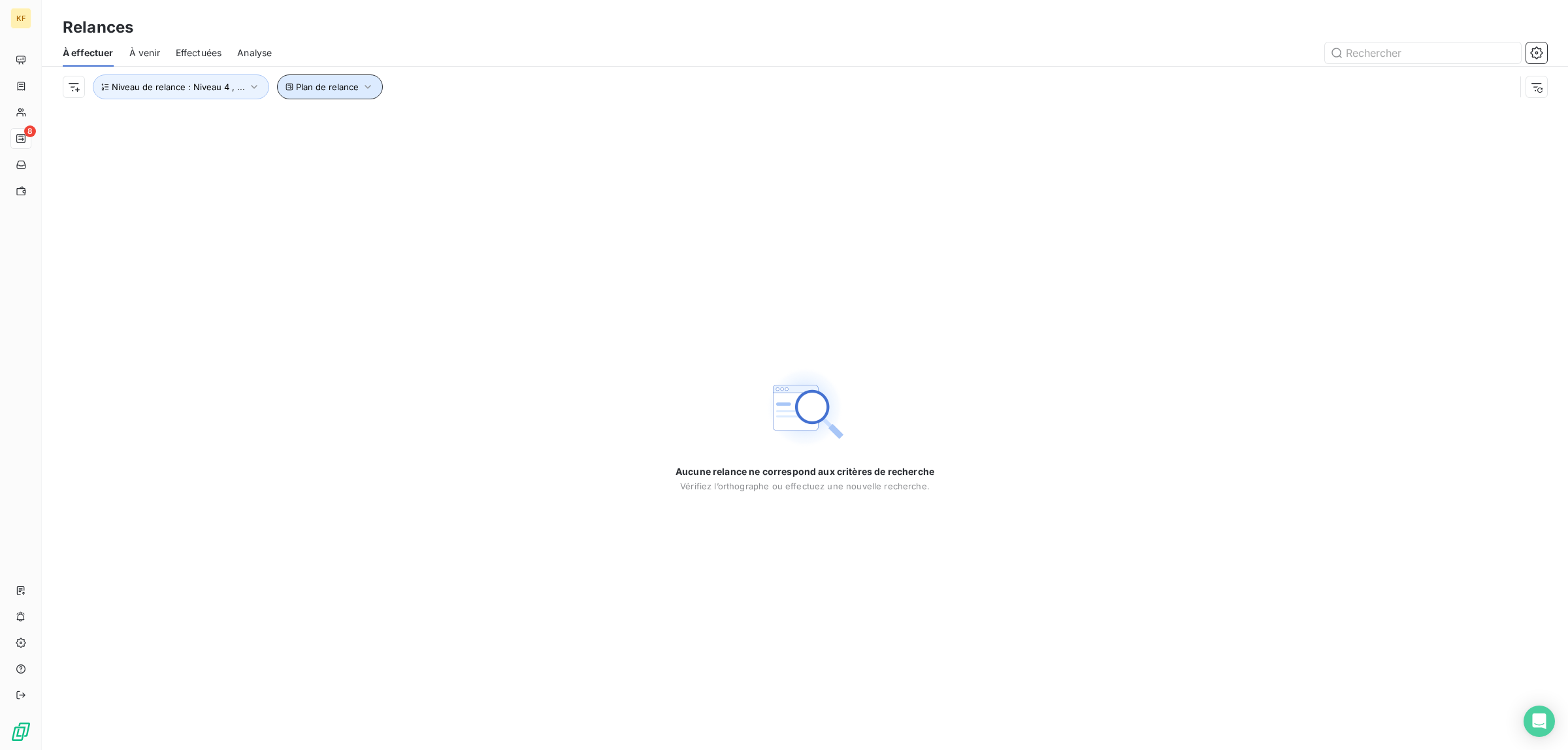
click at [349, 85] on span "Plan de relance" at bounding box center [327, 86] width 63 height 10
click at [419, 125] on div "Contient is" at bounding box center [388, 121] width 69 height 19
click at [583, 112] on div at bounding box center [546, 121] width 188 height 27
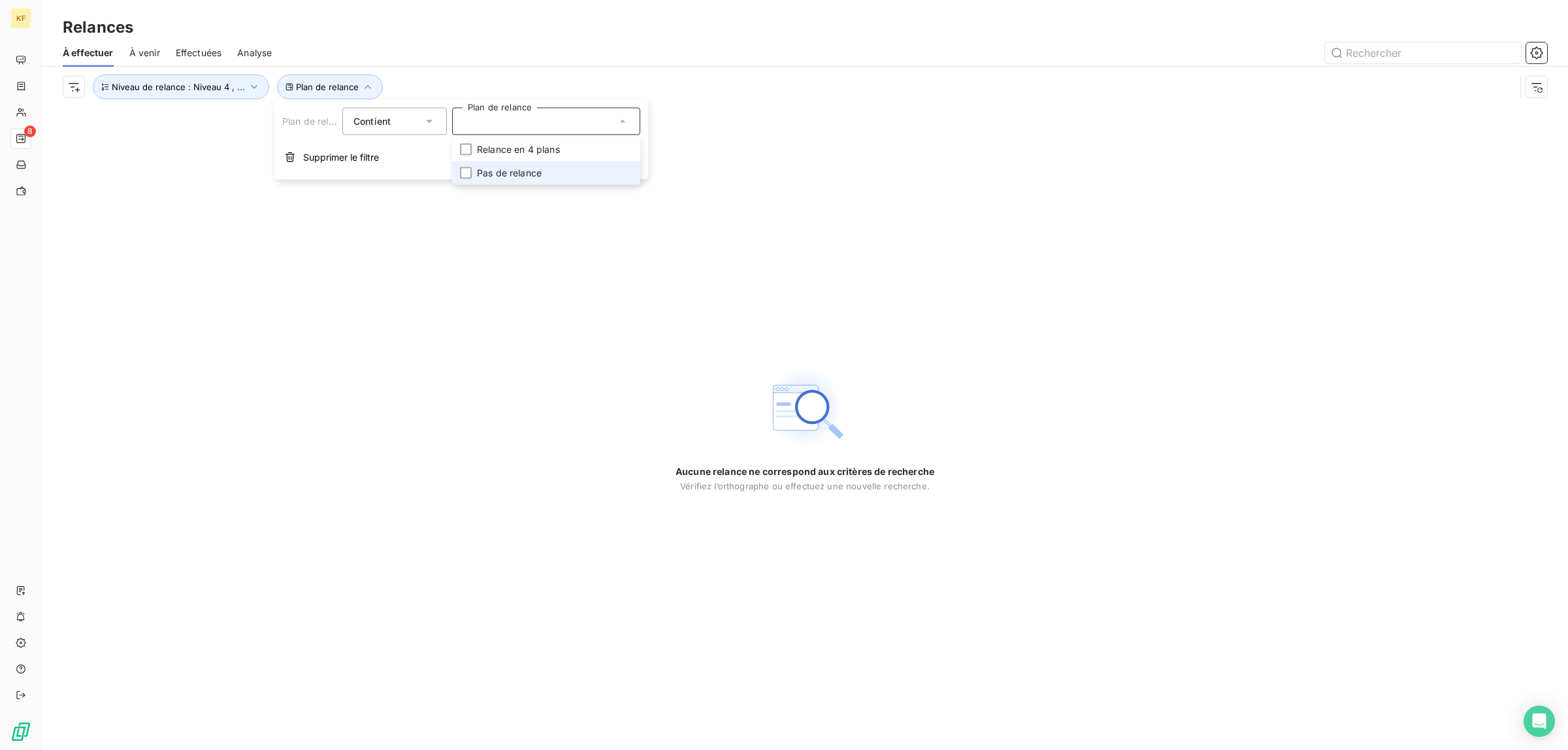
click at [514, 174] on span "Pas de relance" at bounding box center [509, 173] width 65 height 13
click at [528, 149] on span "Relance en 4 plans" at bounding box center [518, 149] width 83 height 13
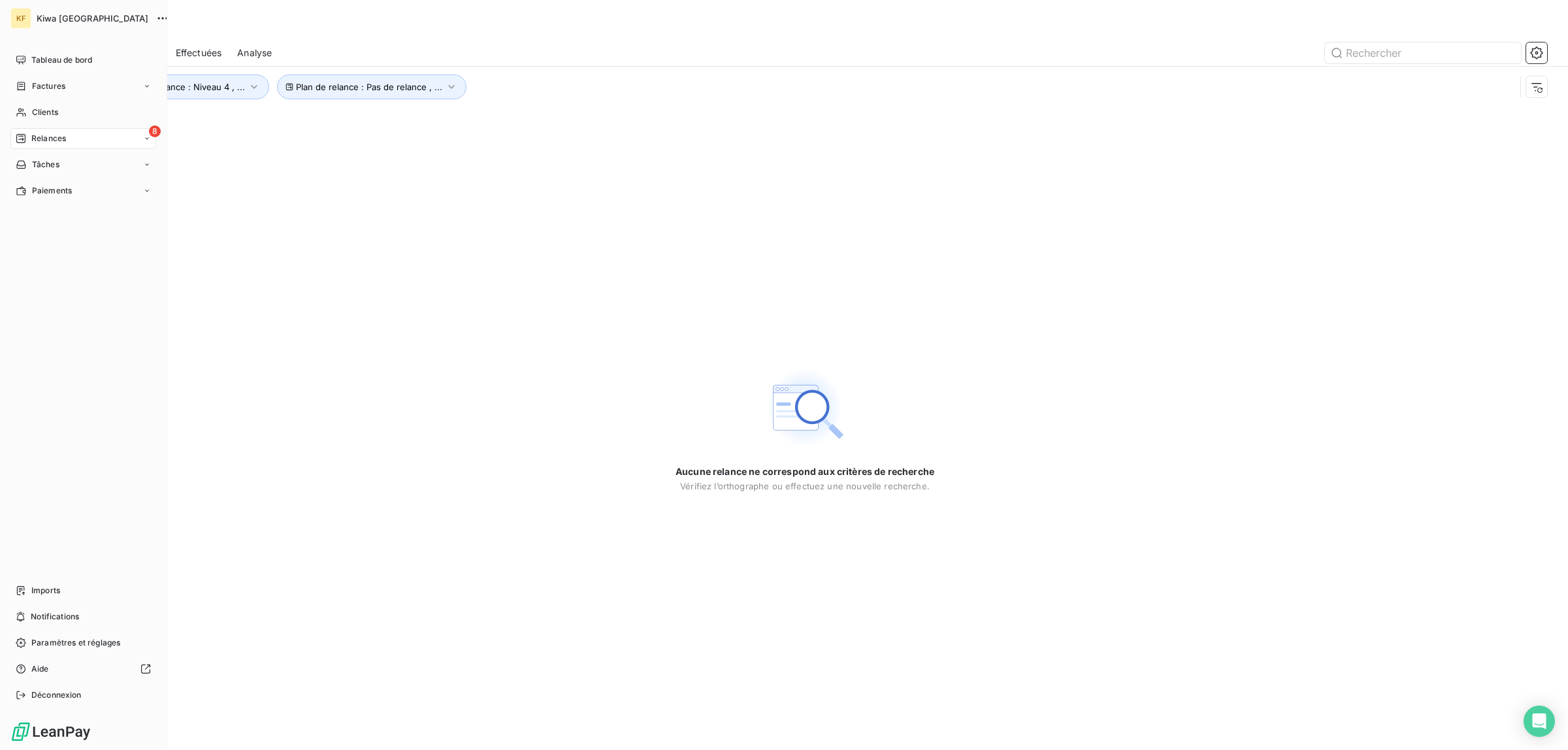
click at [24, 308] on div "Tableau de bord Factures Clients 8 Relances Tâches Paiements Imports Notificati…" at bounding box center [82, 377] width 146 height 656
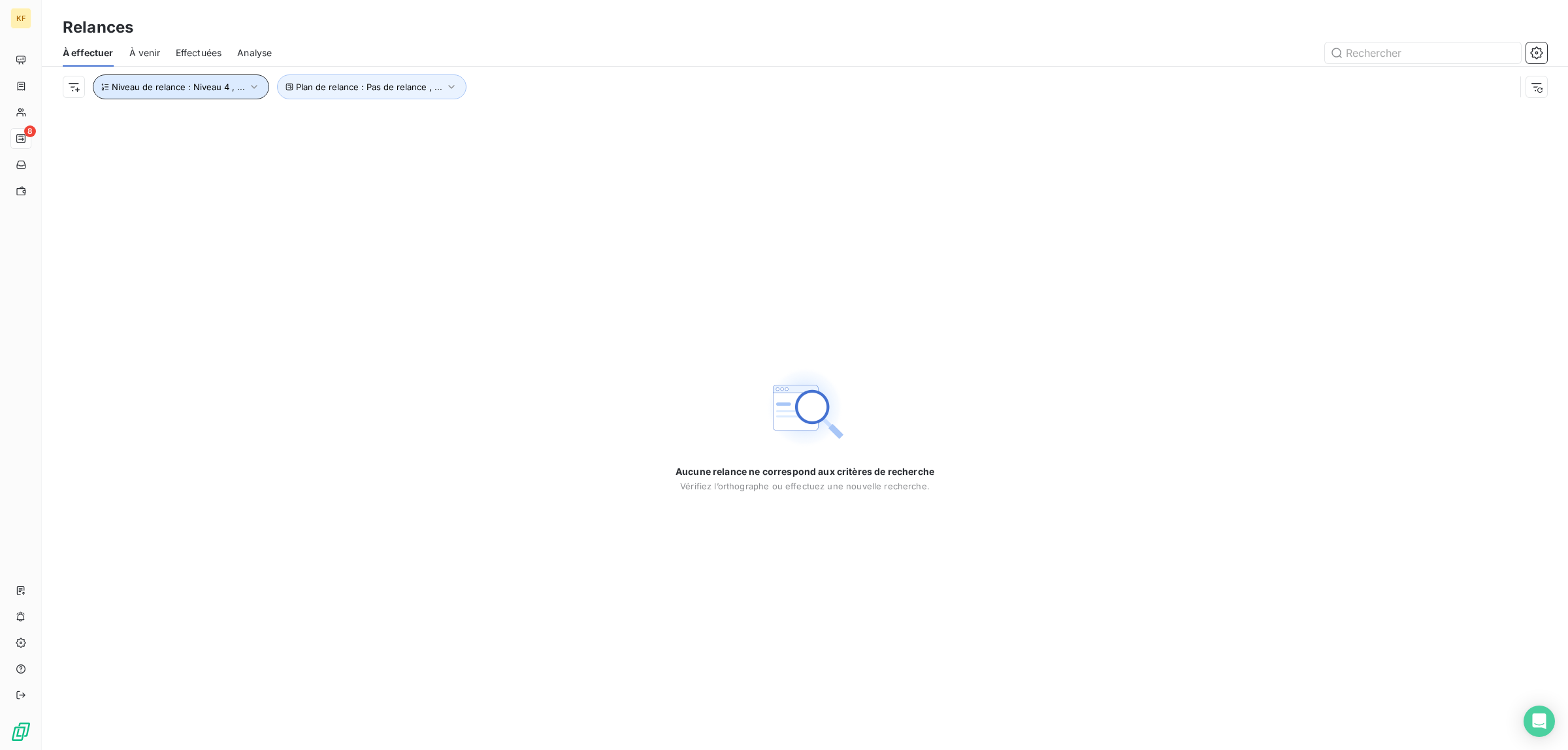
click at [243, 88] on button "Niveau de relance : Niveau 4 , ..." at bounding box center [181, 87] width 177 height 25
click at [360, 115] on span "Niveau 3" at bounding box center [349, 121] width 39 height 13
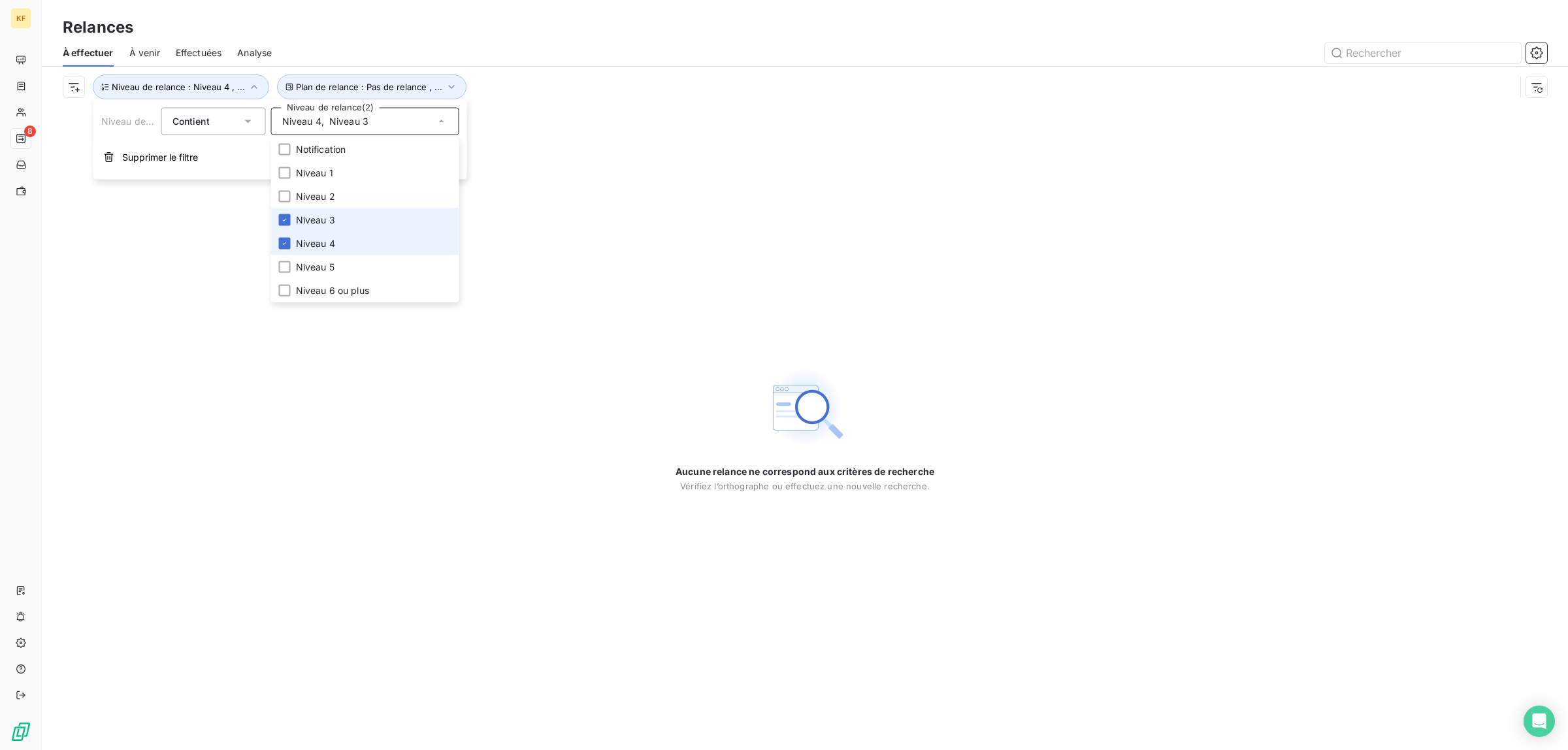
click at [347, 216] on li "Niveau 3" at bounding box center [365, 220] width 188 height 23
click at [339, 243] on li "Niveau 4" at bounding box center [365, 244] width 188 height 23
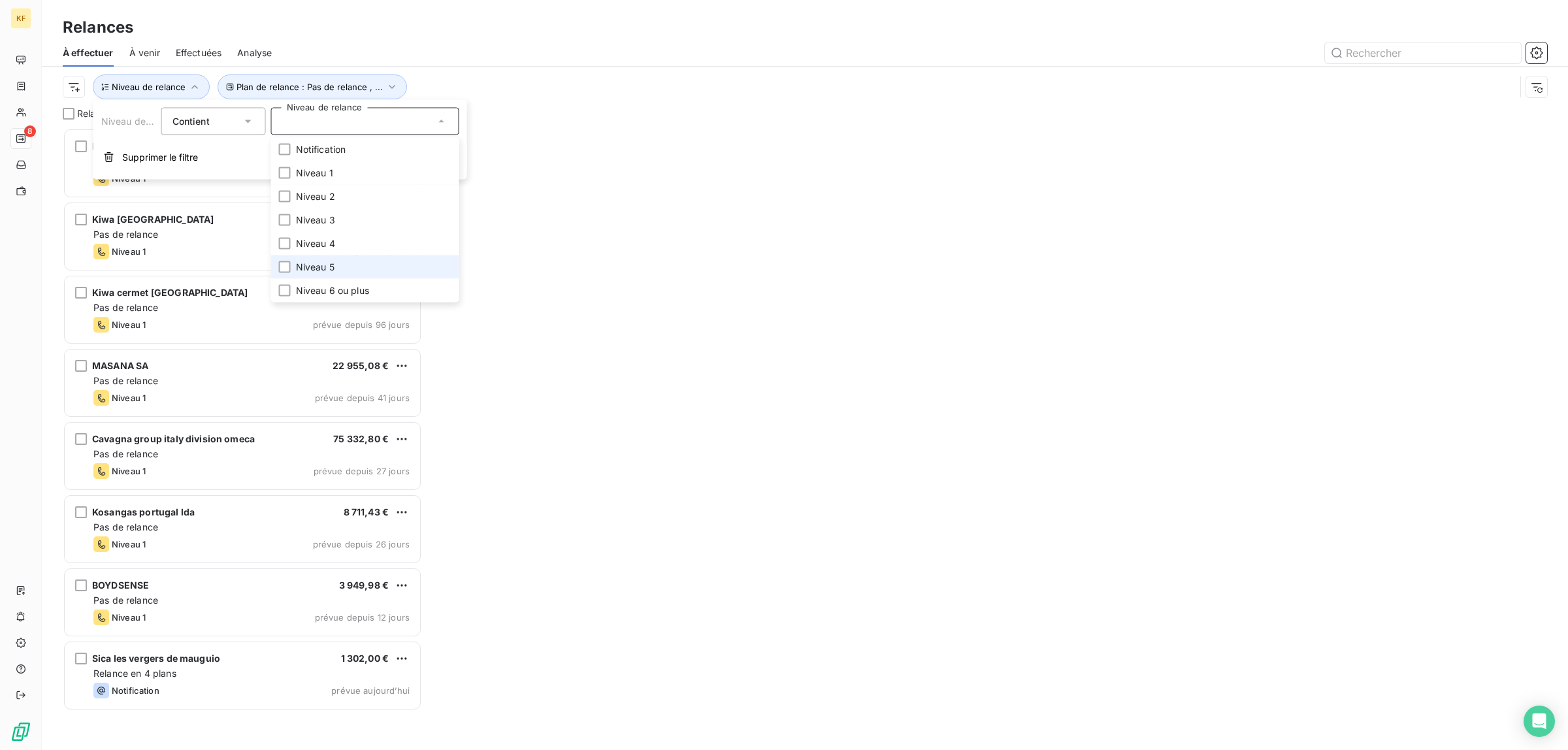
scroll to position [609, 347]
click at [333, 263] on span "Niveau 5" at bounding box center [315, 267] width 39 height 13
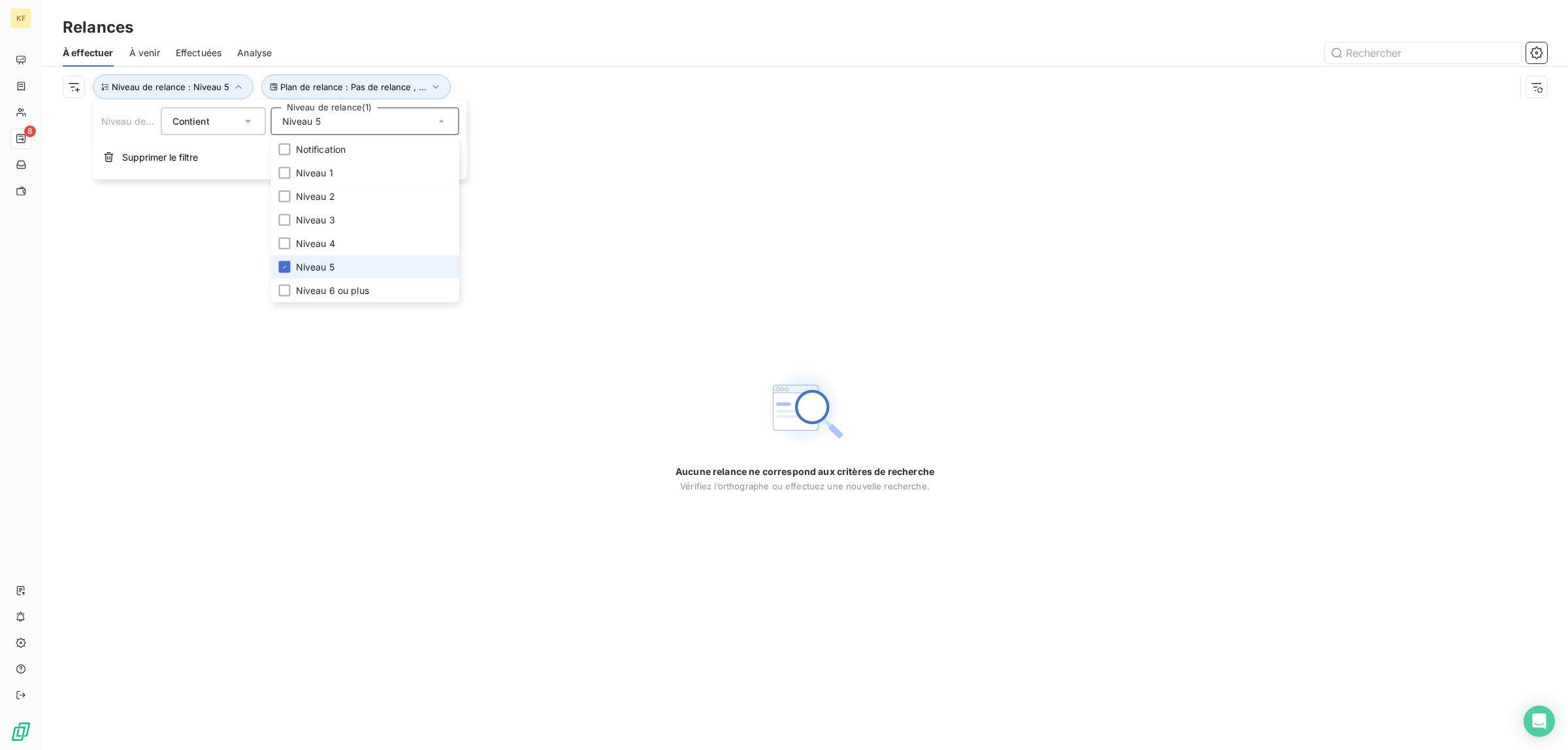
click at [333, 263] on span "Niveau 5" at bounding box center [315, 267] width 39 height 13
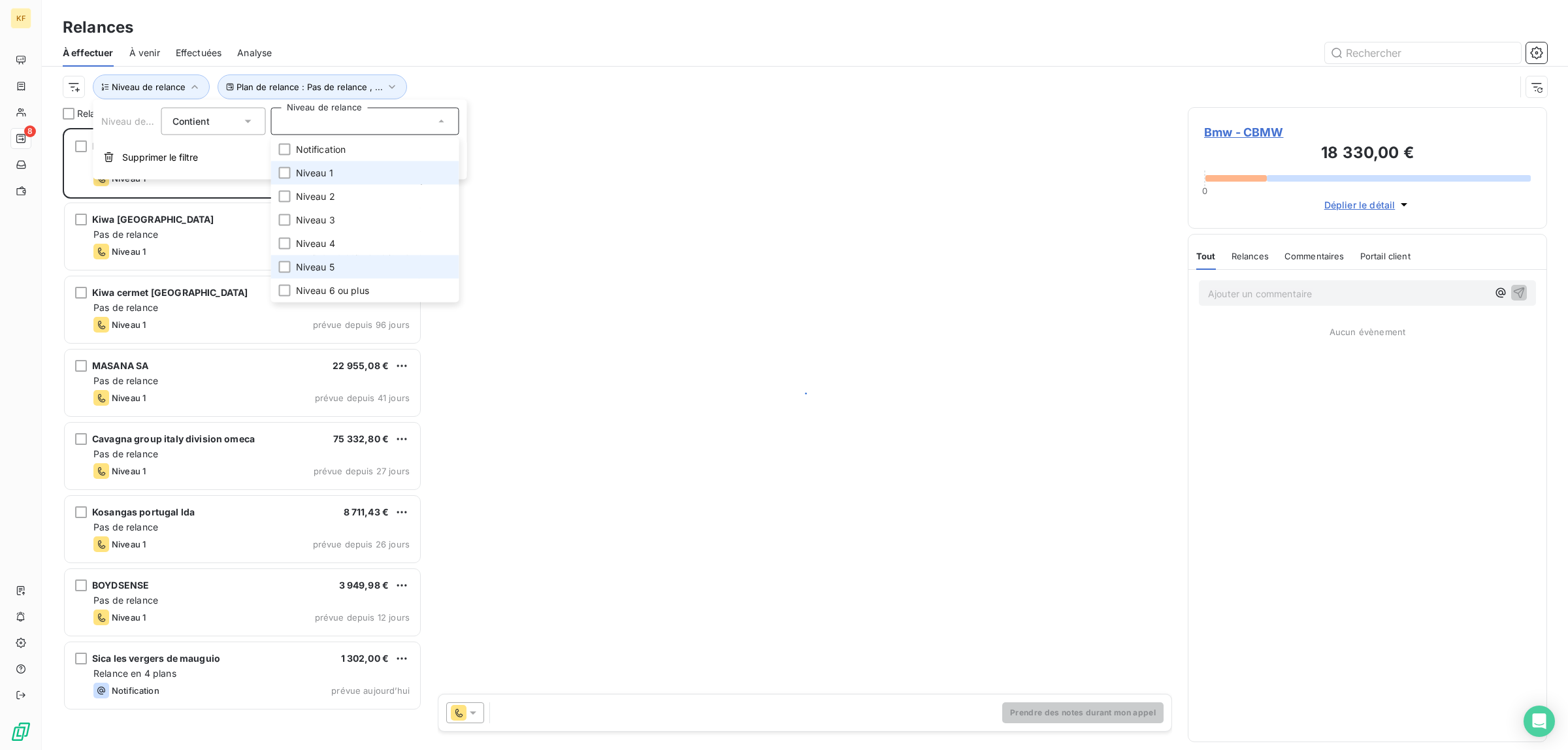
scroll to position [609, 347]
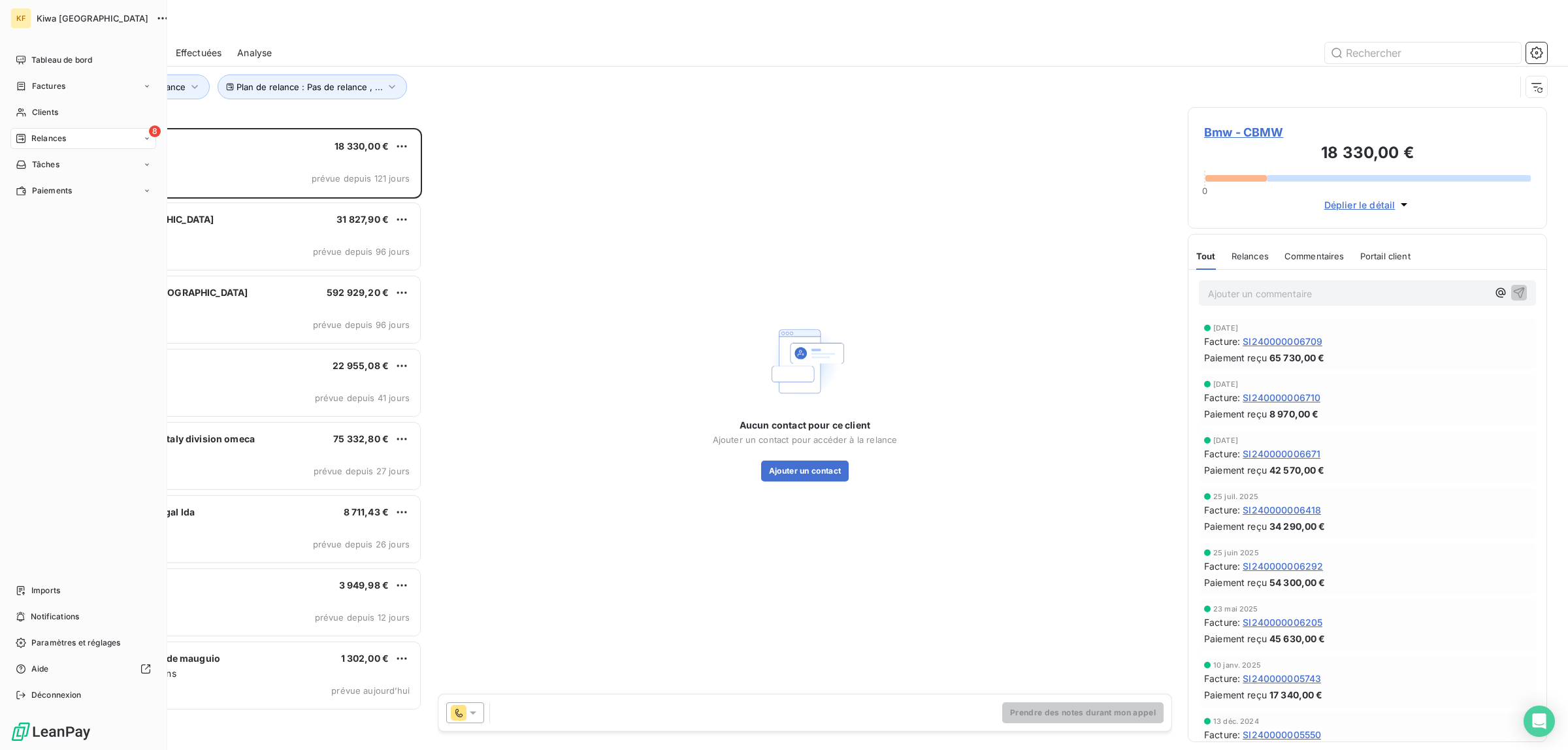
drag, startPoint x: 7, startPoint y: 360, endPoint x: 40, endPoint y: 361, distance: 33.0
click at [10, 361] on div "KF Kiwa France Tableau de bord Factures Clients 8 Relances Tâches Paiements Imp…" at bounding box center [83, 375] width 167 height 750
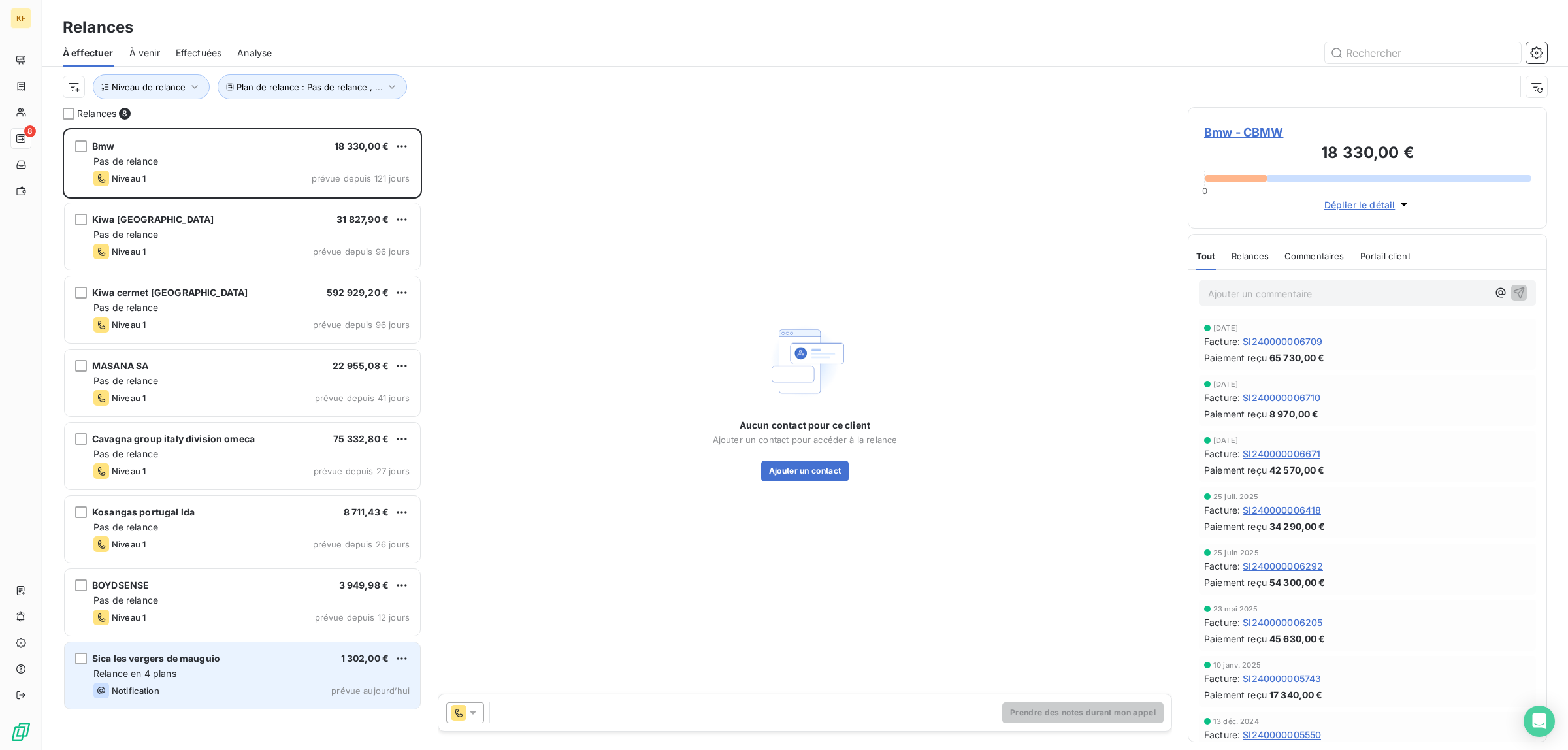
click at [267, 694] on div "Notification prévue aujourd’hui" at bounding box center [251, 690] width 316 height 16
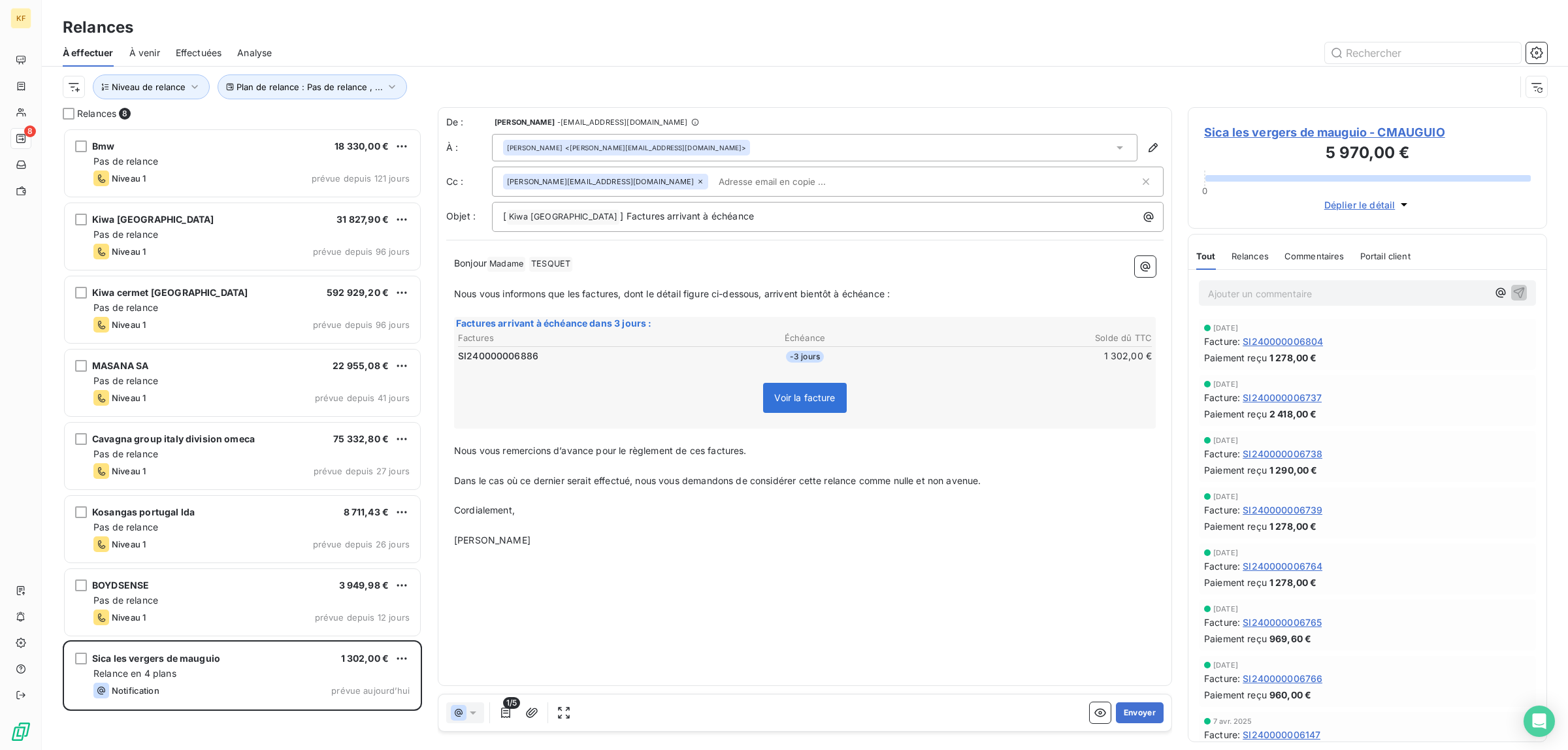
scroll to position [609, 347]
click at [1155, 710] on button "Envoyer" at bounding box center [1139, 713] width 47 height 21
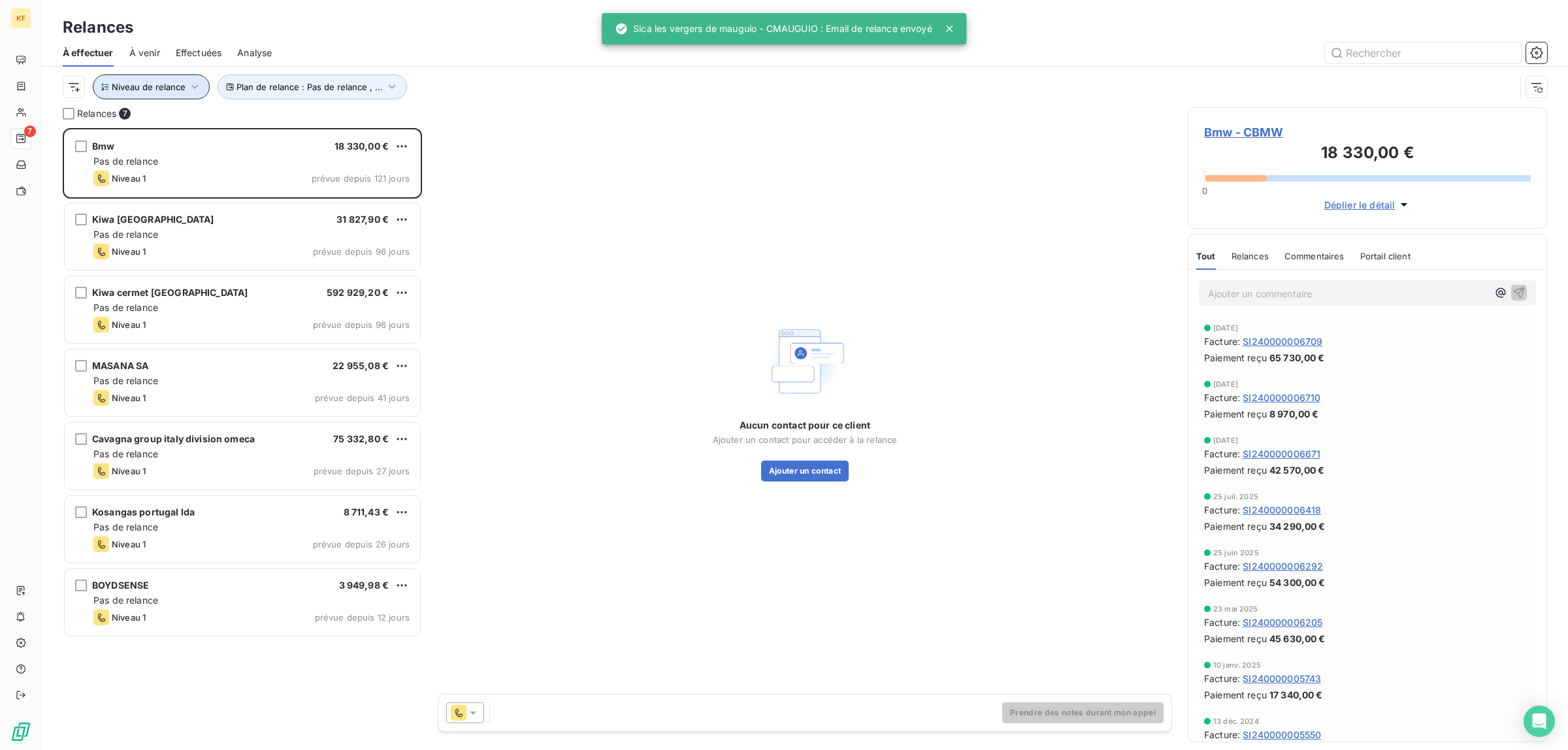
click at [177, 86] on button "Niveau de relance" at bounding box center [151, 87] width 117 height 25
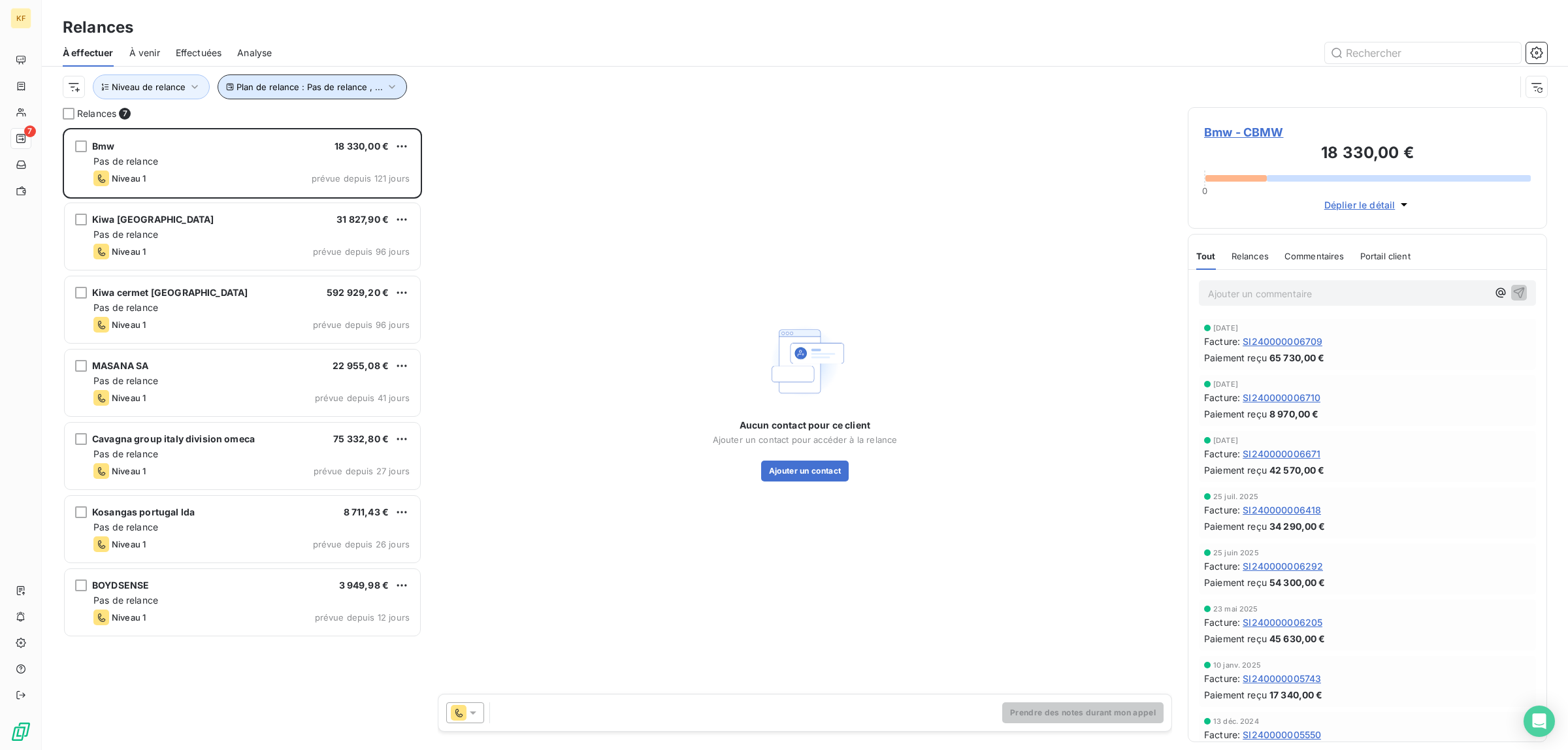
click at [284, 90] on span "Plan de relance : Pas de relance , ..." at bounding box center [310, 86] width 146 height 10
click at [538, 60] on div at bounding box center [917, 53] width 1260 height 21
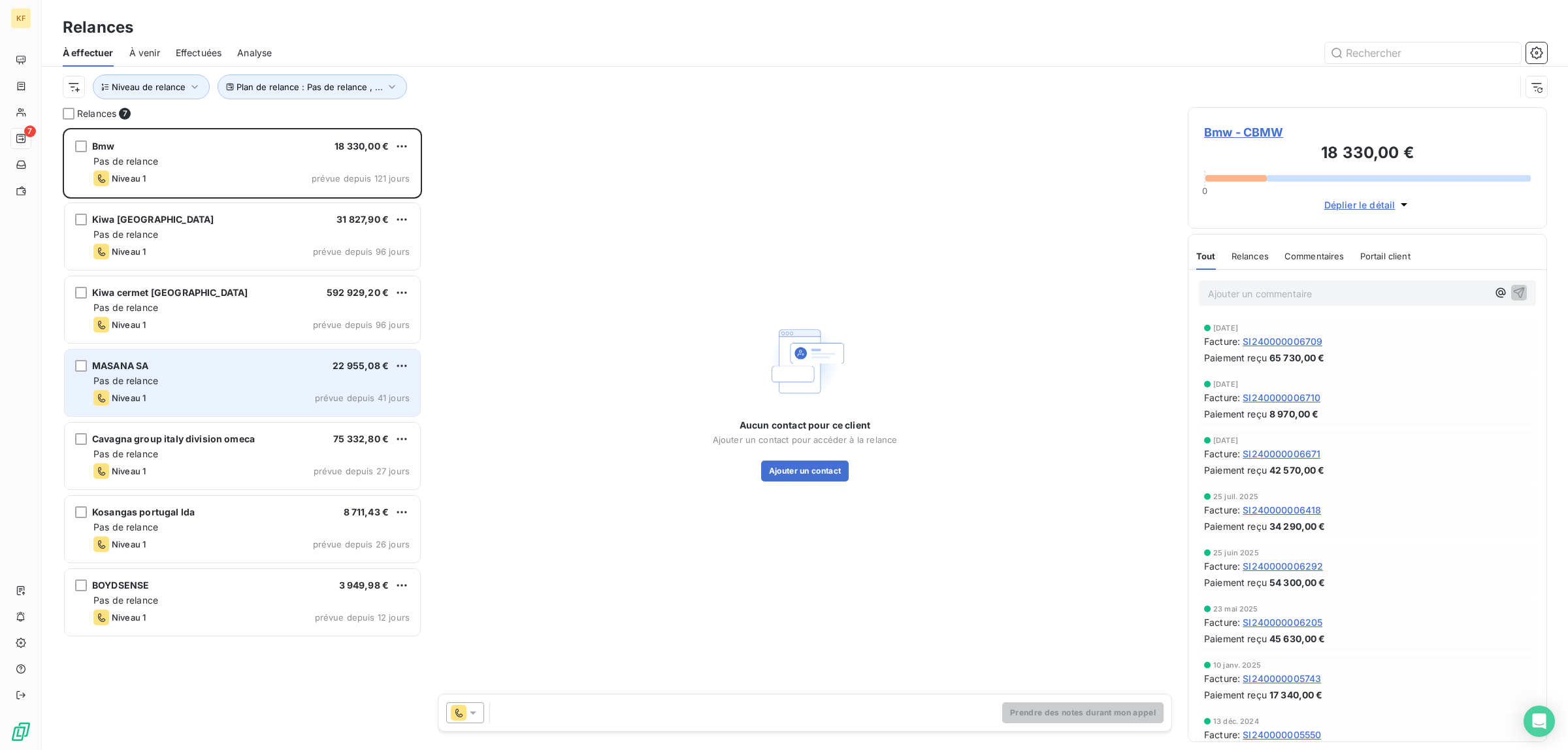
click at [212, 392] on div "Niveau 1 prévue depuis 41 jours" at bounding box center [251, 398] width 316 height 16
